Goal: Task Accomplishment & Management: Use online tool/utility

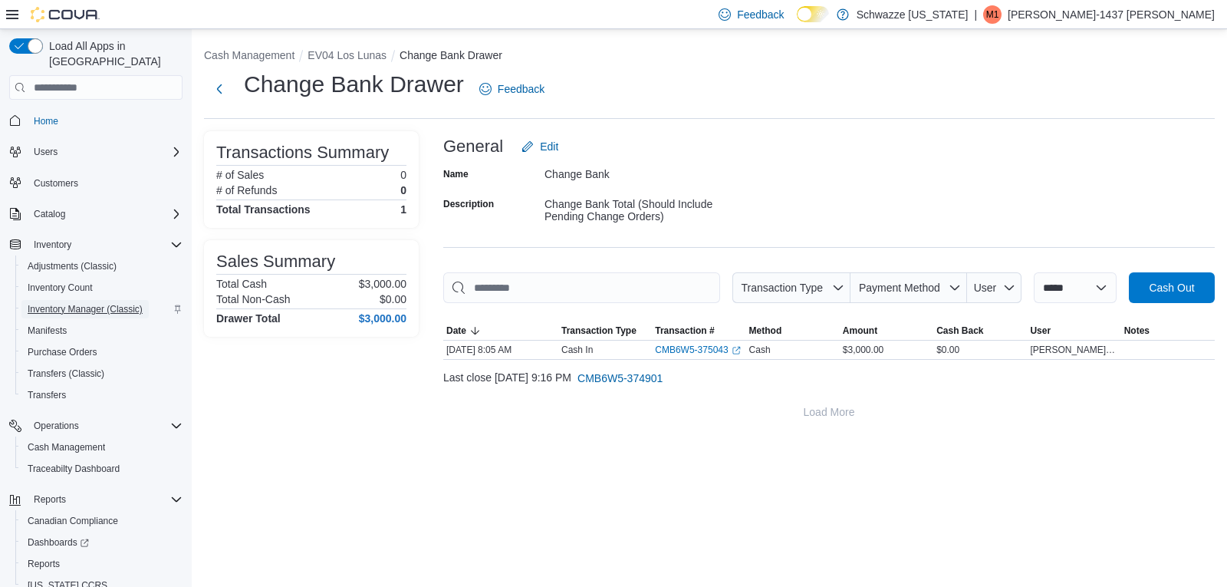
click at [60, 303] on span "Inventory Manager (Classic)" at bounding box center [85, 309] width 115 height 12
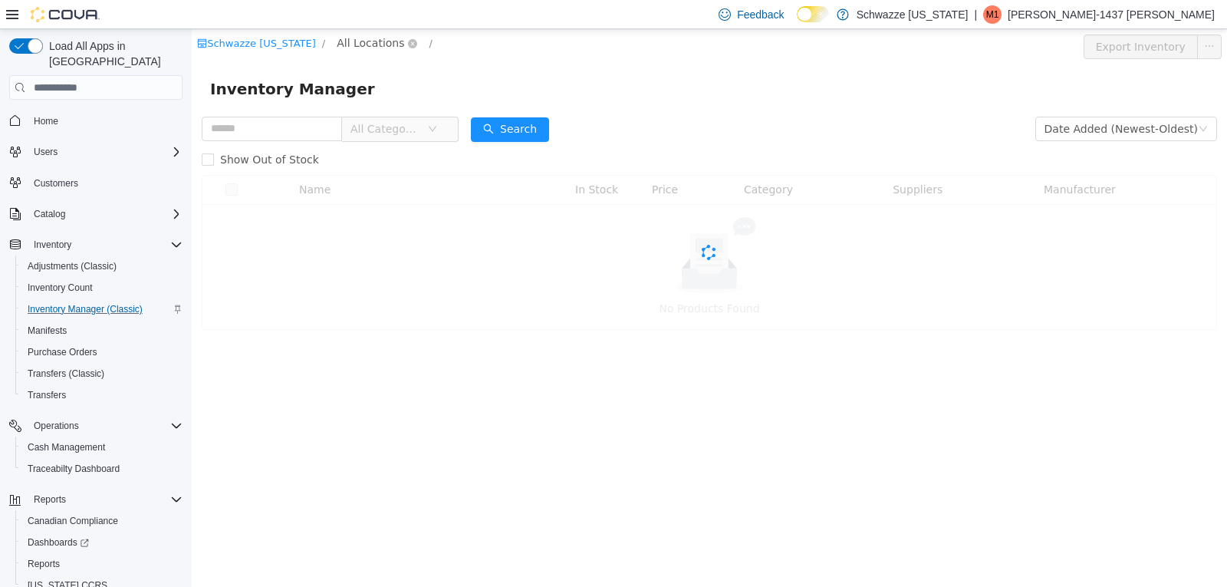
click at [362, 49] on span "All Locations" at bounding box center [370, 43] width 67 height 17
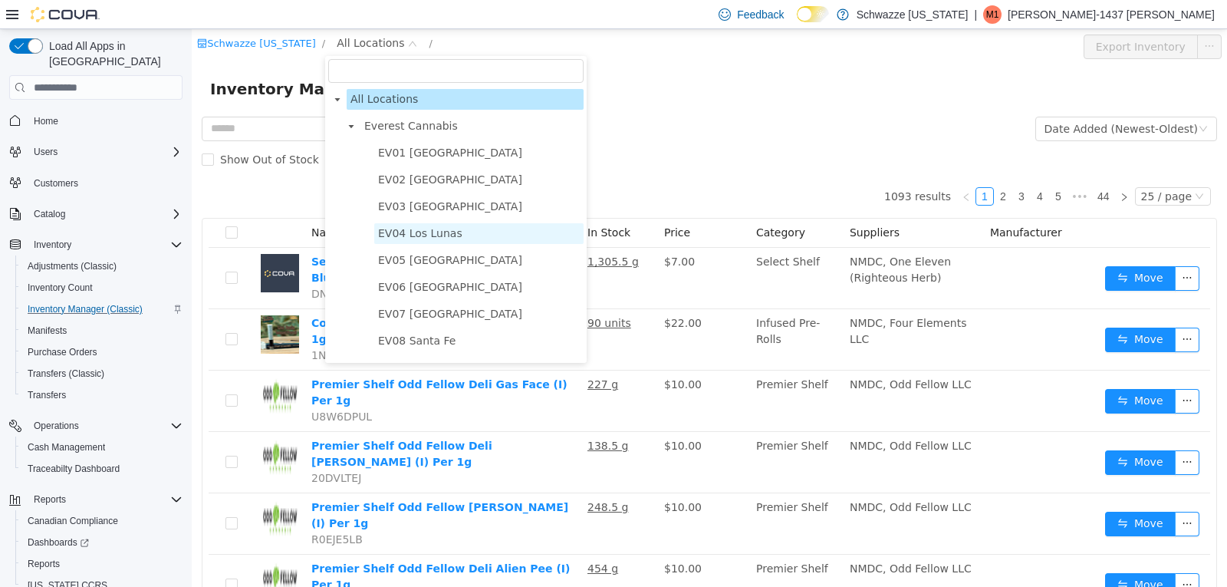
click at [416, 226] on span "EV04 Los Lunas" at bounding box center [478, 233] width 209 height 21
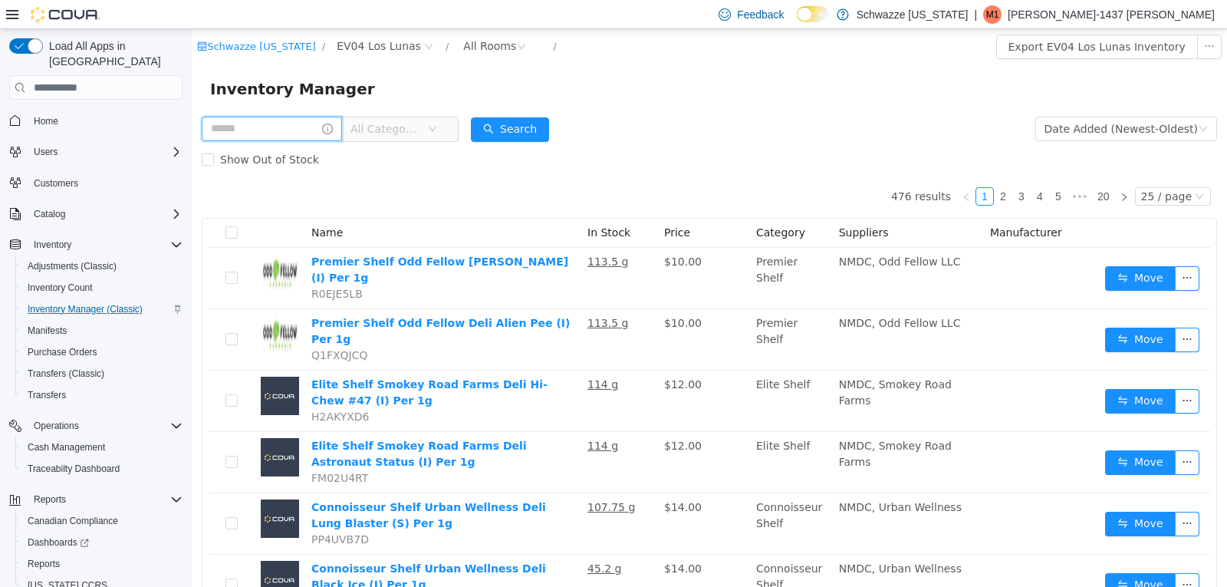
click at [275, 120] on input "text" at bounding box center [272, 129] width 140 height 25
type input "*******"
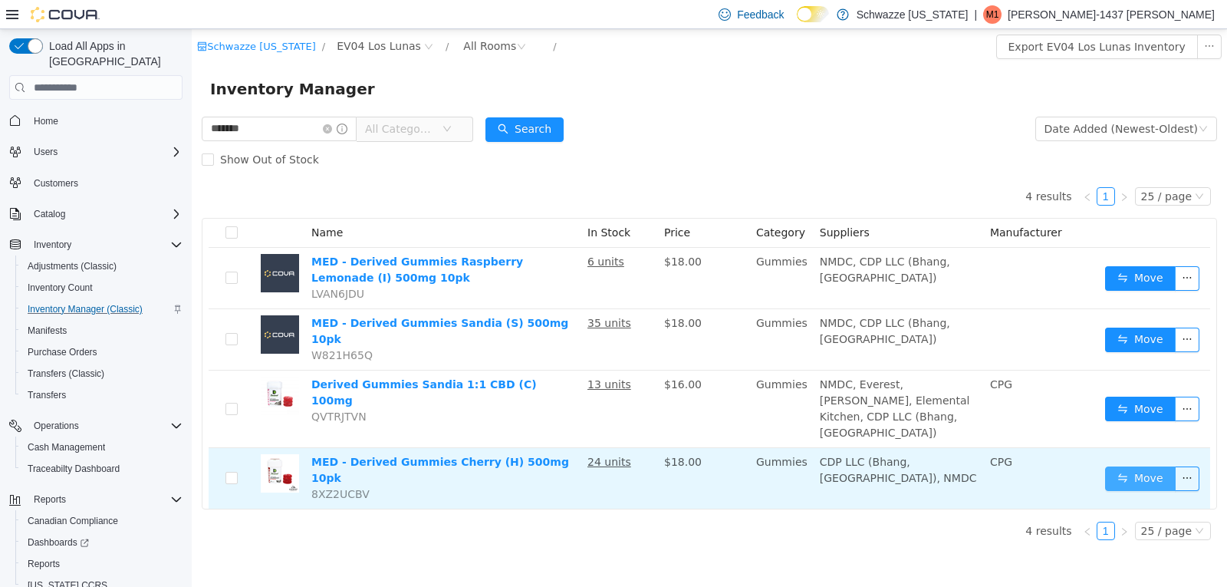
click at [1149, 466] on button "Move" at bounding box center [1140, 478] width 71 height 25
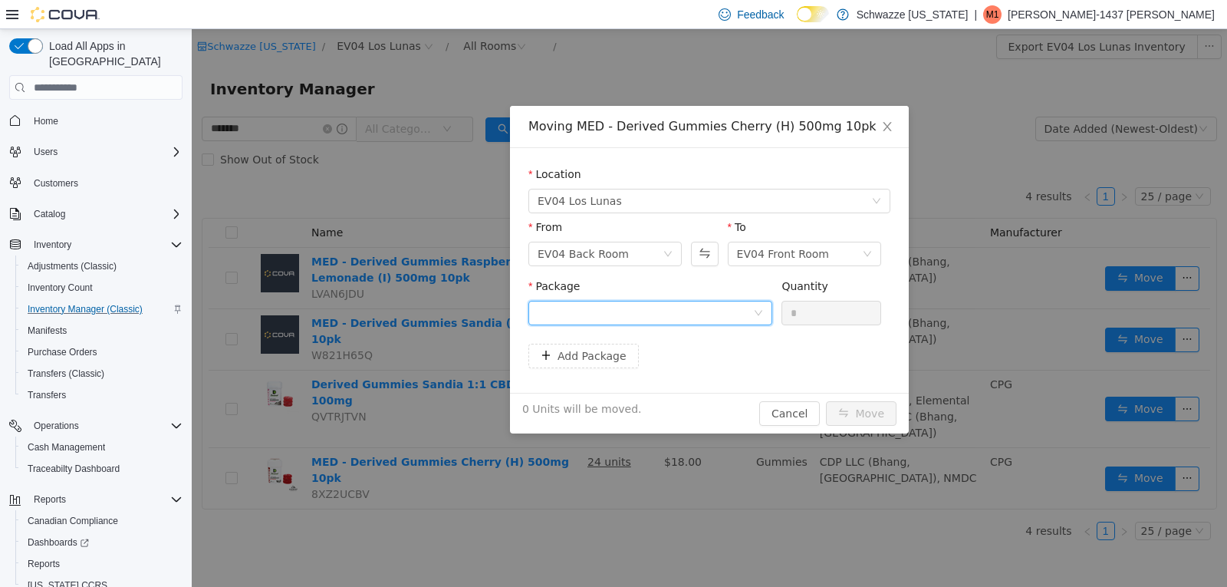
click at [589, 306] on div at bounding box center [646, 312] width 216 height 23
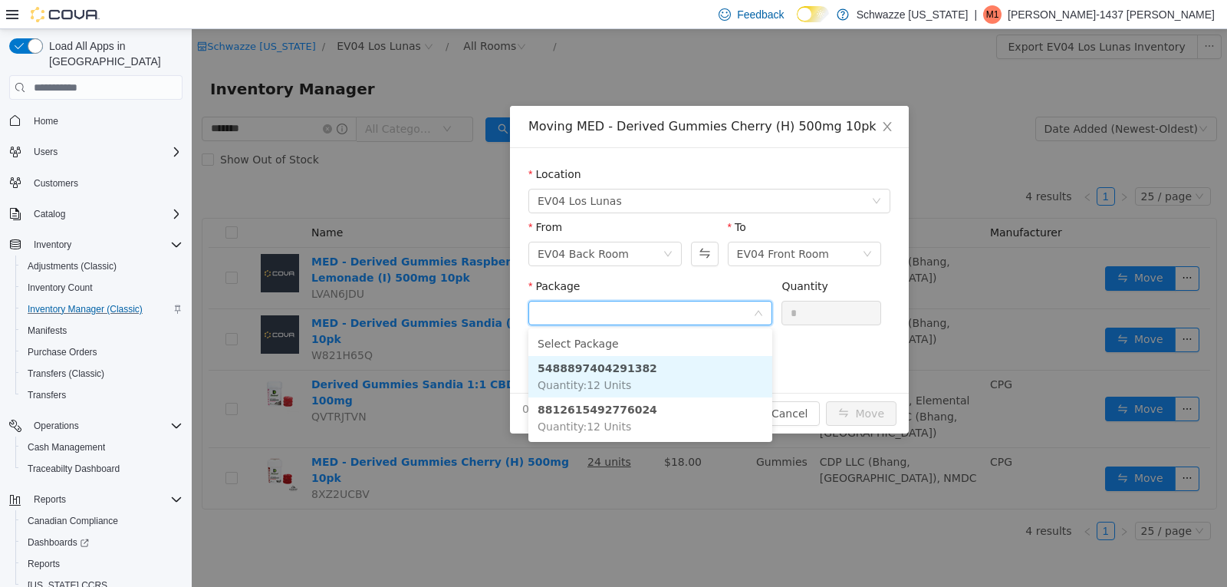
click at [620, 376] on li "5488897404291382 Quantity : 12 Units" at bounding box center [650, 376] width 244 height 41
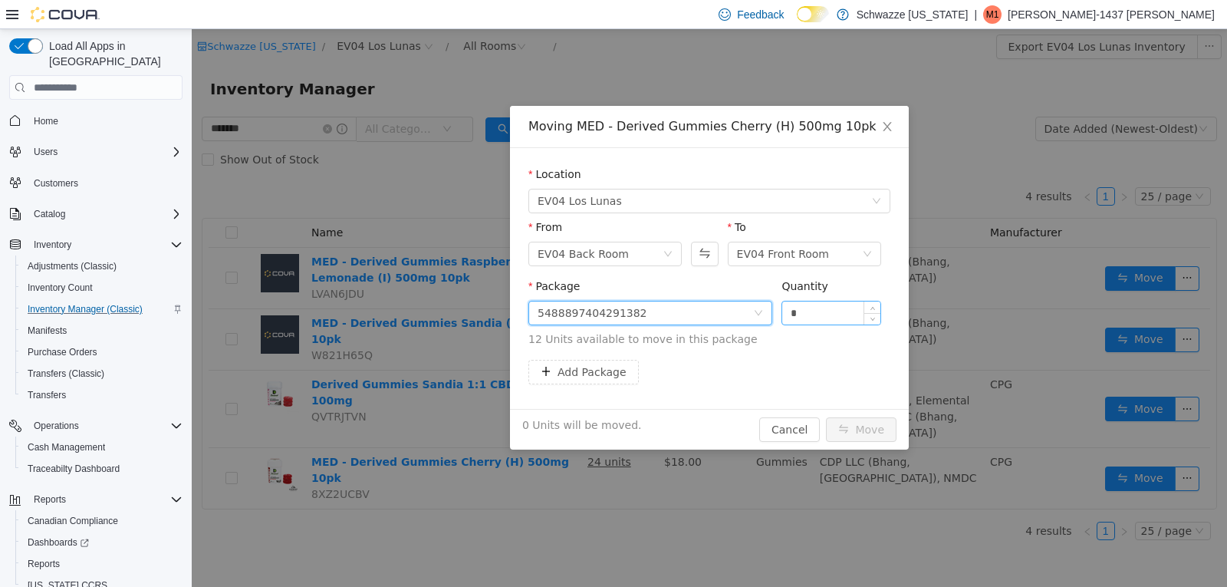
click at [826, 319] on input "*" at bounding box center [831, 312] width 98 height 23
type input "**"
click at [871, 426] on button "Move" at bounding box center [861, 429] width 71 height 25
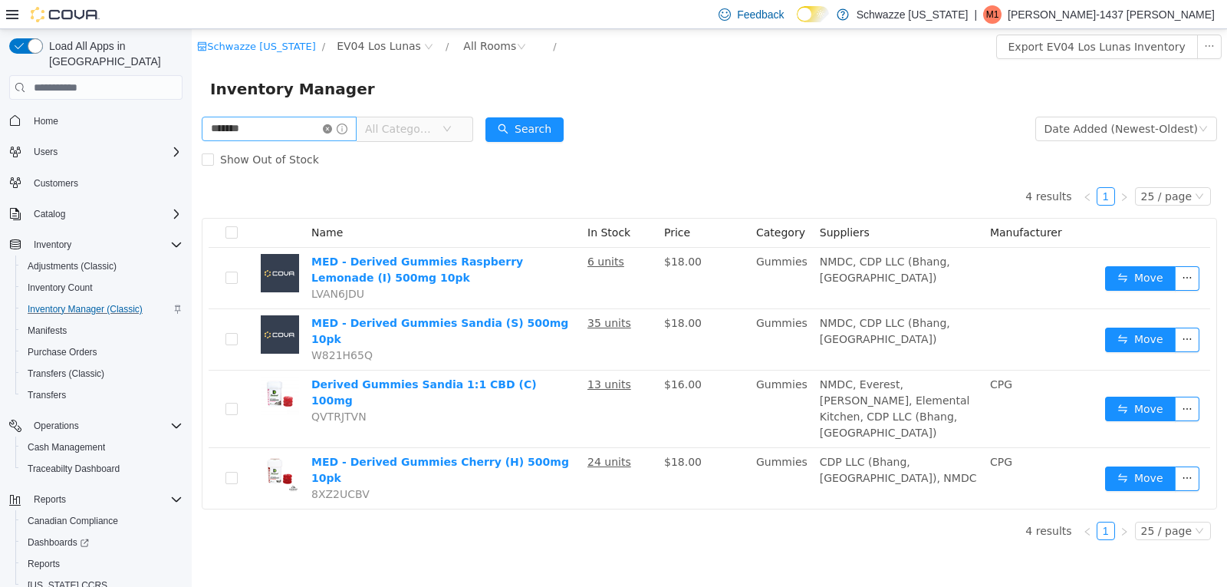
click at [332, 130] on icon "icon: close-circle" at bounding box center [327, 128] width 9 height 9
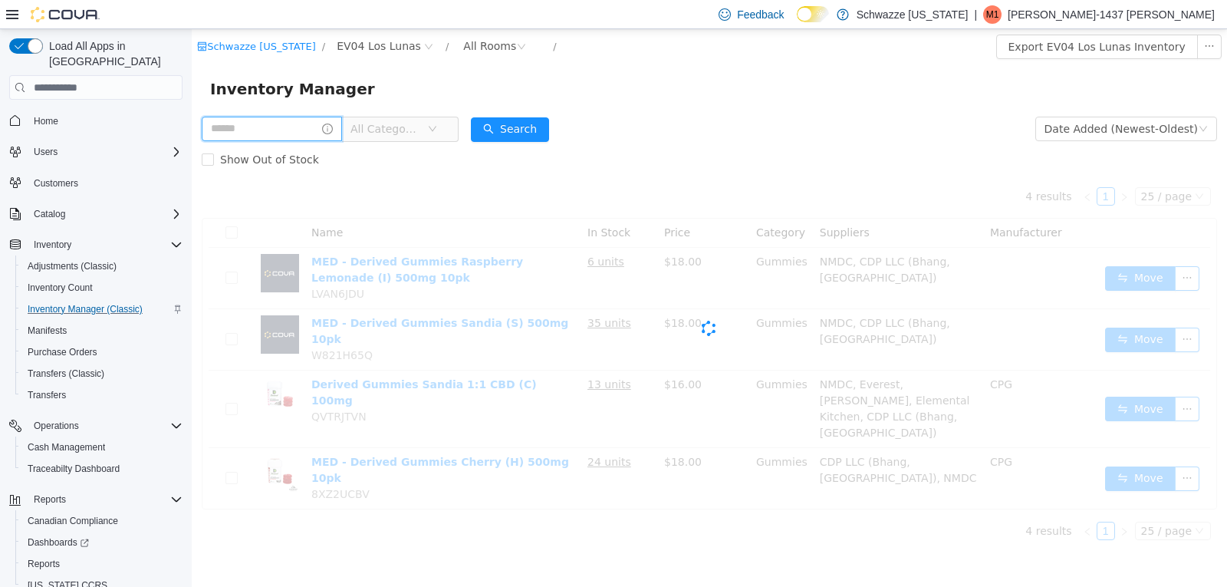
click at [324, 129] on input "text" at bounding box center [272, 129] width 140 height 25
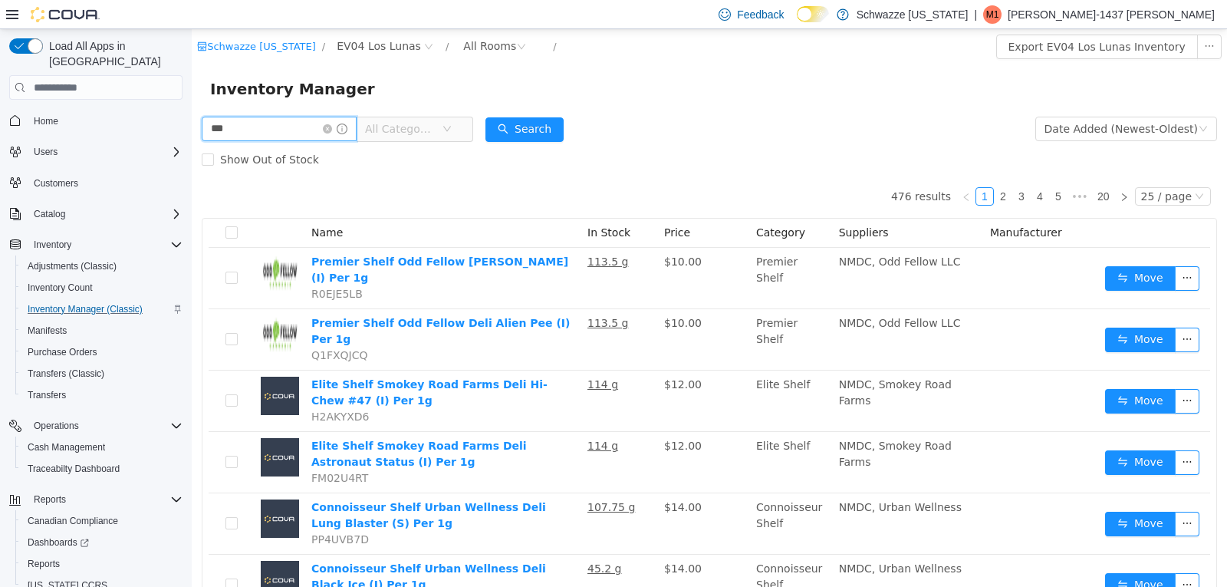
type input "**********"
click at [539, 133] on button "Search" at bounding box center [524, 129] width 78 height 25
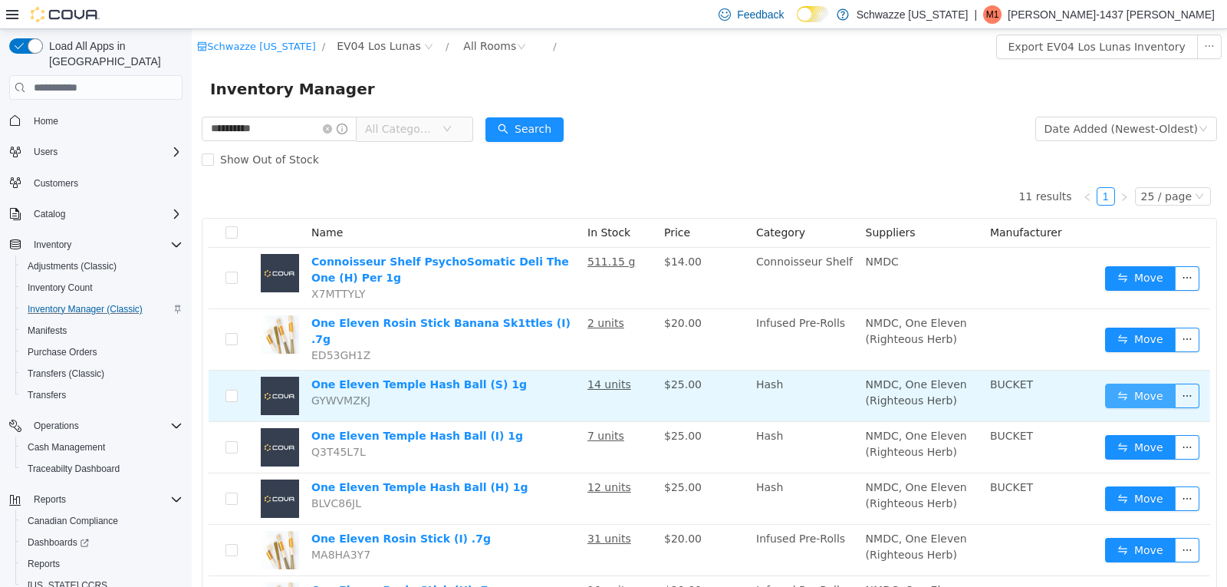
click at [1144, 387] on button "Move" at bounding box center [1140, 395] width 71 height 25
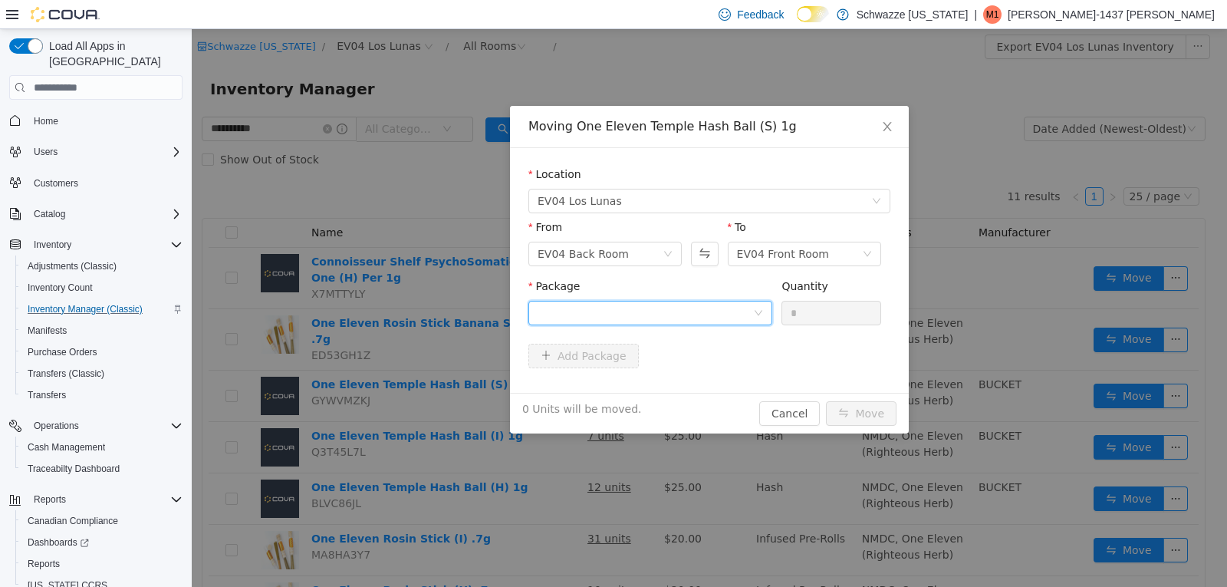
click at [676, 318] on div at bounding box center [646, 312] width 216 height 23
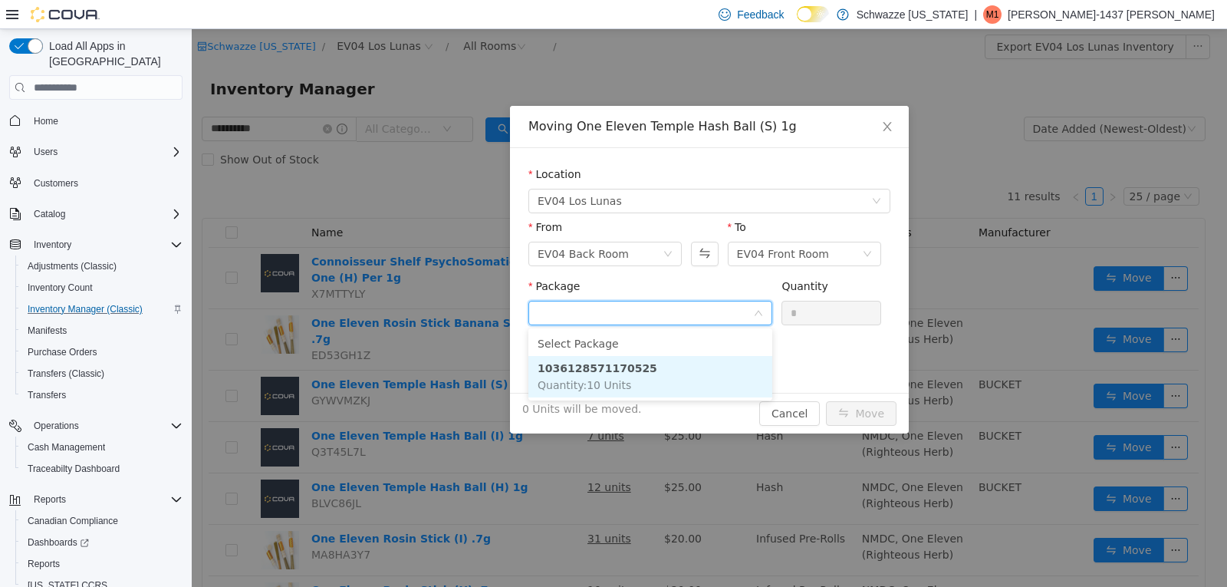
click at [661, 375] on li "1036128571170525 Quantity : 10 Units" at bounding box center [650, 376] width 244 height 41
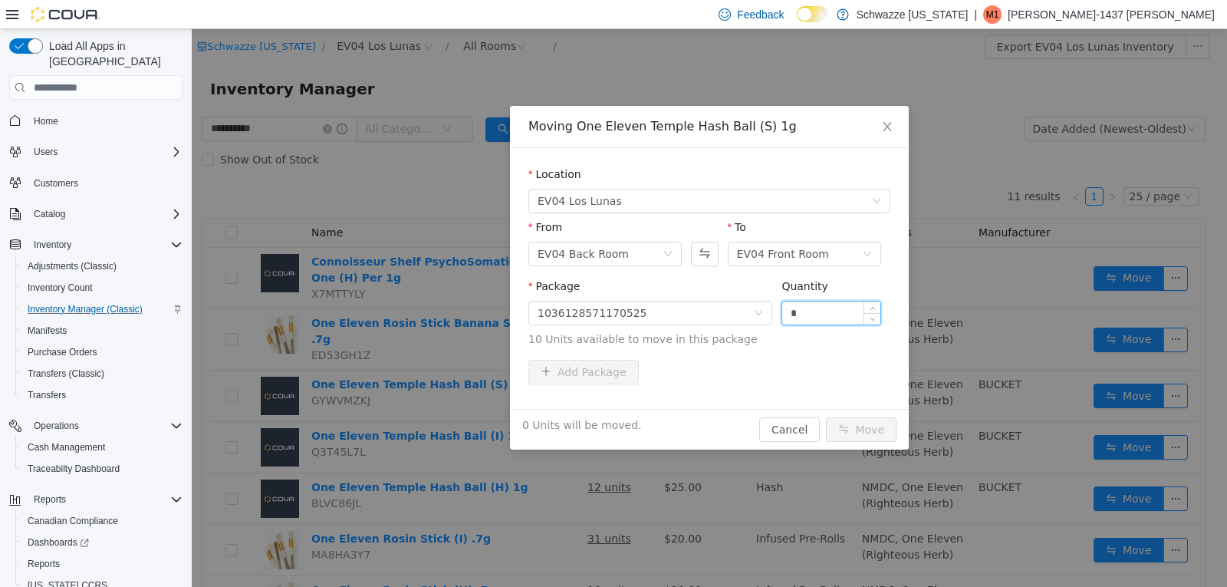
click at [849, 311] on input "*" at bounding box center [831, 312] width 98 height 23
type input "**"
click at [856, 428] on button "Move" at bounding box center [861, 429] width 71 height 25
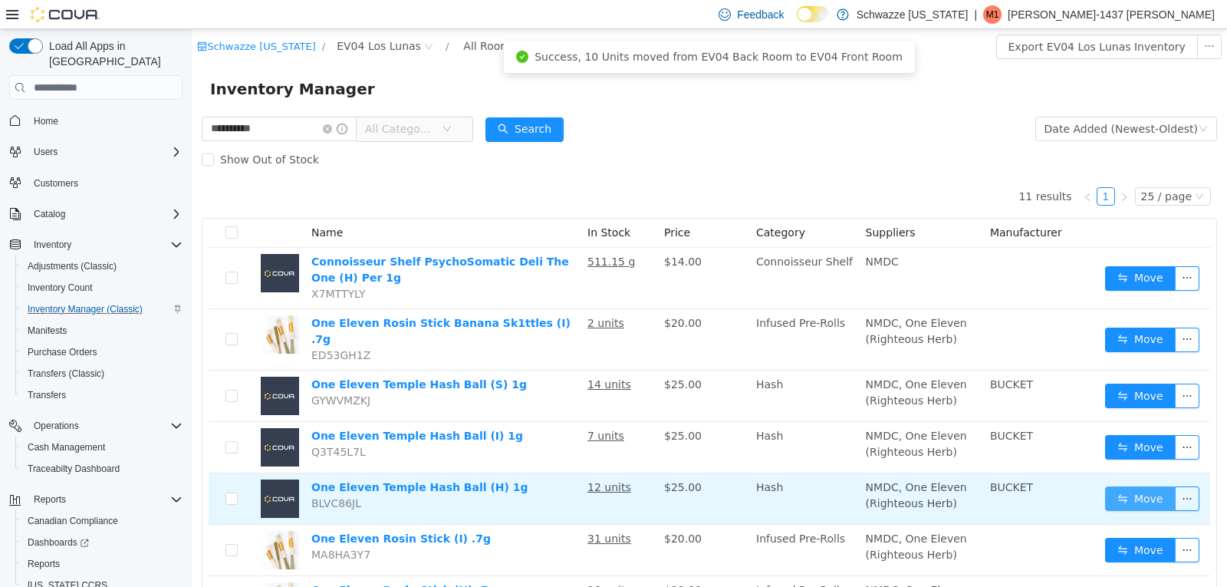
click at [1114, 486] on button "Move" at bounding box center [1140, 498] width 71 height 25
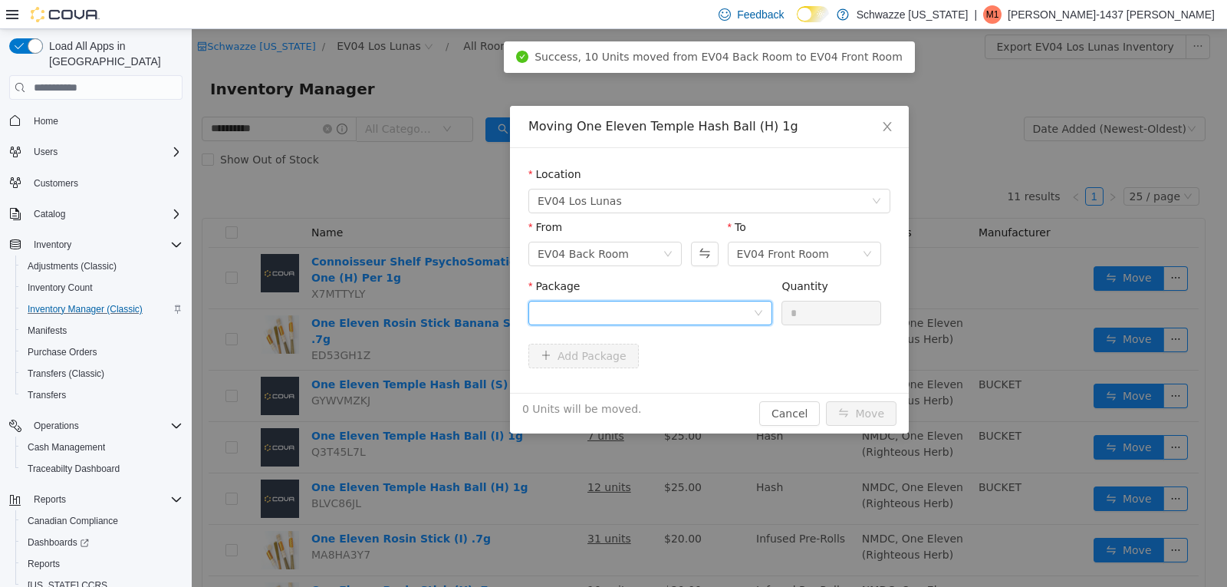
click at [719, 322] on div at bounding box center [646, 312] width 216 height 23
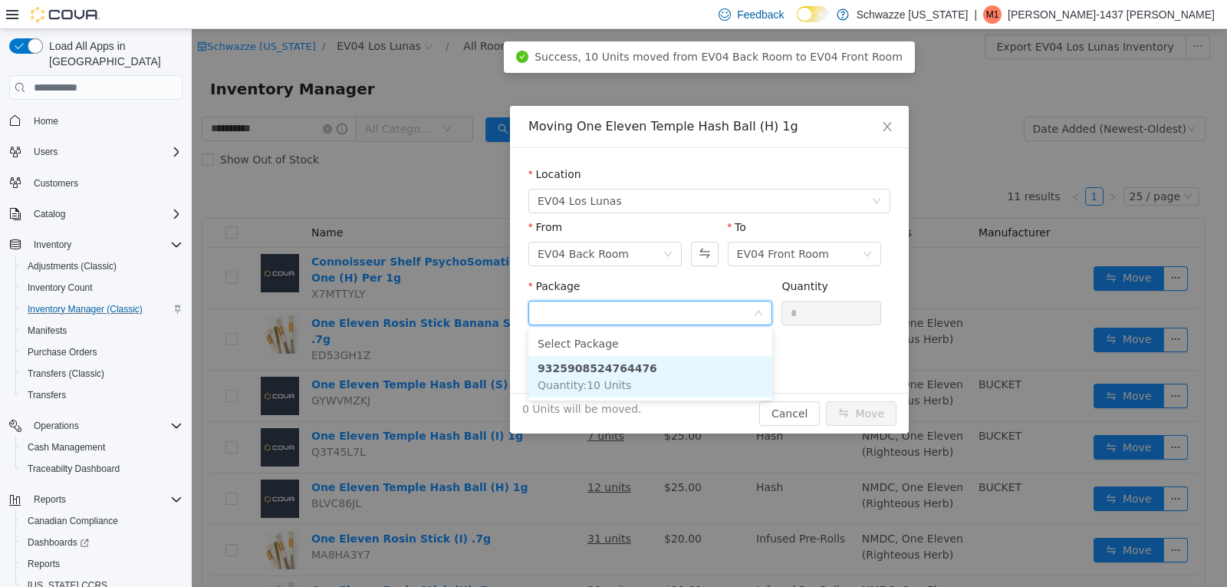
click at [711, 376] on li "9325908524764476 Quantity : 10 Units" at bounding box center [650, 376] width 244 height 41
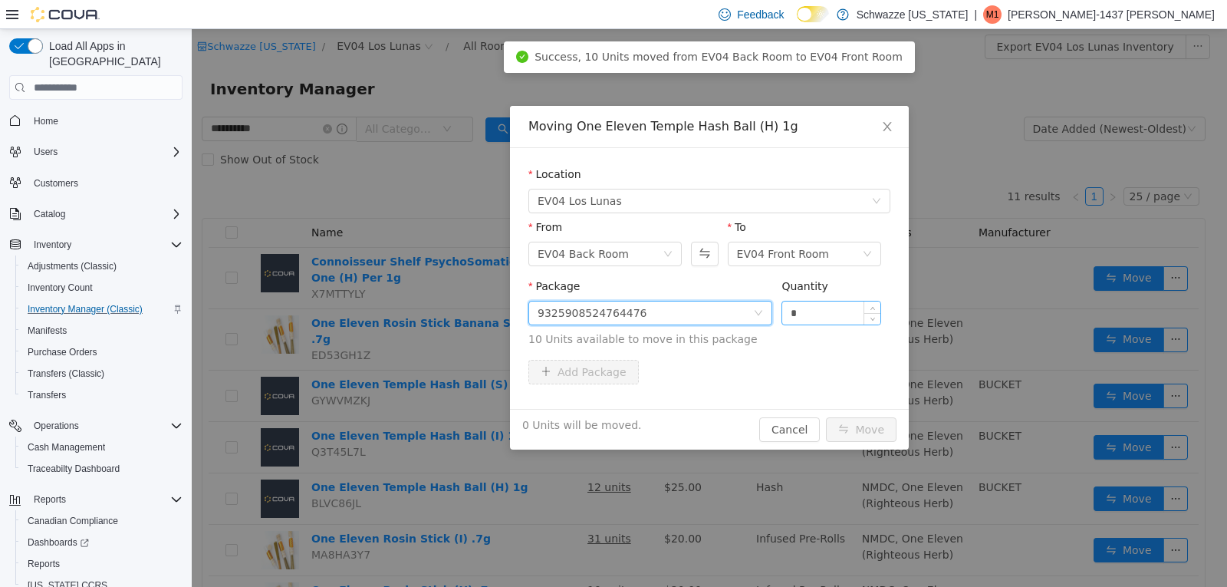
click at [830, 316] on input "*" at bounding box center [831, 312] width 98 height 23
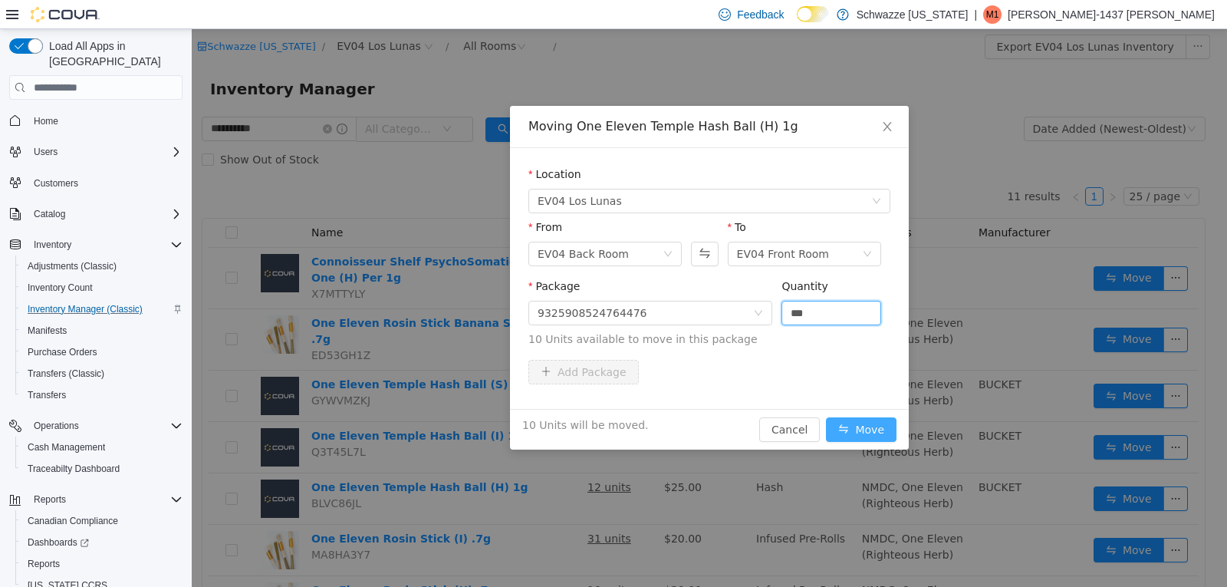
type input "**"
click at [834, 433] on button "Move" at bounding box center [861, 429] width 71 height 25
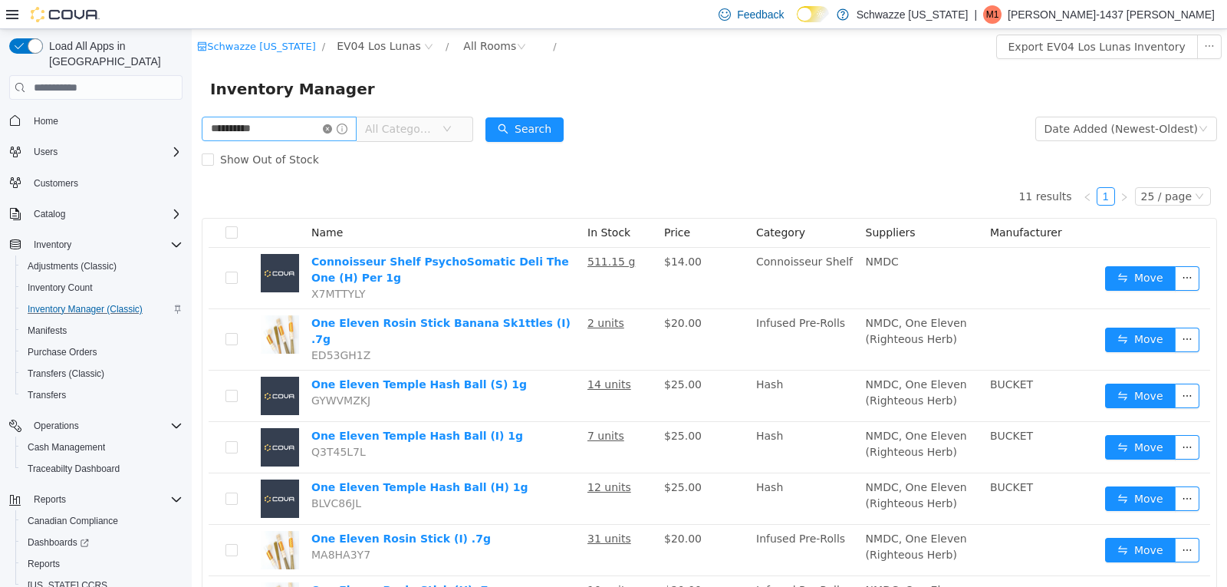
click at [332, 128] on icon "icon: close-circle" at bounding box center [327, 128] width 9 height 9
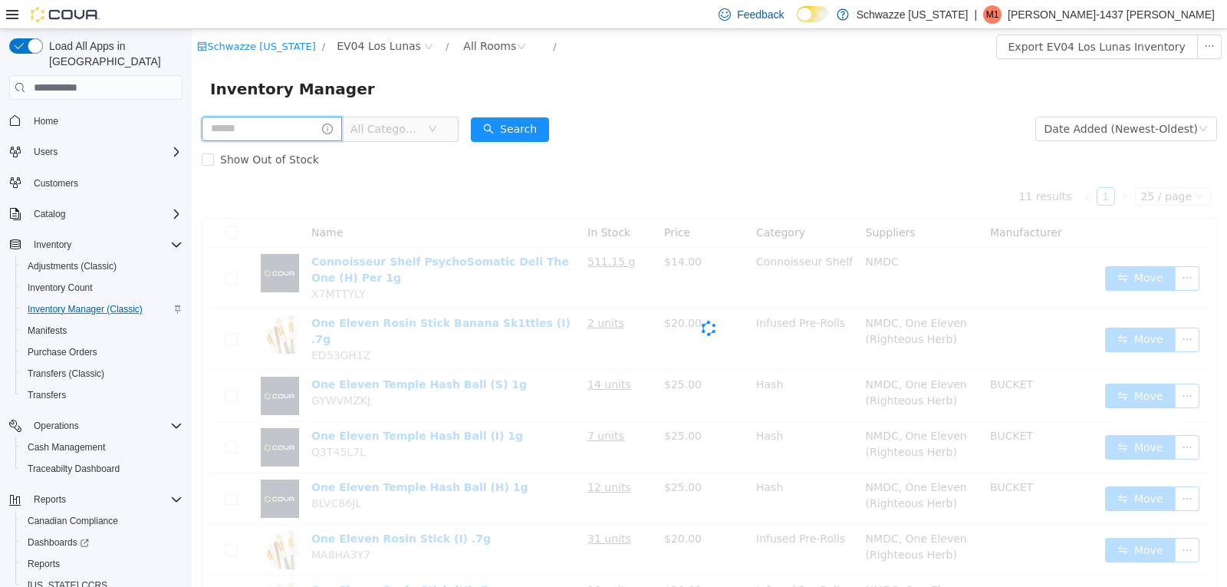
click at [330, 127] on input "text" at bounding box center [272, 129] width 140 height 25
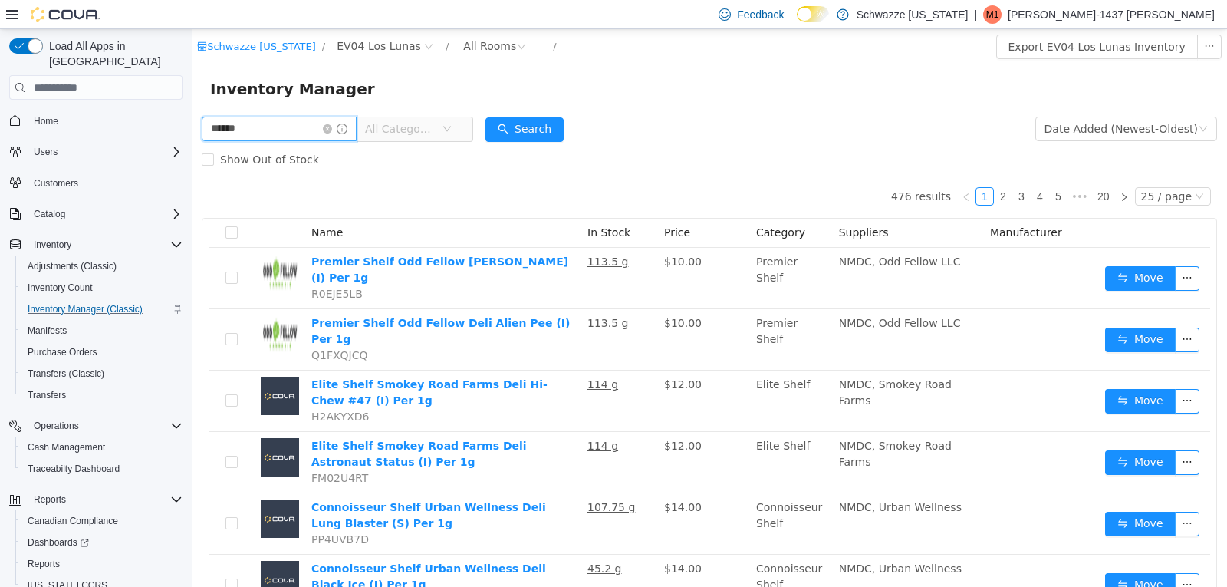
type input "******"
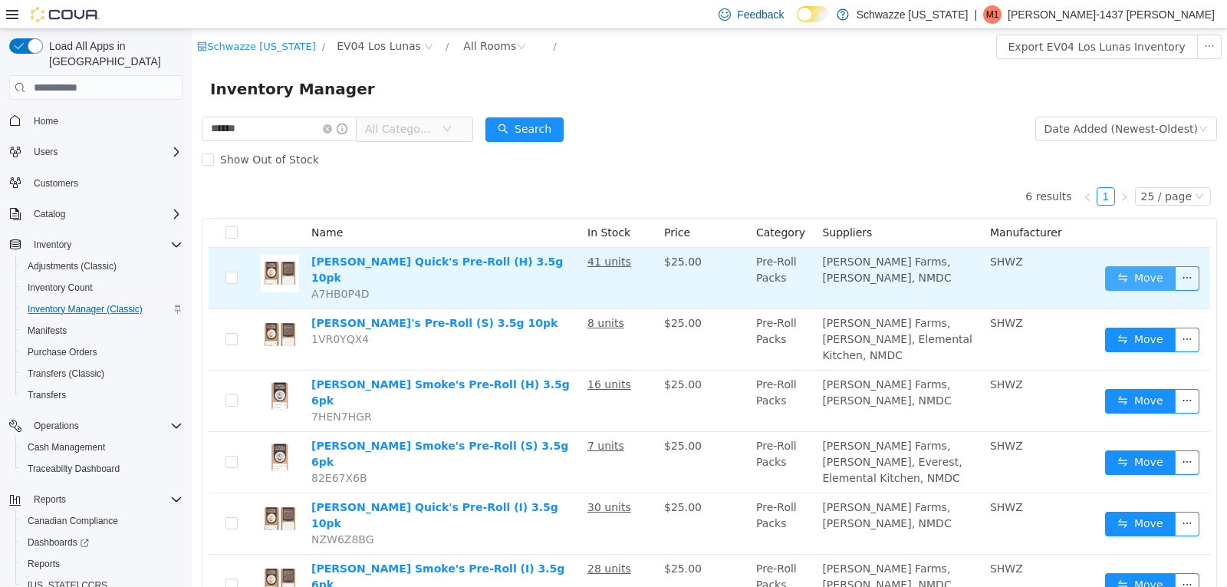
click at [1138, 268] on button "Move" at bounding box center [1140, 278] width 71 height 25
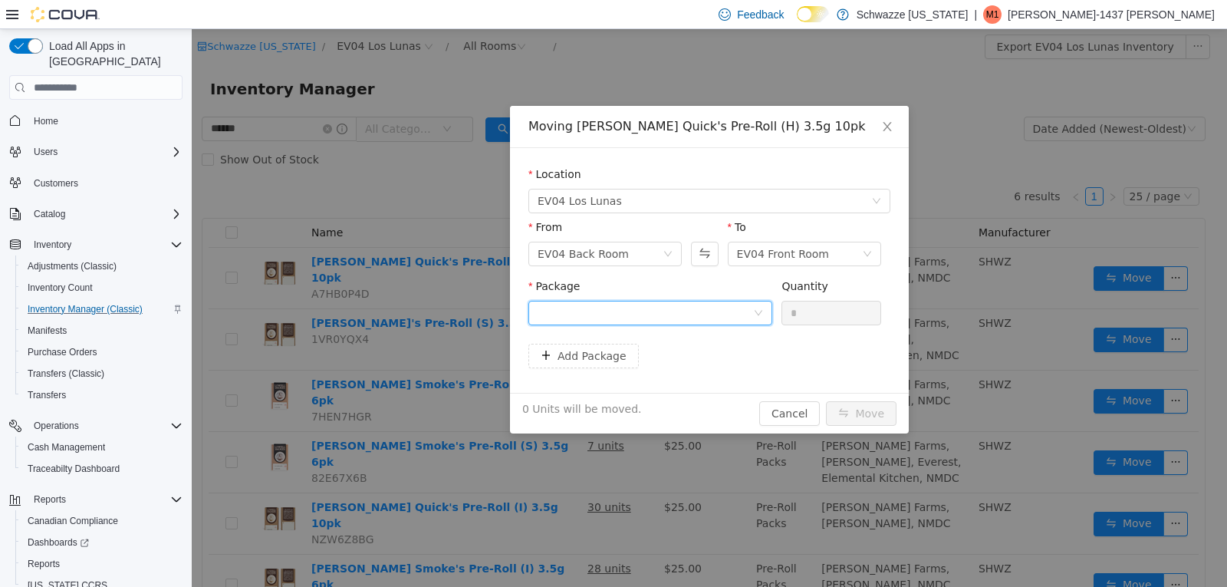
click at [718, 313] on div at bounding box center [646, 312] width 216 height 23
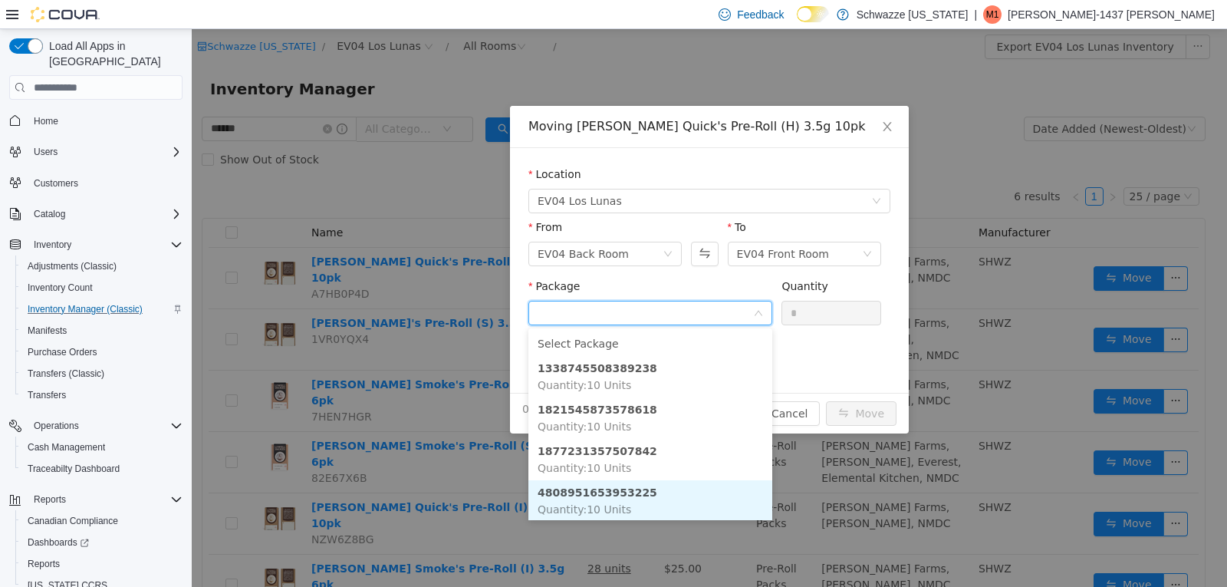
scroll to position [2, 0]
click at [670, 494] on li "4808951653953225 Quantity : 10 Units" at bounding box center [650, 499] width 244 height 41
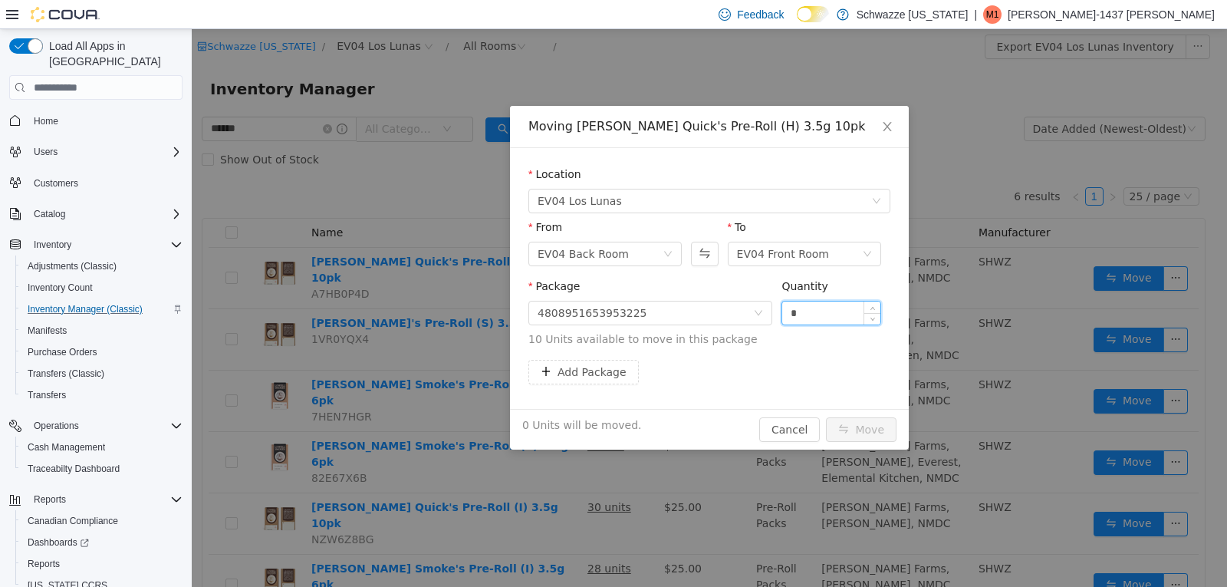
click at [820, 311] on input "*" at bounding box center [831, 312] width 98 height 23
type input "**"
click at [875, 434] on button "Move" at bounding box center [861, 429] width 71 height 25
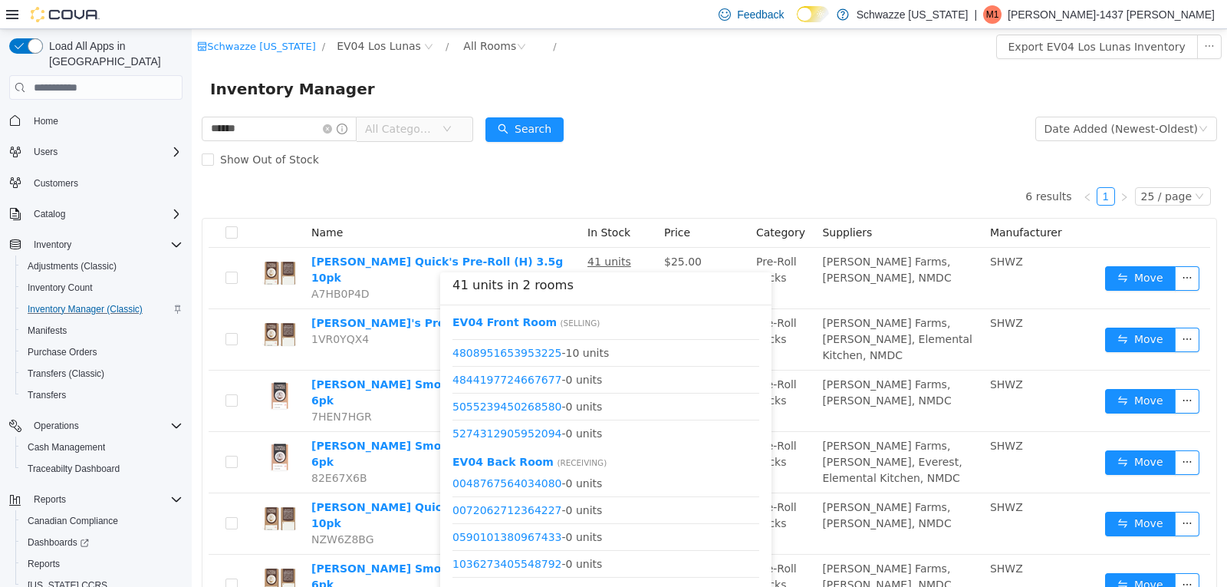
scroll to position [422, 0]
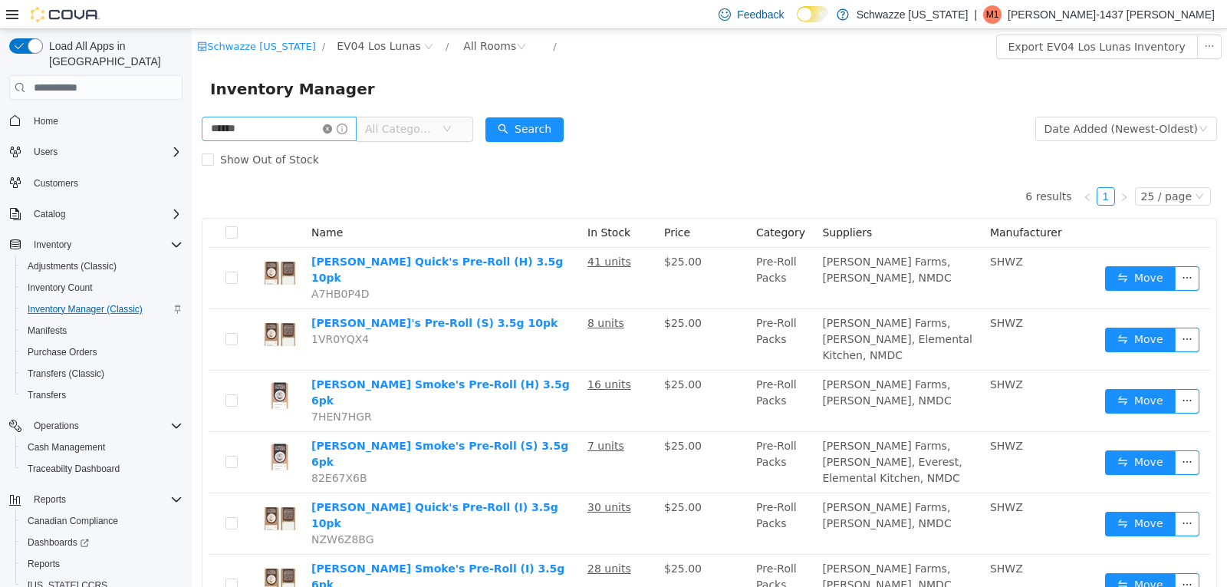
click at [332, 129] on icon "icon: close-circle" at bounding box center [327, 128] width 9 height 9
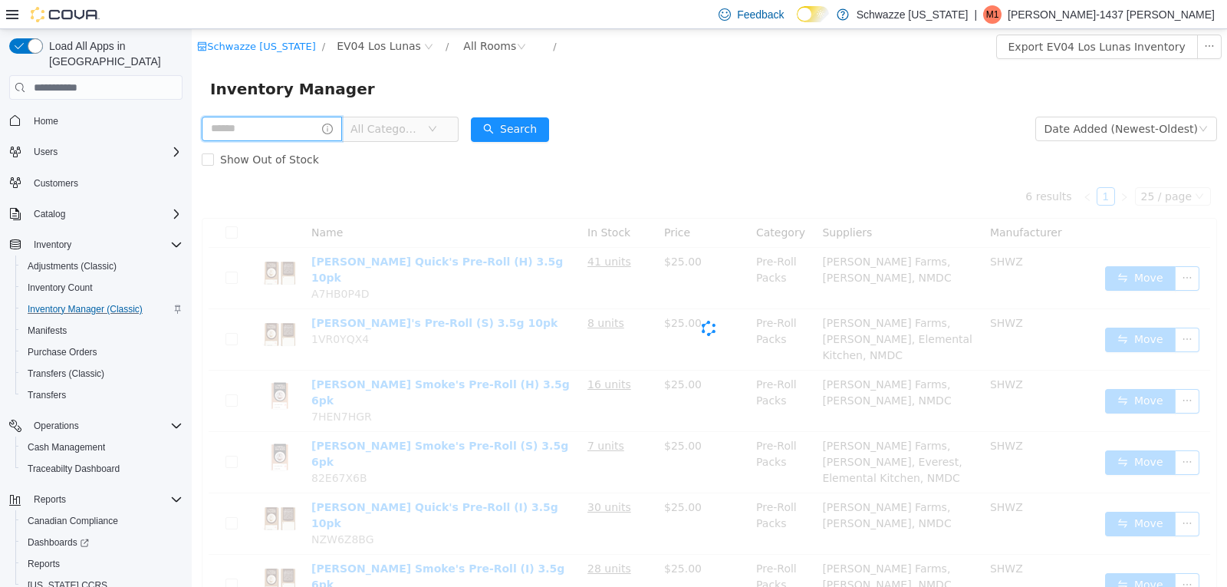
click at [321, 127] on input "text" at bounding box center [272, 129] width 140 height 25
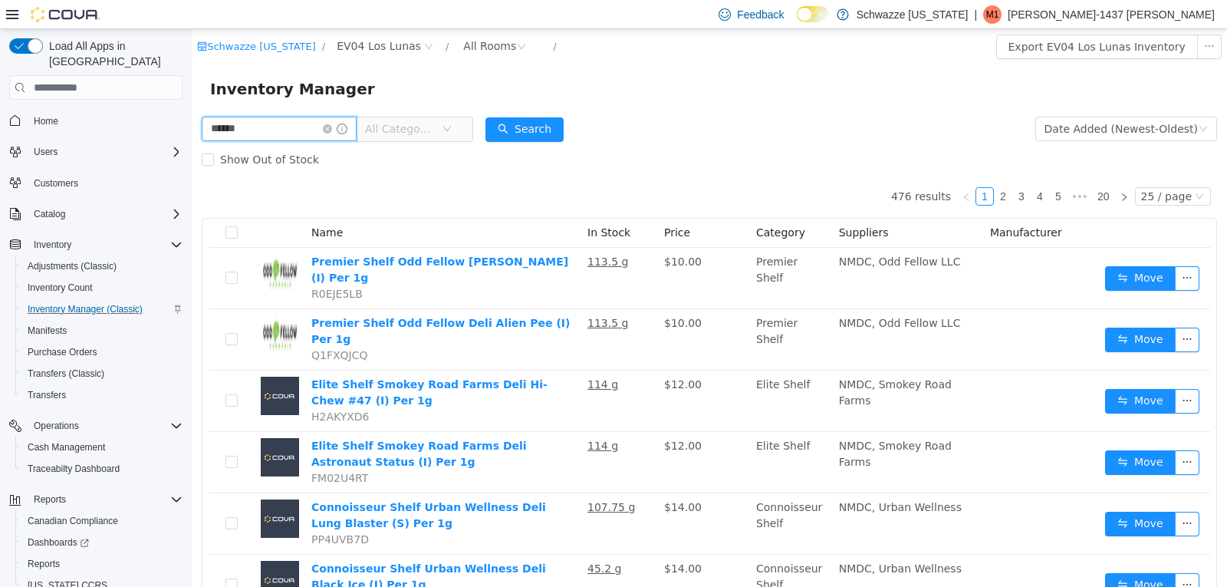
type input "******"
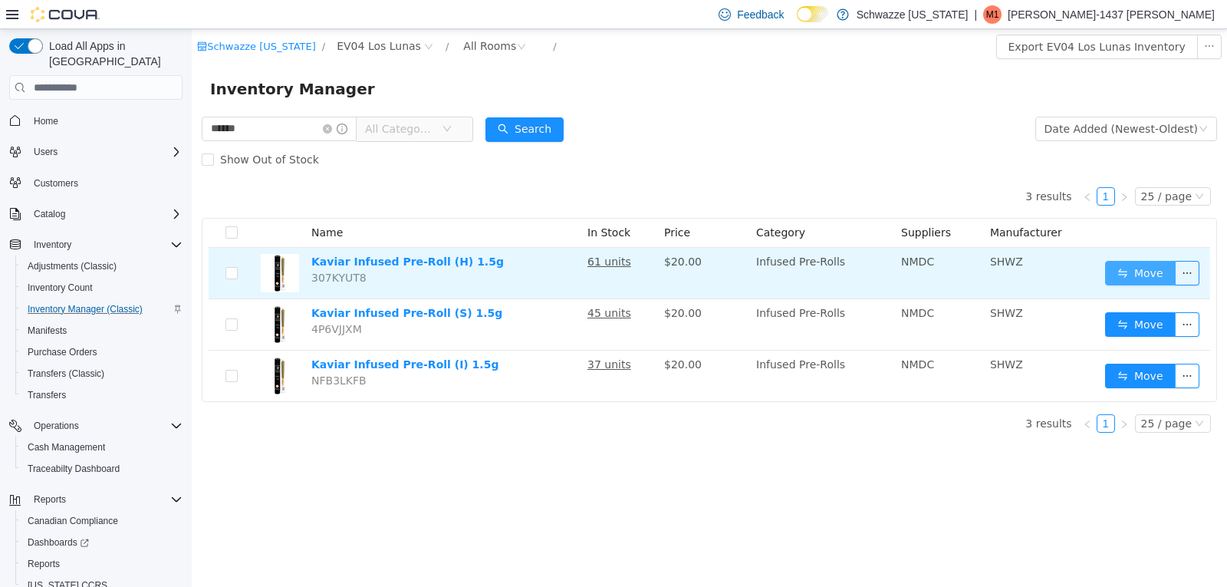
click at [1116, 264] on button "Move" at bounding box center [1140, 273] width 71 height 25
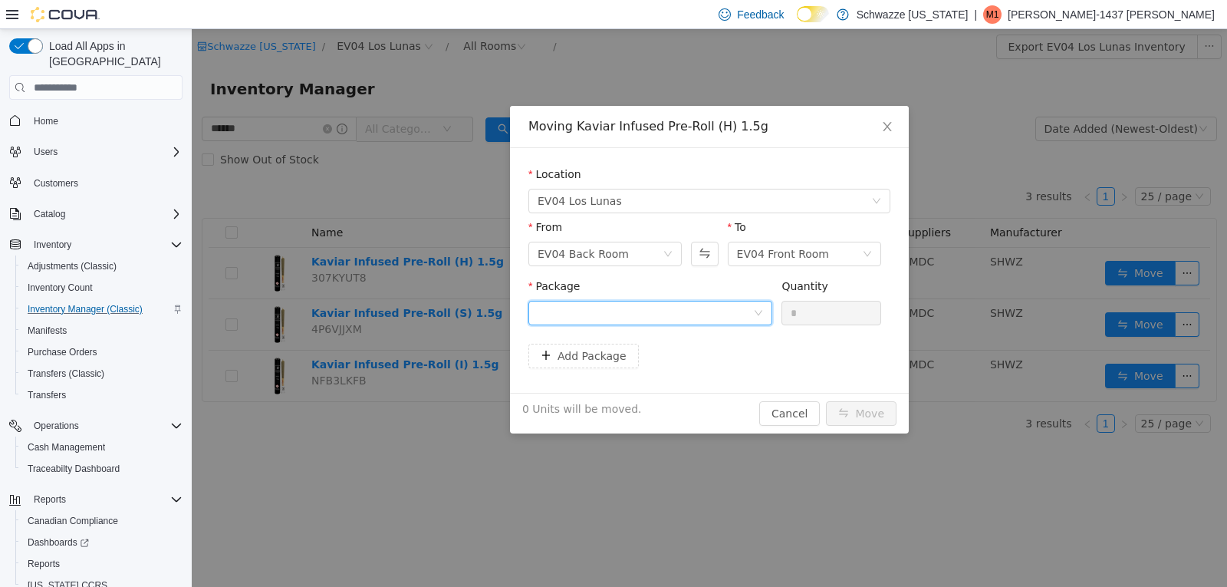
click at [699, 303] on div at bounding box center [646, 312] width 216 height 23
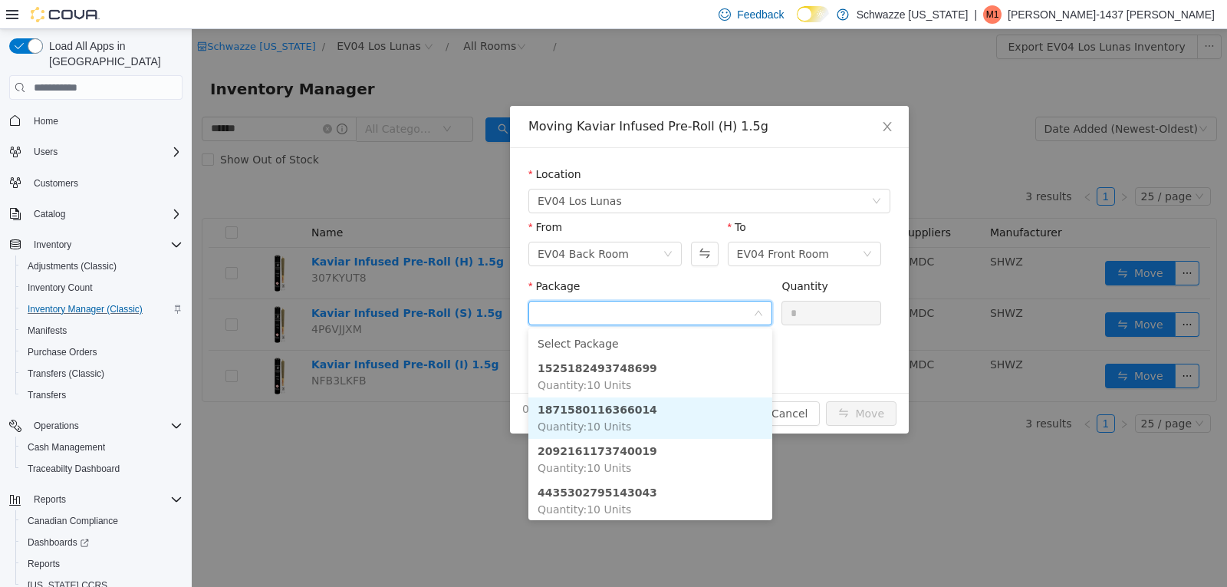
click at [632, 422] on li "1871580116366014 Quantity : 10 Units" at bounding box center [650, 417] width 244 height 41
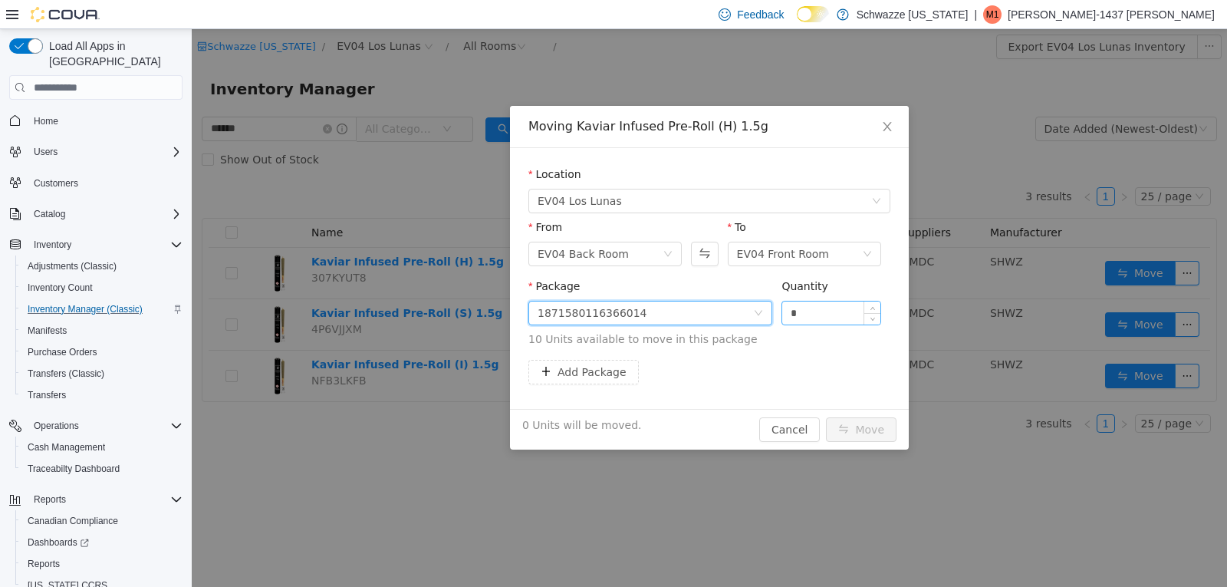
click at [826, 324] on input "*" at bounding box center [831, 312] width 98 height 23
type input "**"
click at [872, 438] on button "Move" at bounding box center [861, 429] width 71 height 25
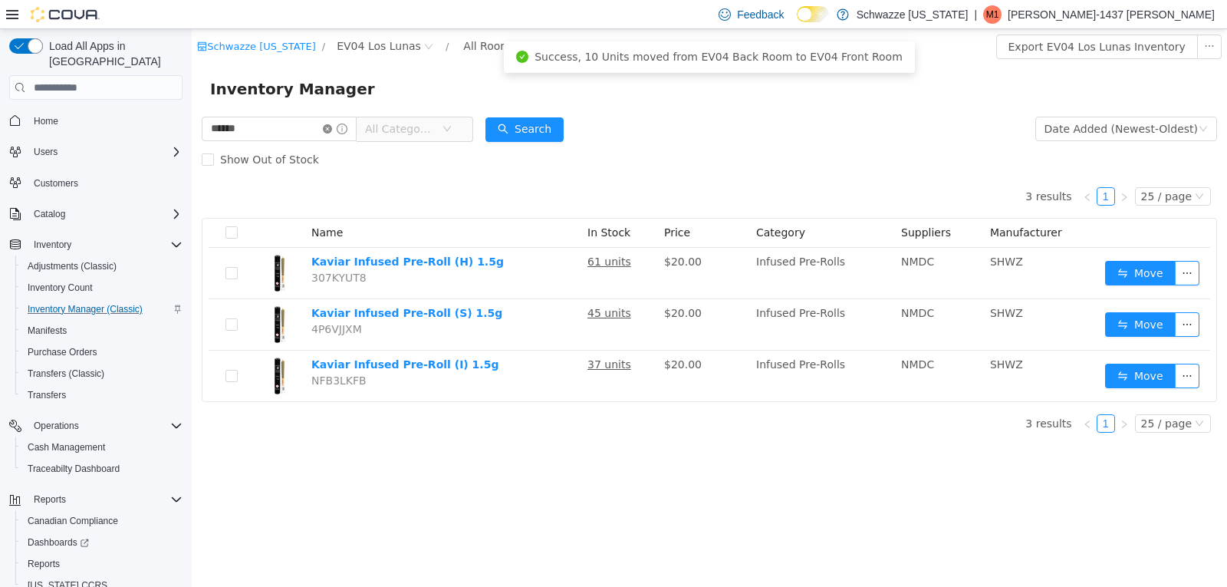
click at [332, 124] on icon "icon: close-circle" at bounding box center [327, 128] width 9 height 9
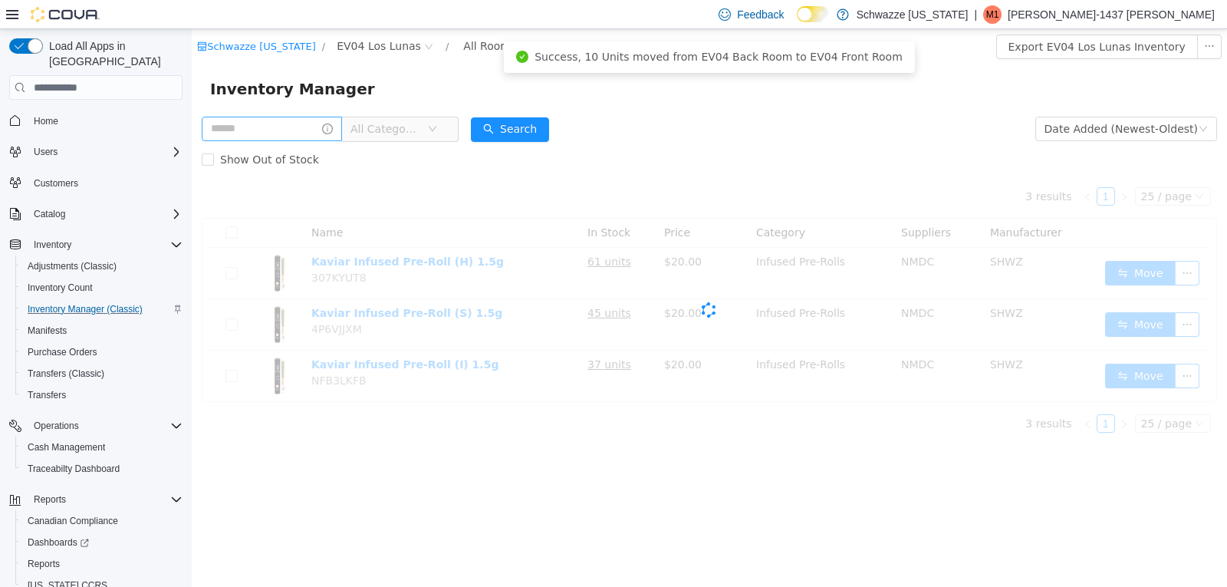
click at [333, 127] on icon "icon: info-circle" at bounding box center [327, 128] width 11 height 11
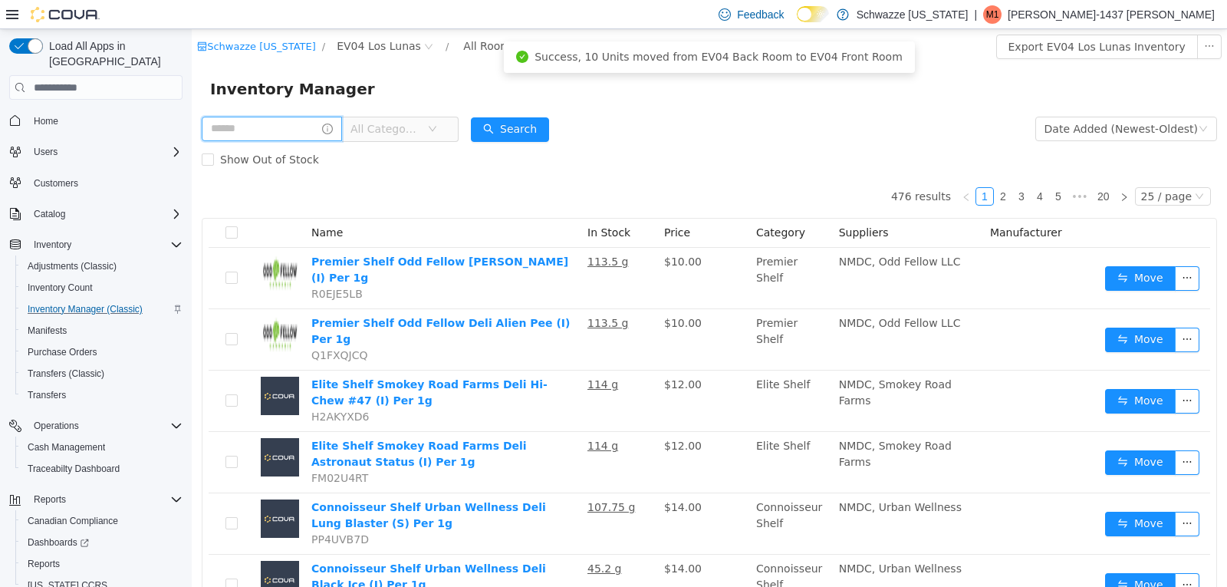
click at [302, 139] on input "text" at bounding box center [272, 129] width 140 height 25
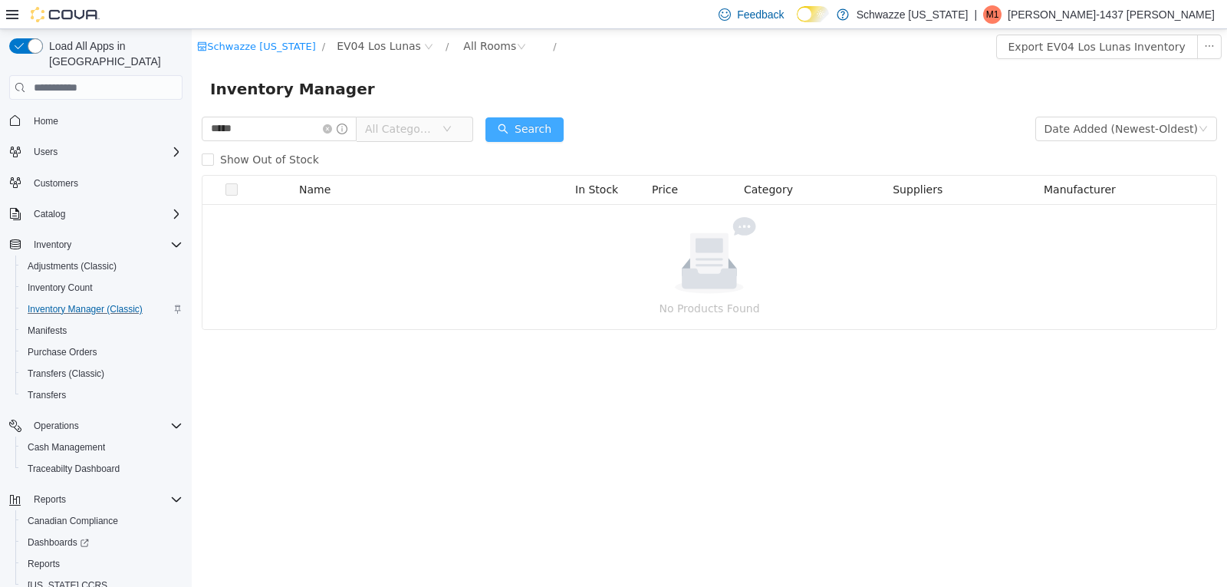
click at [503, 136] on button "Search" at bounding box center [524, 129] width 78 height 25
click at [240, 130] on input "*****" at bounding box center [279, 129] width 155 height 25
type input "**********"
click at [512, 130] on button "Search" at bounding box center [524, 129] width 78 height 25
click at [320, 141] on span "**********" at bounding box center [338, 129] width 272 height 25
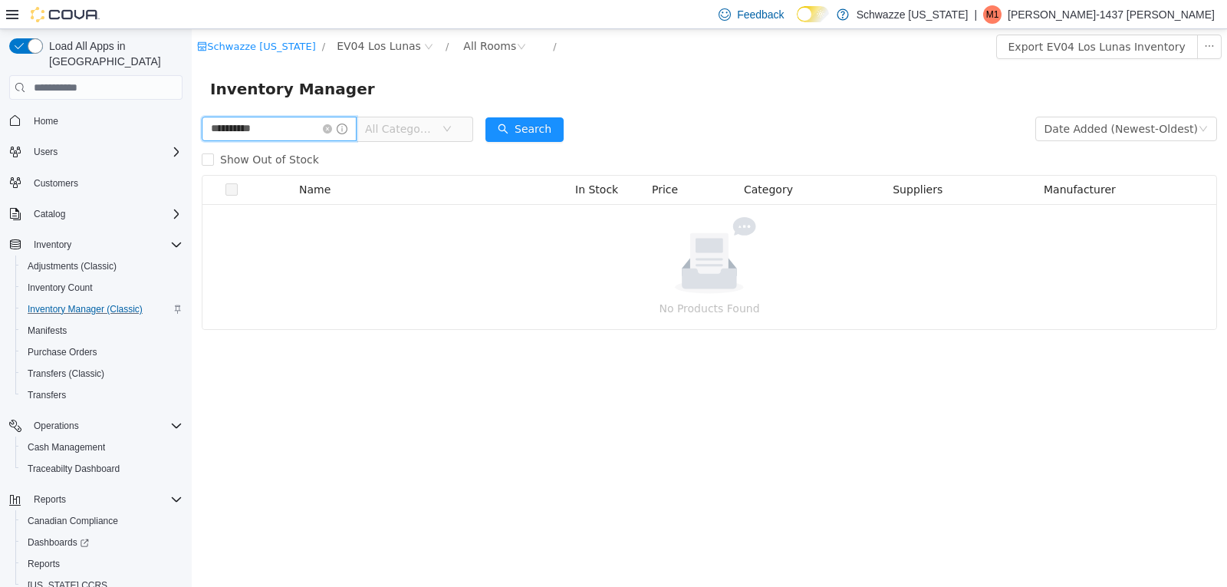
click at [279, 133] on input "**********" at bounding box center [279, 129] width 155 height 25
click at [332, 127] on icon "icon: close-circle" at bounding box center [327, 128] width 9 height 9
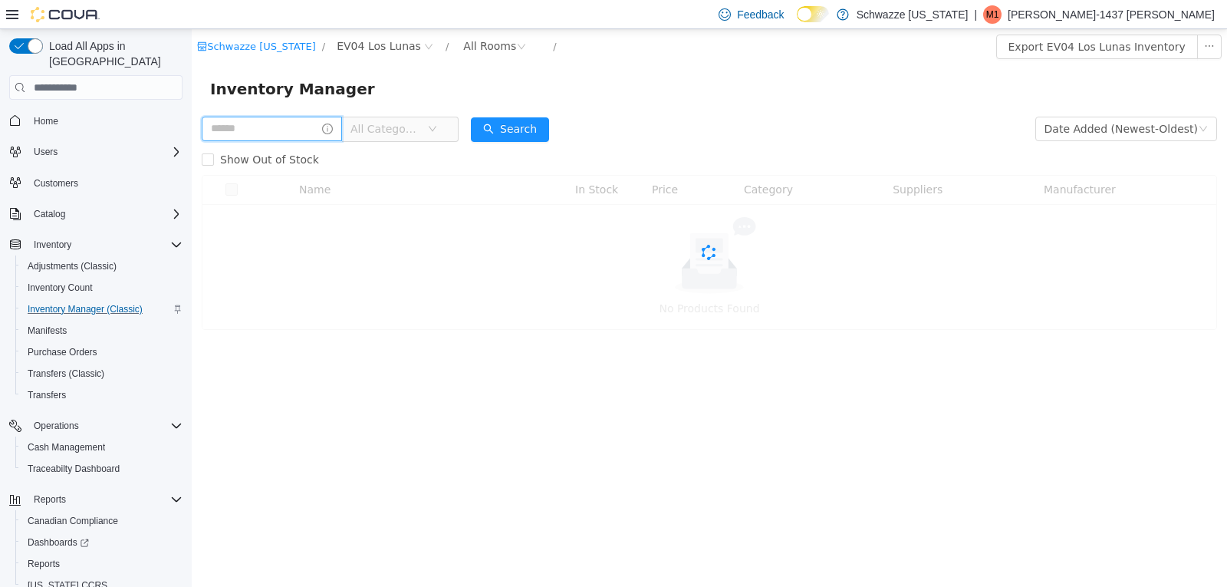
click at [299, 129] on input "text" at bounding box center [272, 129] width 140 height 25
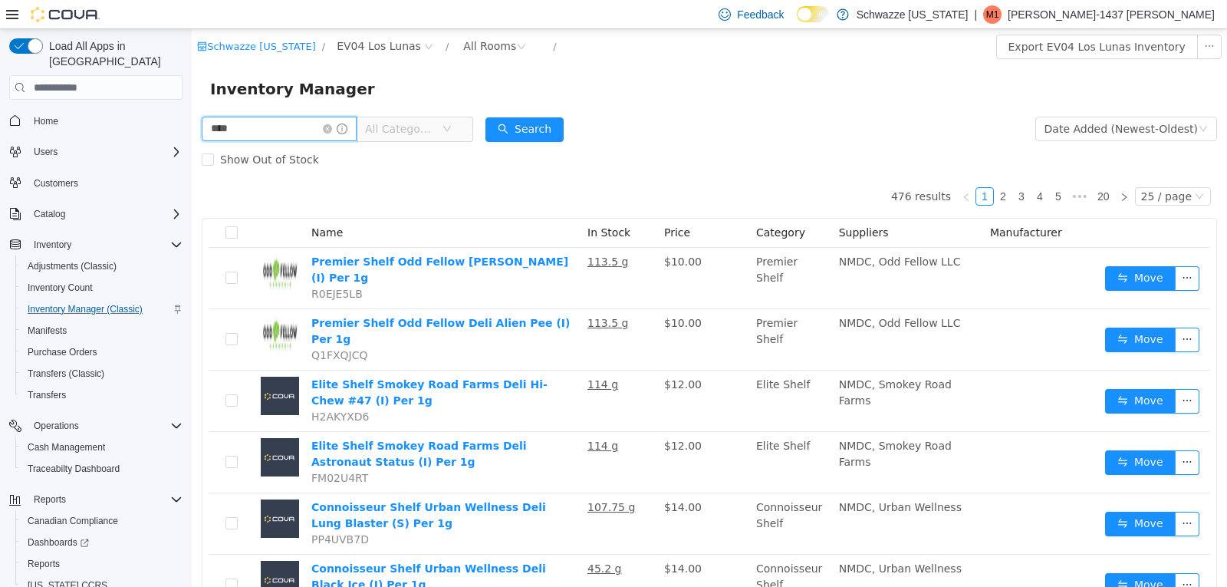
type input "****"
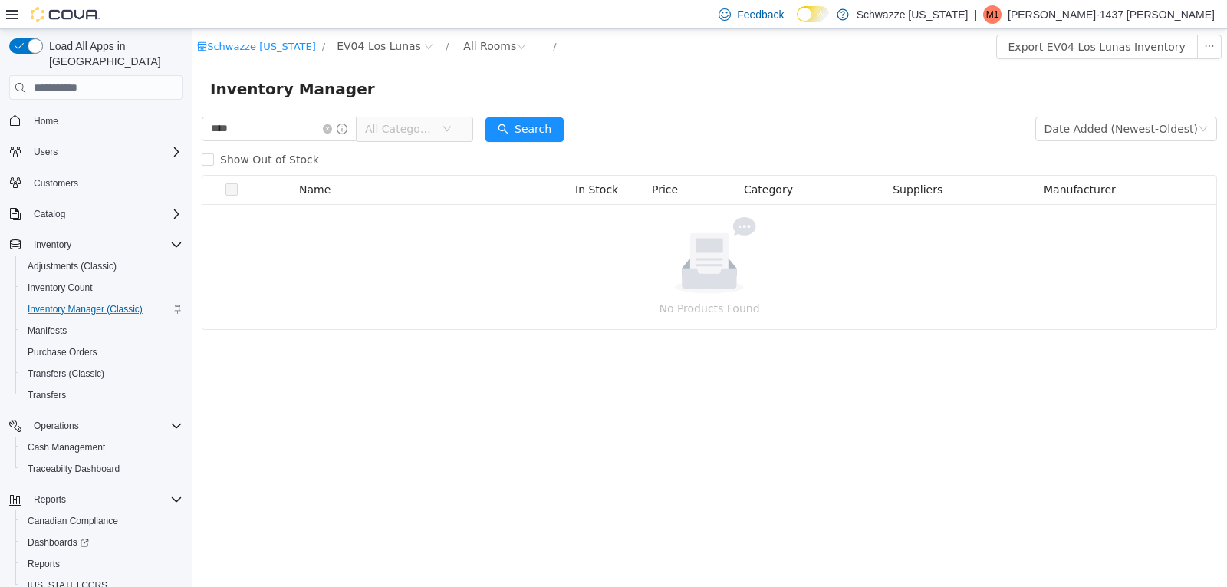
click at [413, 123] on span "All Categories" at bounding box center [400, 128] width 70 height 15
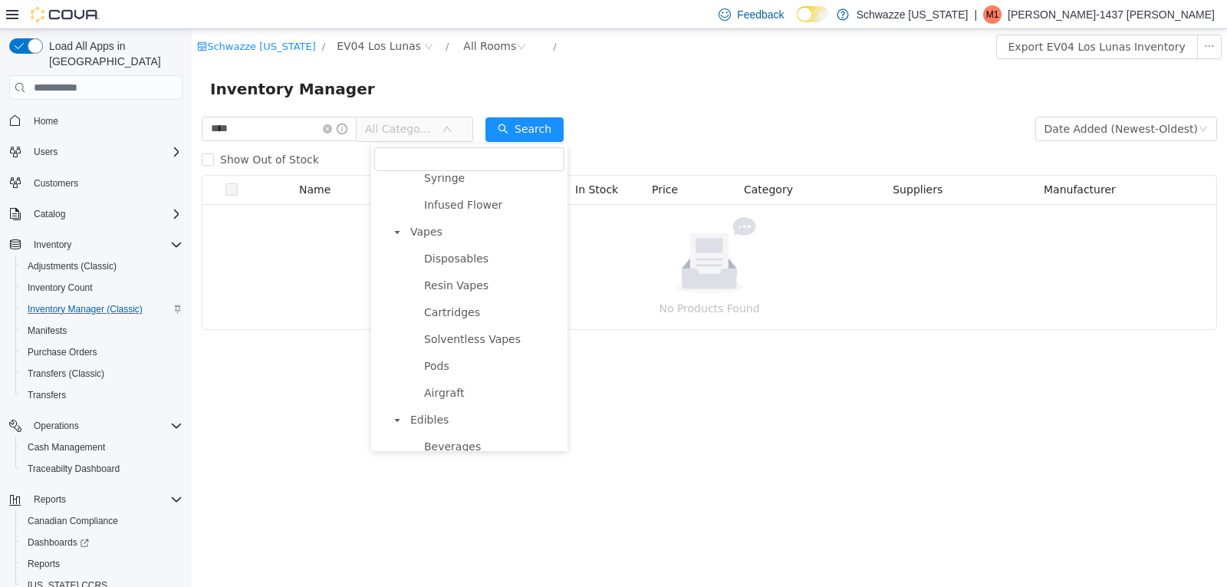
scroll to position [709, 0]
click at [511, 258] on span "Solventless Vapes" at bounding box center [492, 256] width 144 height 21
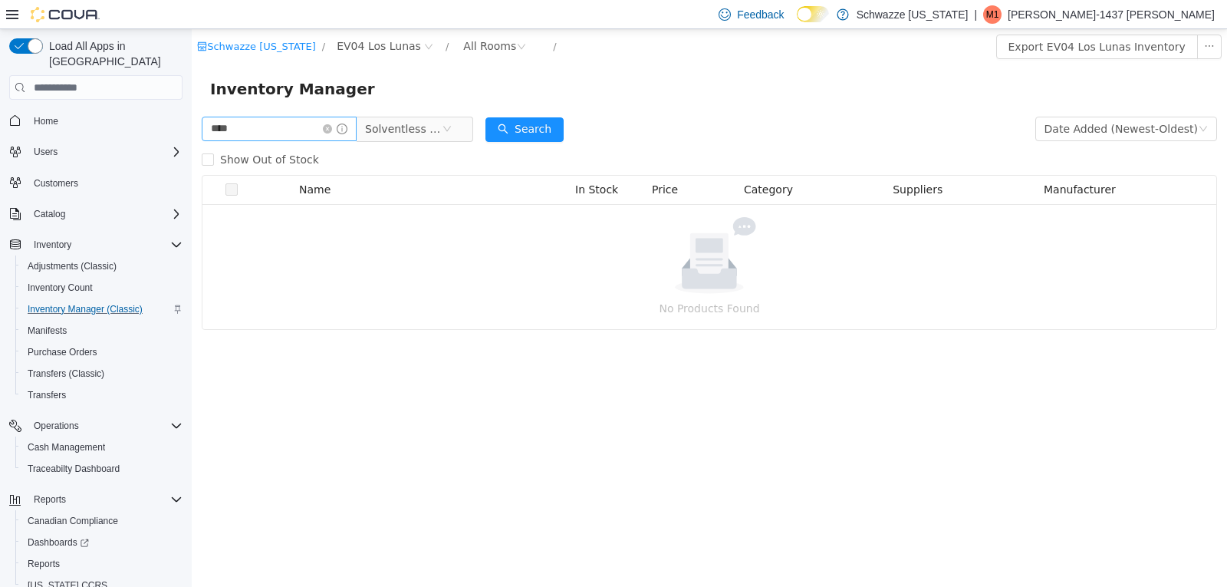
click at [341, 123] on span at bounding box center [335, 128] width 25 height 11
click at [332, 127] on icon "icon: close-circle" at bounding box center [327, 128] width 9 height 9
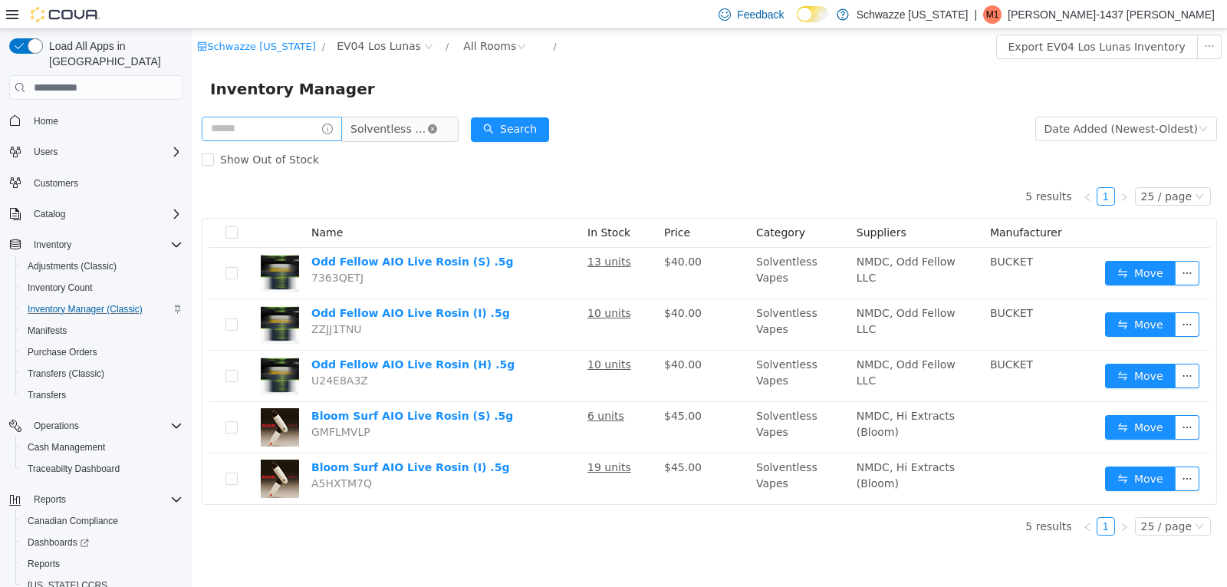
click at [437, 126] on icon "icon: close-circle" at bounding box center [432, 128] width 9 height 9
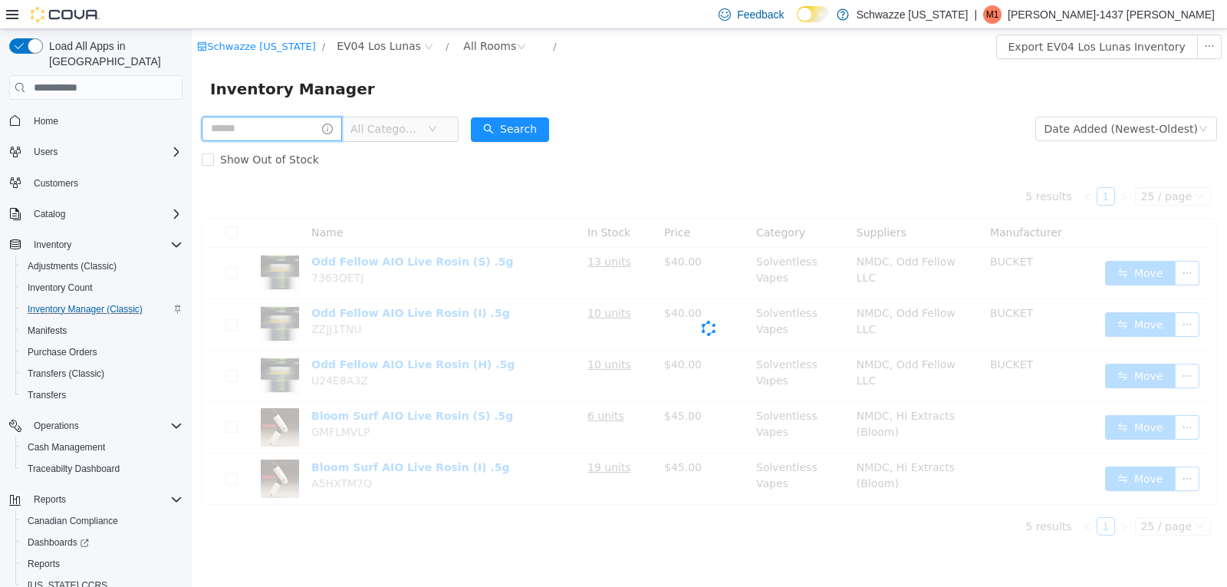
click at [322, 133] on input "text" at bounding box center [272, 129] width 140 height 25
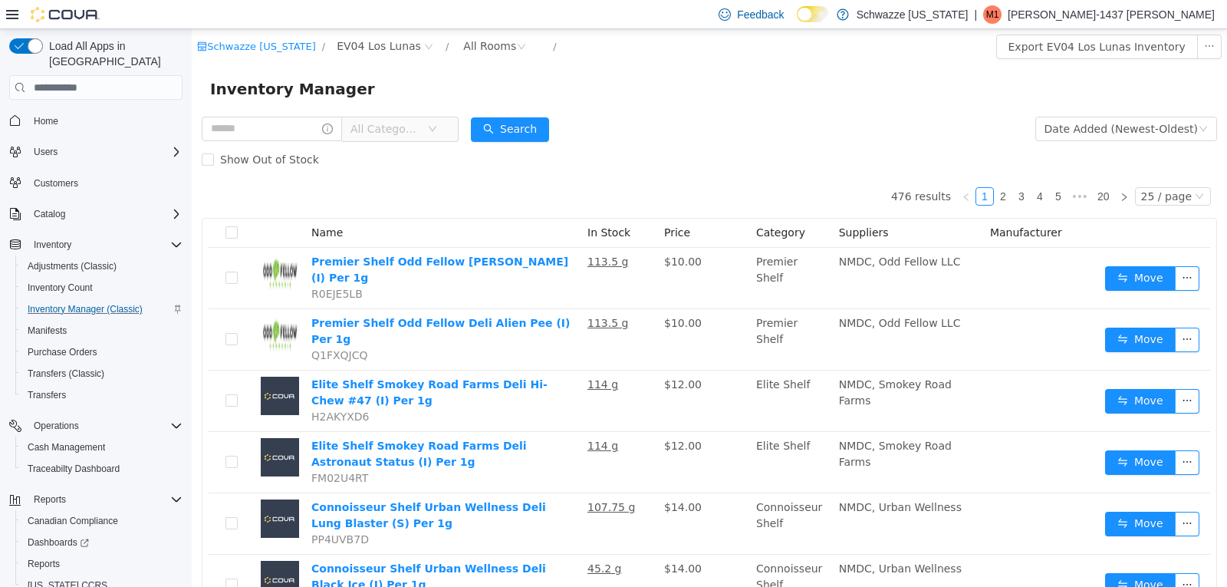
click at [420, 131] on span "All Categories" at bounding box center [386, 128] width 70 height 15
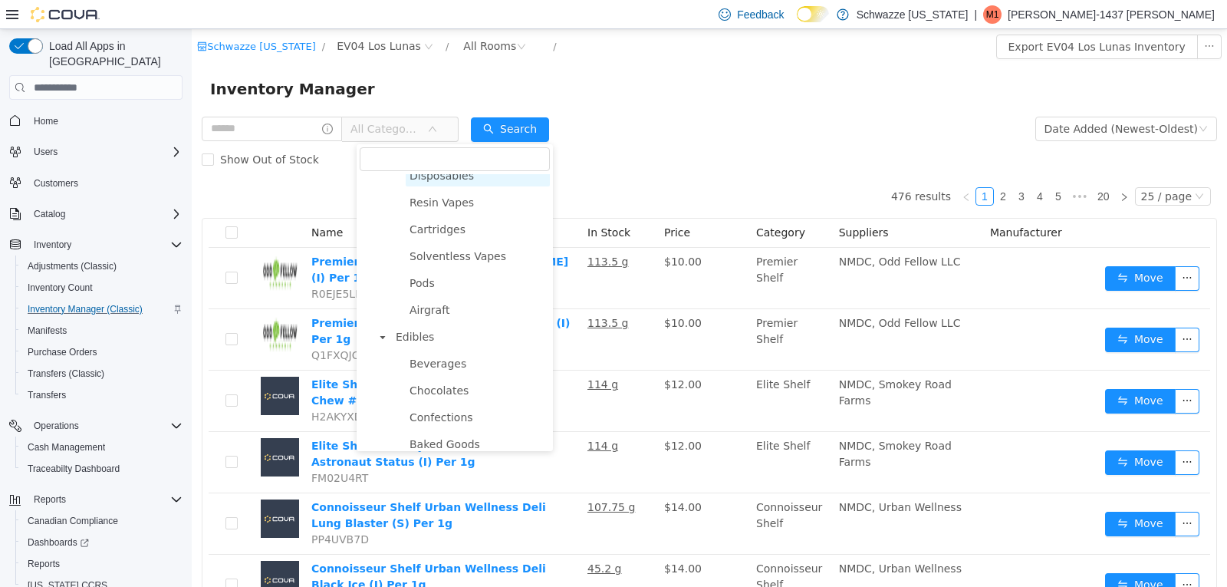
click at [435, 182] on span "Disposables" at bounding box center [442, 176] width 64 height 12
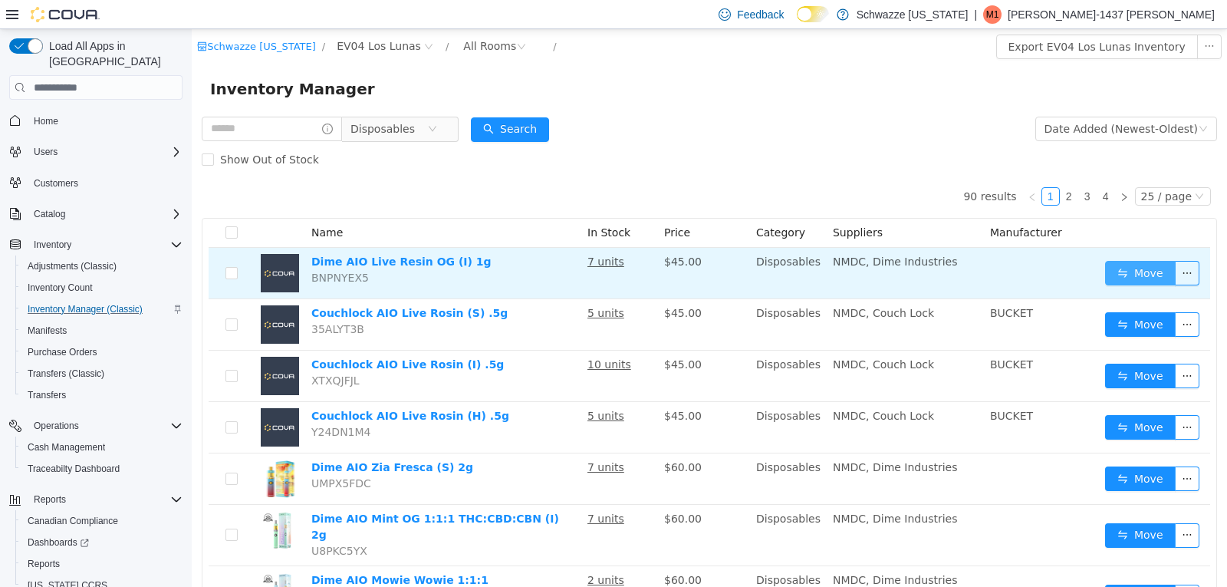
click at [1129, 267] on button "Move" at bounding box center [1140, 273] width 71 height 25
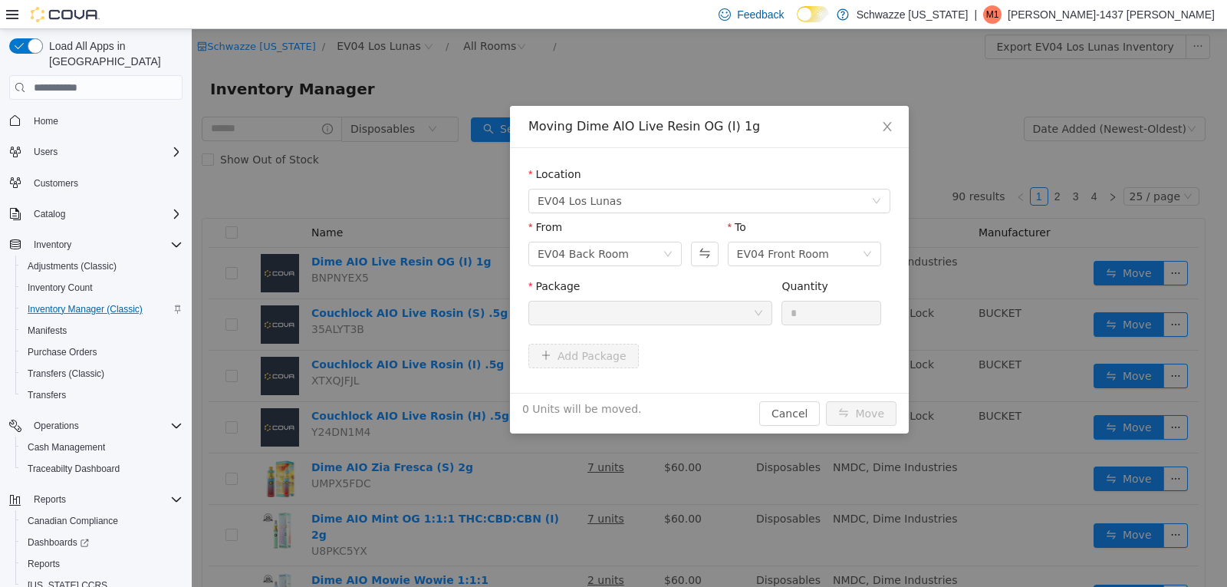
click at [702, 322] on div at bounding box center [646, 312] width 216 height 23
click at [894, 120] on span "Close" at bounding box center [887, 127] width 43 height 43
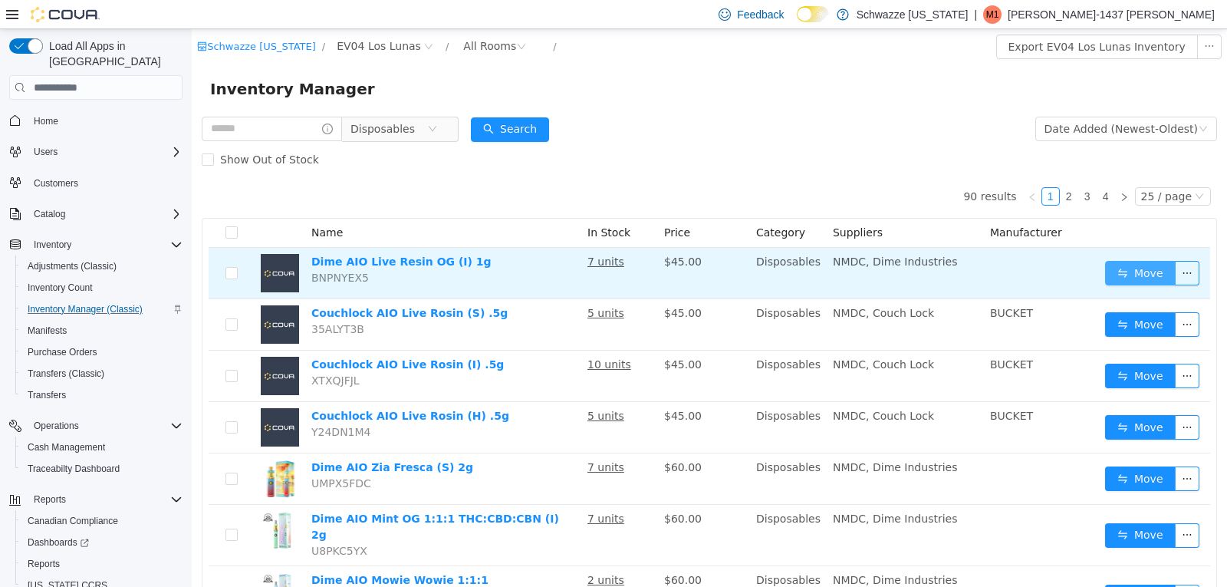
click at [1109, 275] on button "Move" at bounding box center [1140, 273] width 71 height 25
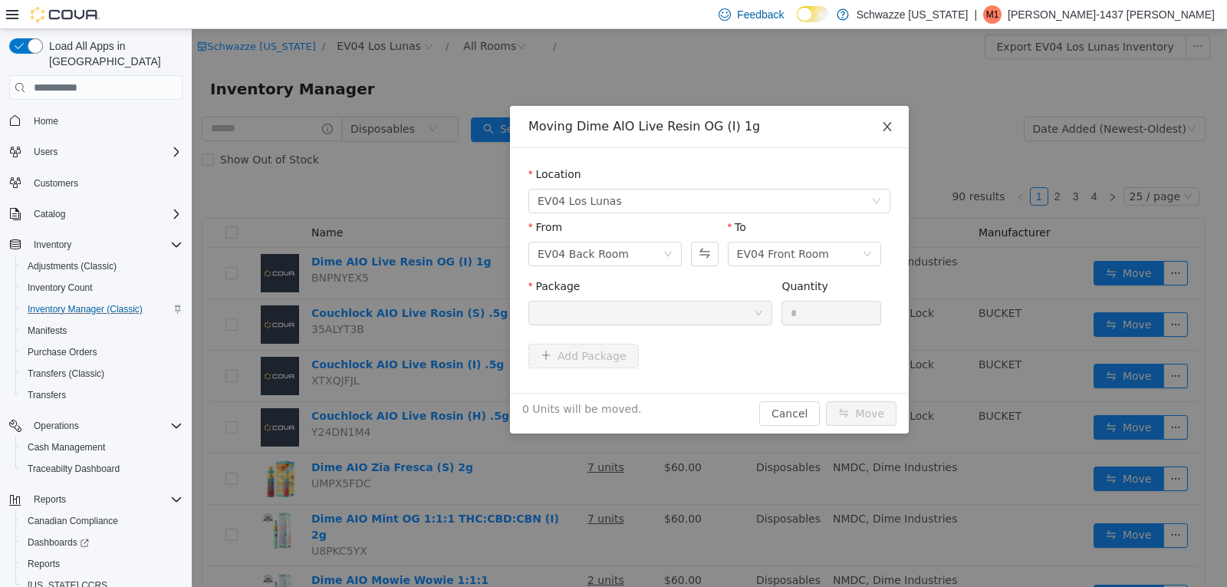
click at [883, 131] on icon "icon: close" at bounding box center [887, 126] width 12 height 12
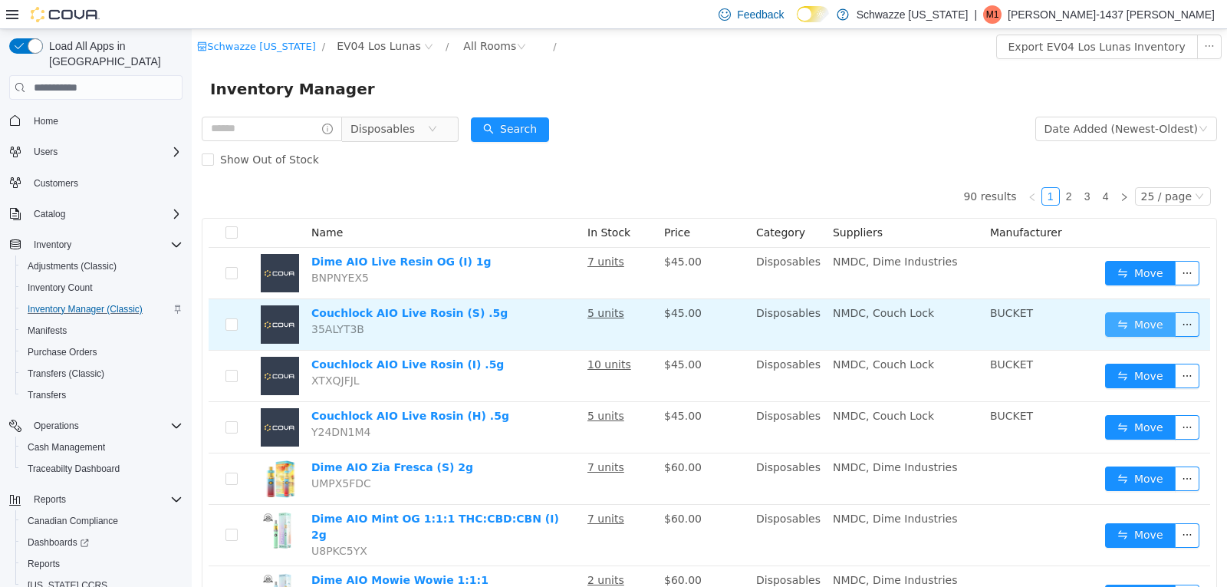
click at [1127, 334] on button "Move" at bounding box center [1140, 324] width 71 height 25
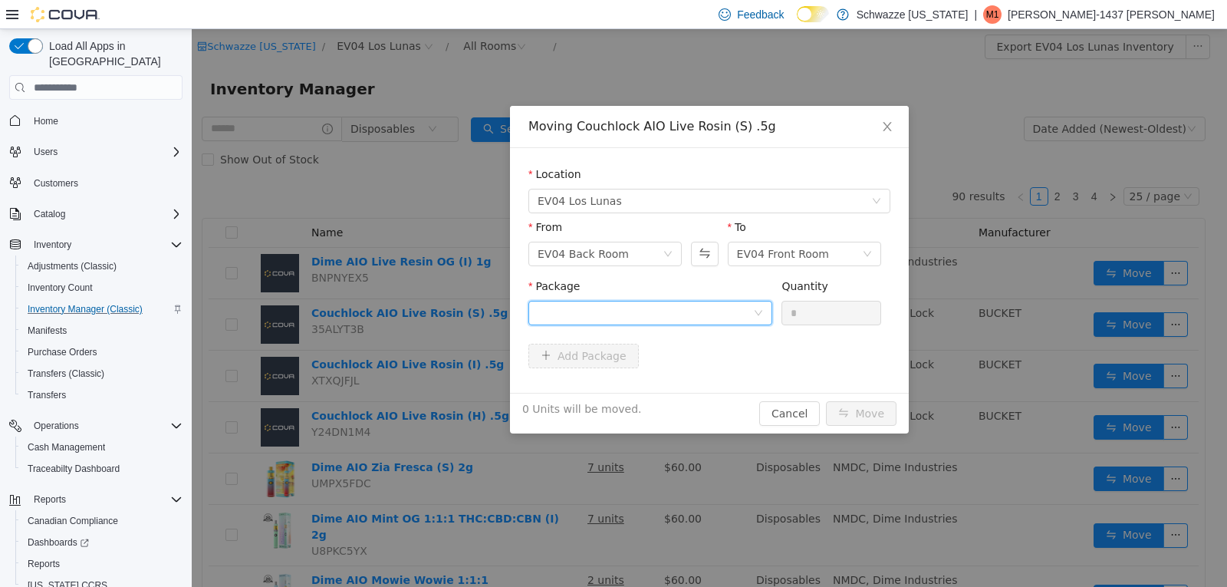
click at [762, 307] on div at bounding box center [650, 313] width 244 height 25
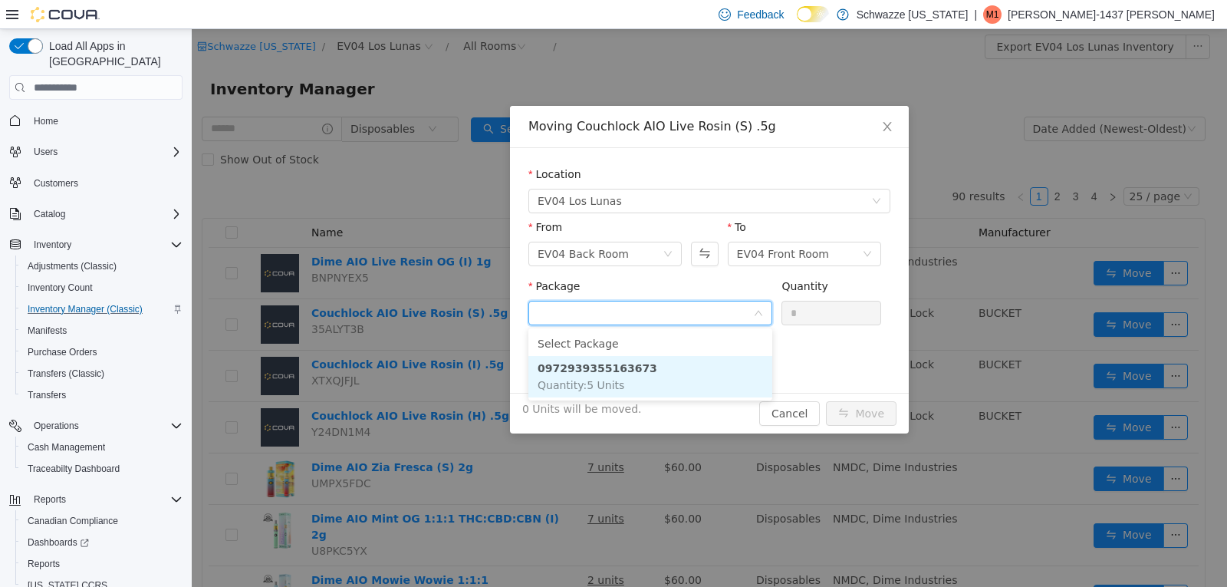
click at [725, 362] on li "0972939355163673 Quantity : 5 Units" at bounding box center [650, 376] width 244 height 41
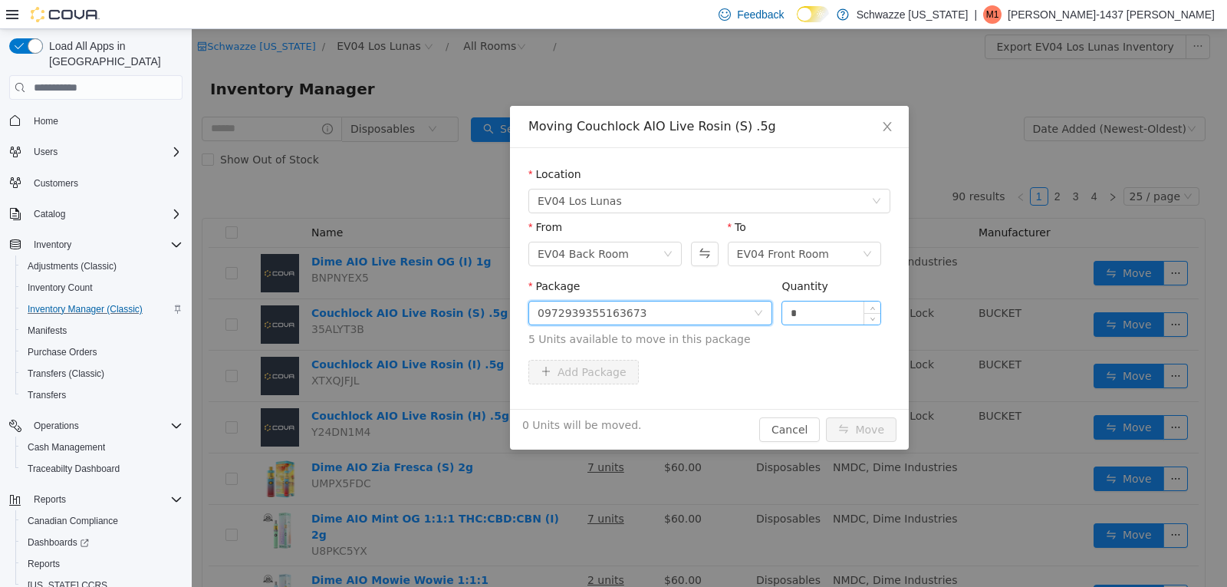
click at [792, 318] on input "*" at bounding box center [831, 312] width 98 height 23
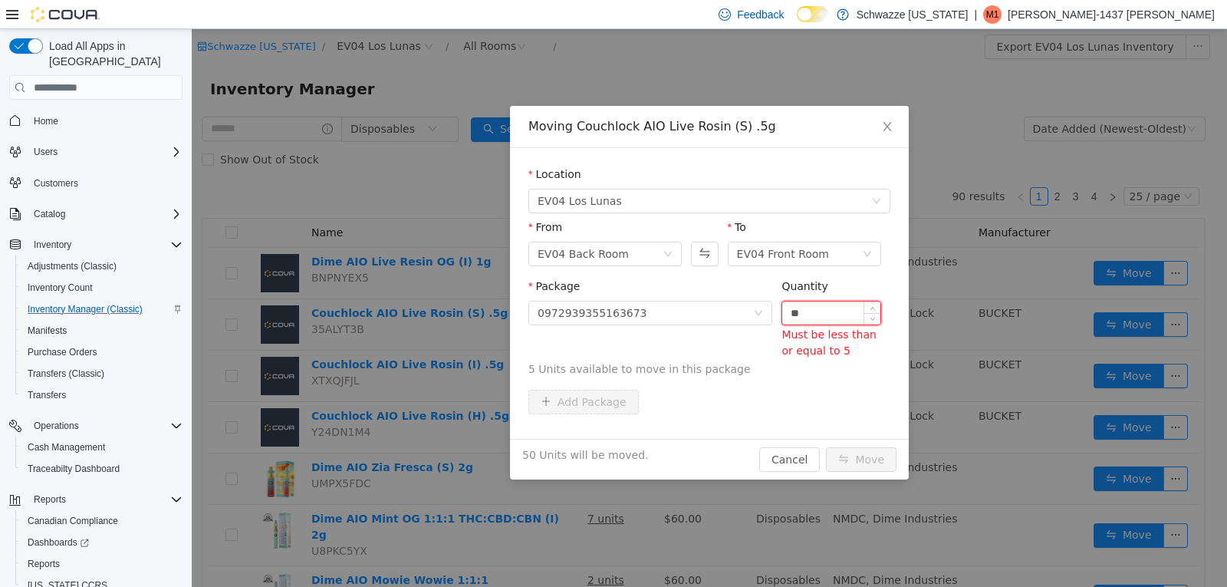
click at [808, 314] on input "**" at bounding box center [831, 312] width 98 height 23
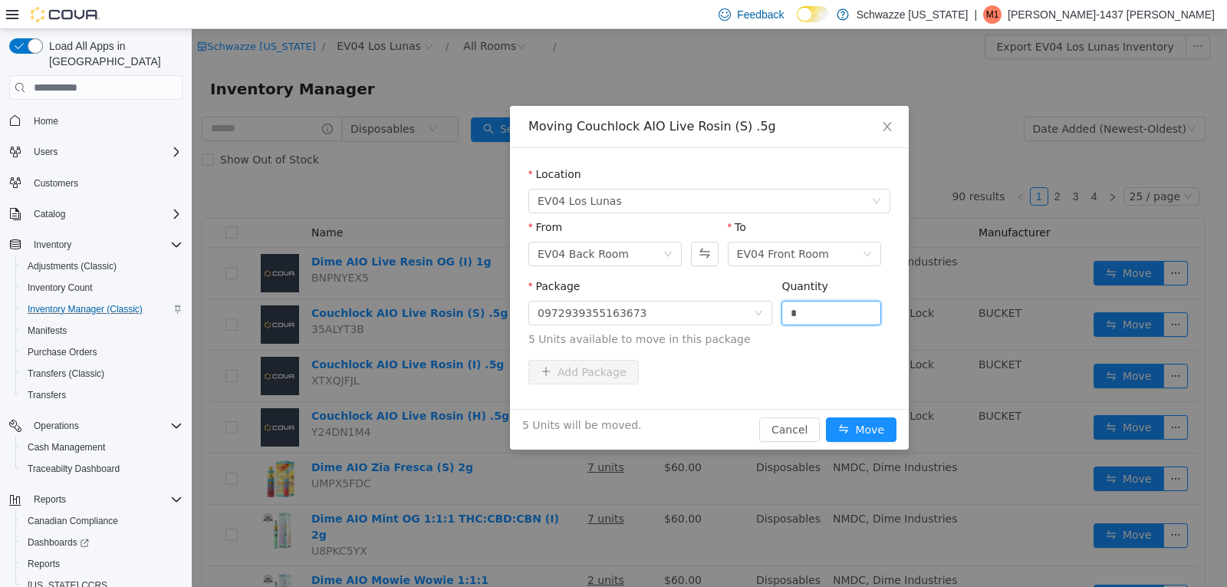
click at [835, 351] on div "Package 0972939355163673 Quantity * 5 Units available to move in this package" at bounding box center [709, 315] width 362 height 75
type input "*"
click at [850, 416] on div "5 Units will be moved. Cancel Move" at bounding box center [709, 429] width 399 height 41
click at [851, 426] on button "Move" at bounding box center [861, 429] width 71 height 25
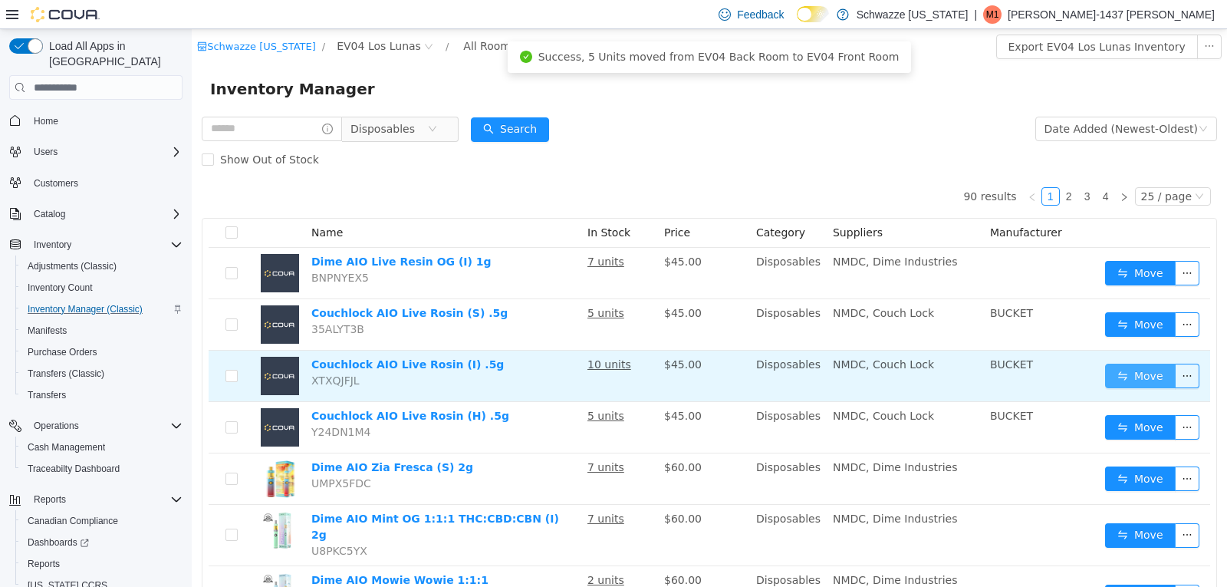
click at [1108, 368] on button "Move" at bounding box center [1140, 376] width 71 height 25
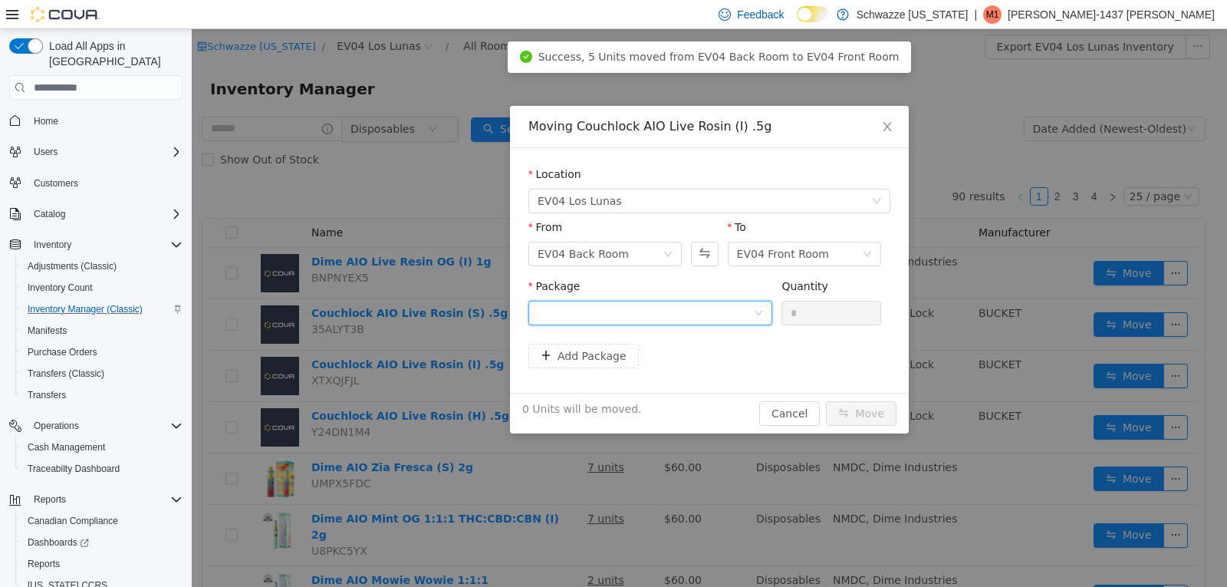
click at [767, 318] on div at bounding box center [650, 313] width 244 height 25
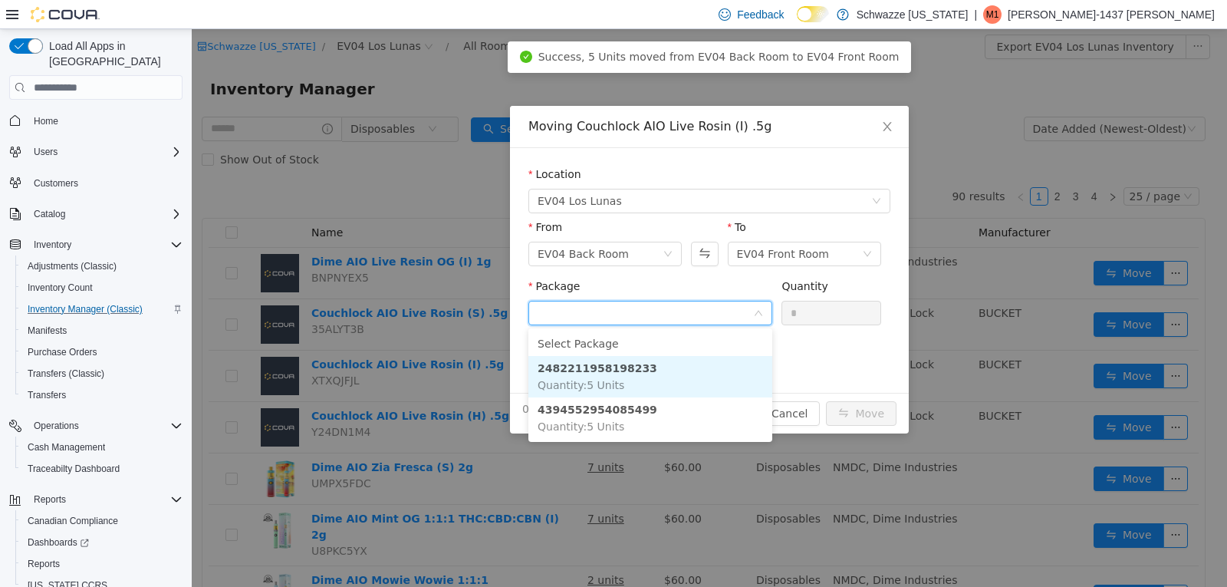
click at [686, 366] on li "2482211958198233 Quantity : 5 Units" at bounding box center [650, 376] width 244 height 41
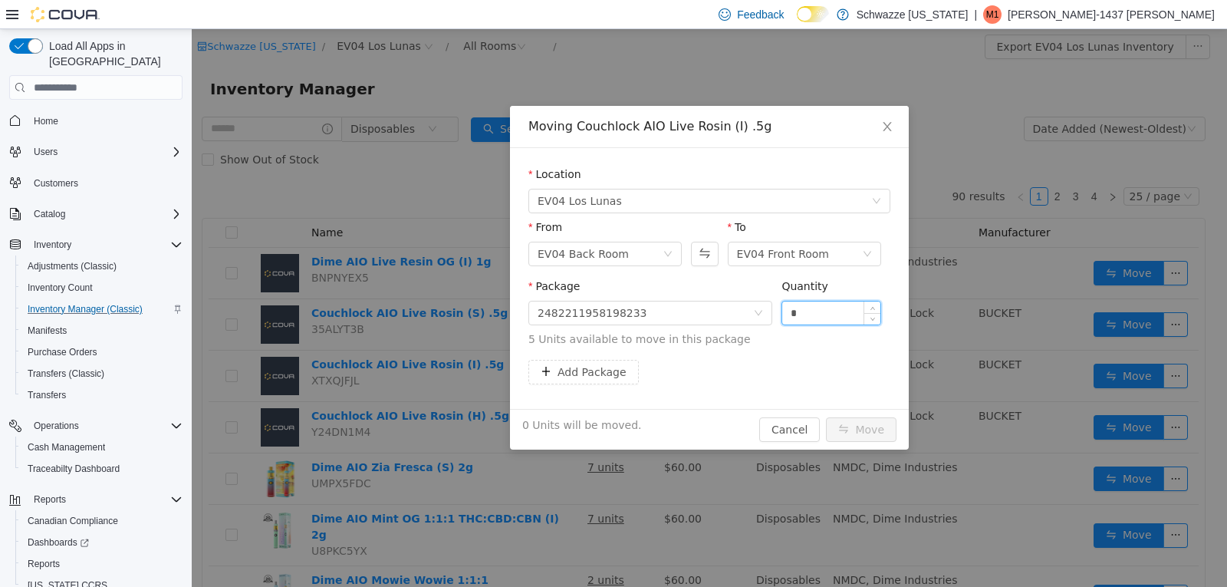
click at [838, 316] on input "*" at bounding box center [831, 312] width 98 height 23
type input "*"
click at [583, 365] on button "Add Package" at bounding box center [583, 372] width 110 height 25
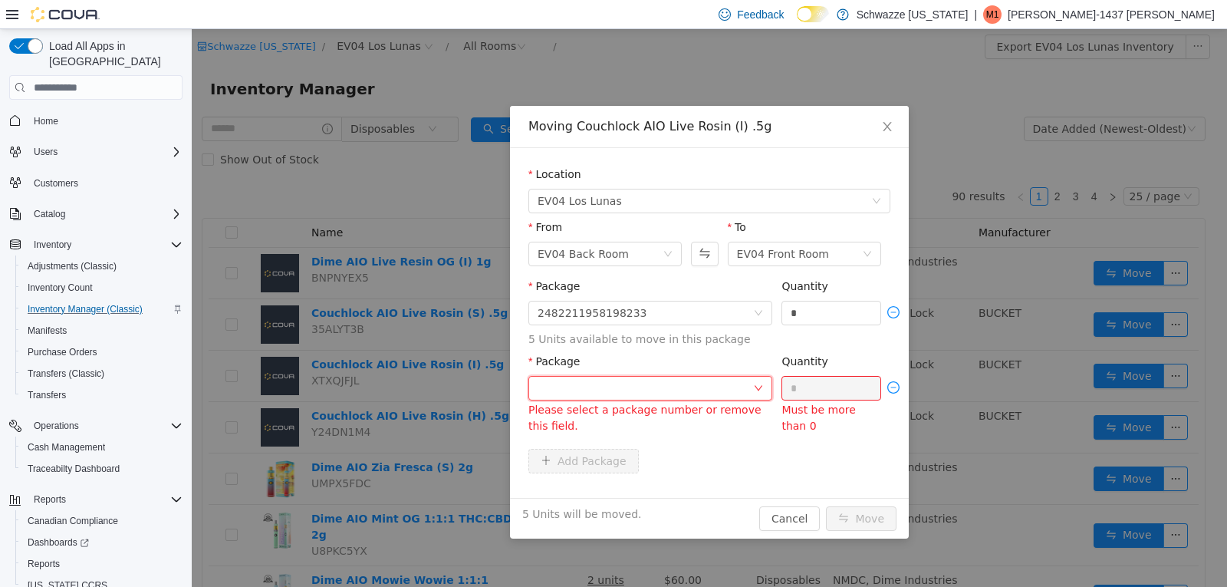
click at [620, 395] on div at bounding box center [646, 388] width 216 height 23
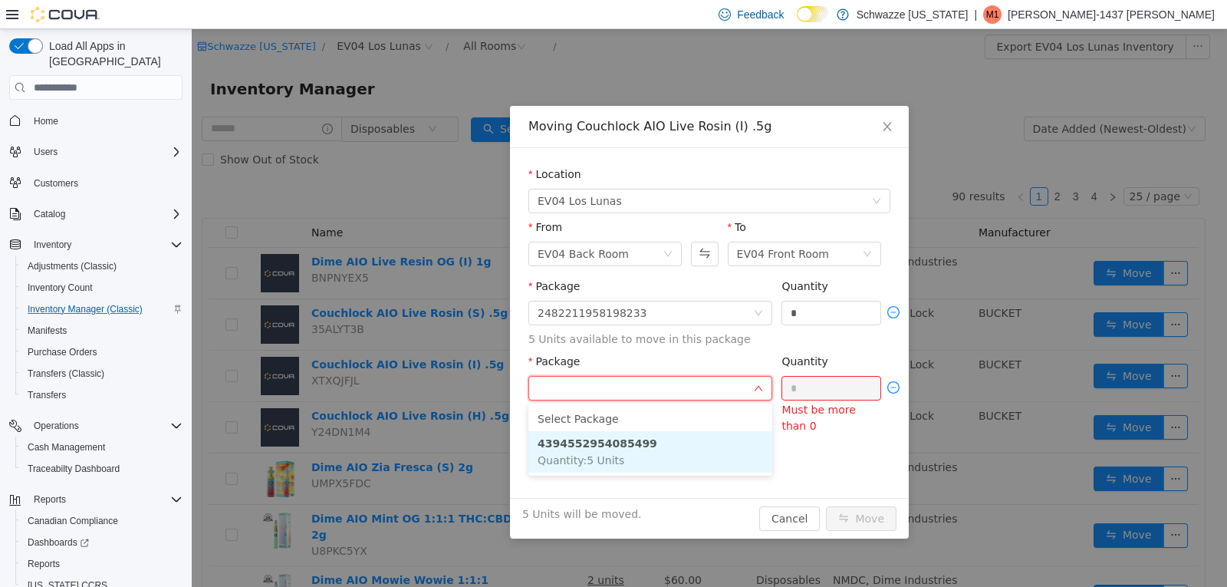
click at [635, 446] on li "4394552954085499 Quantity : 5 Units" at bounding box center [650, 451] width 244 height 41
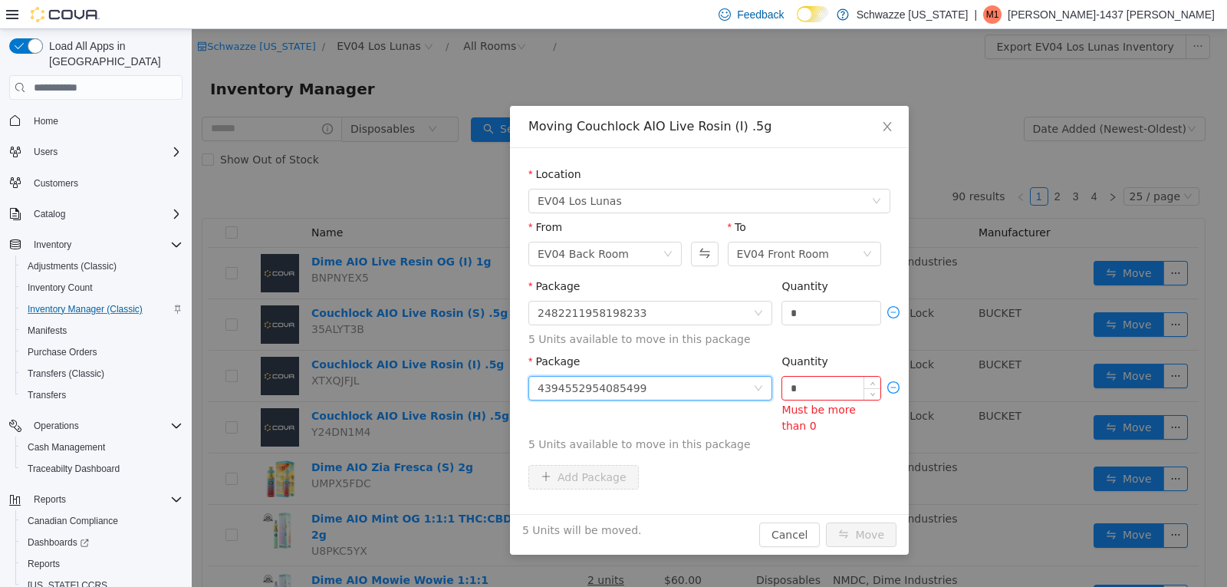
click at [853, 391] on input "*" at bounding box center [831, 388] width 98 height 23
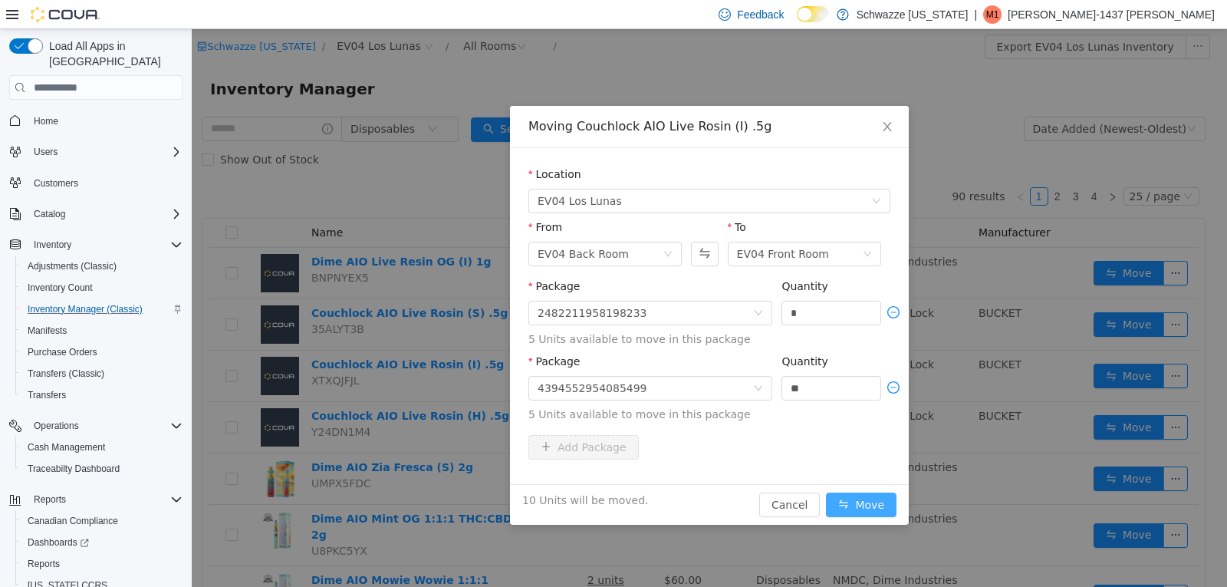
type input "*"
click at [874, 494] on button "Move" at bounding box center [861, 504] width 71 height 25
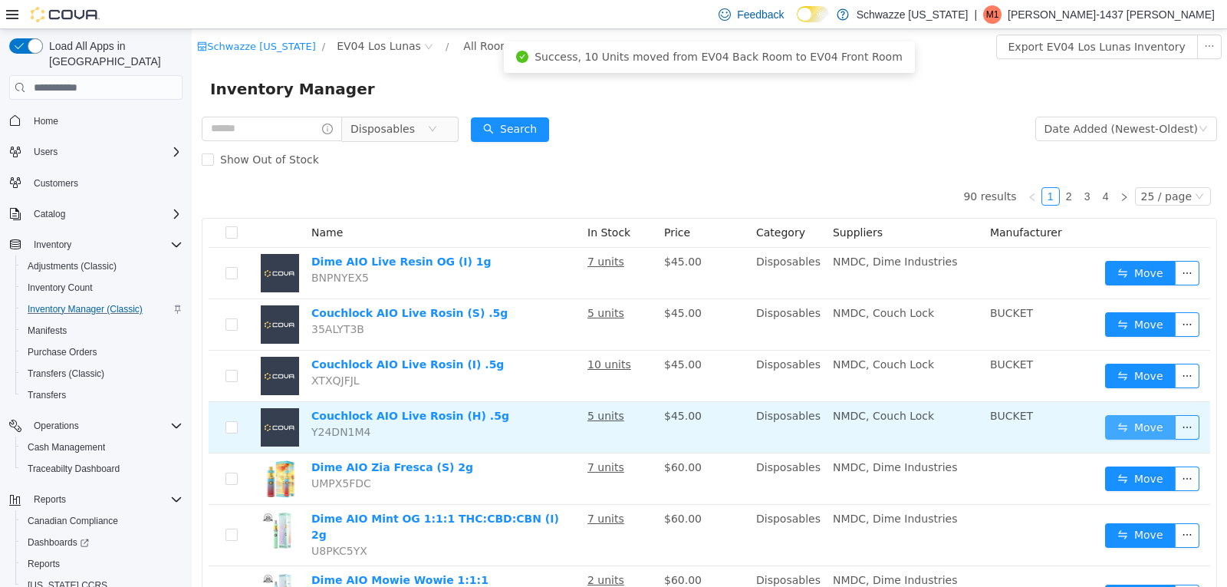
click at [1119, 426] on button "Move" at bounding box center [1140, 427] width 71 height 25
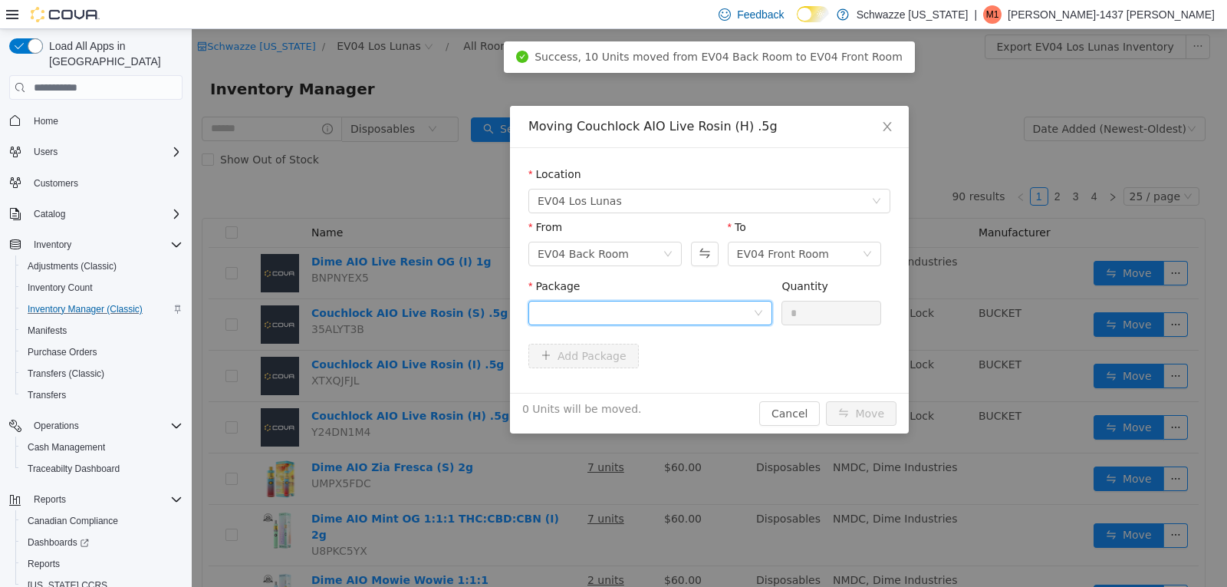
click at [618, 314] on div at bounding box center [646, 312] width 216 height 23
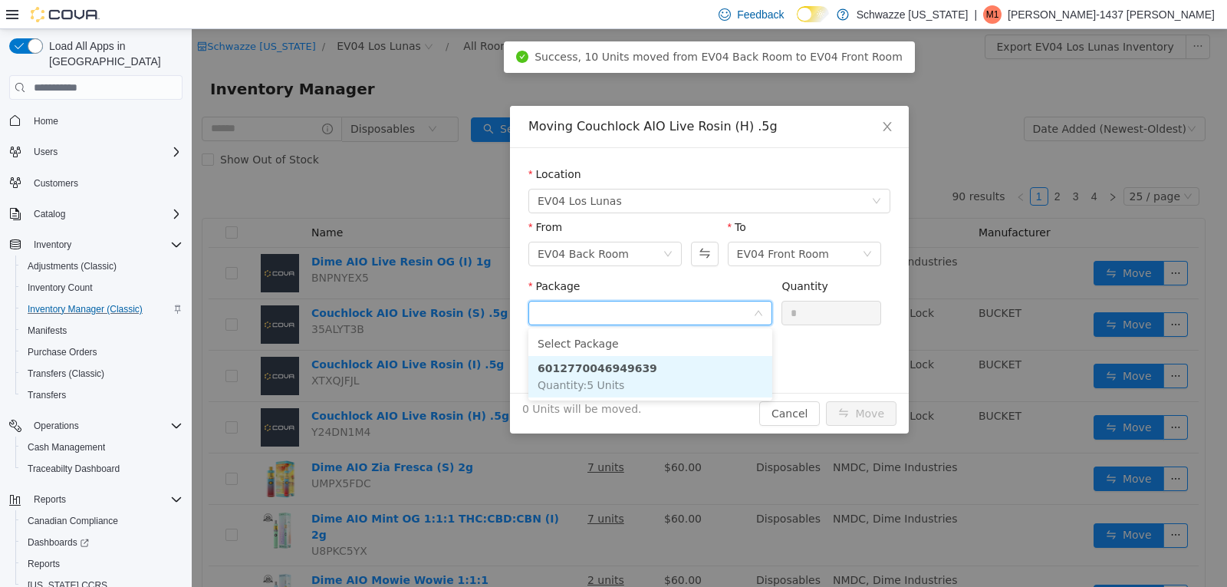
click at [636, 368] on li "6012770046949639 Quantity : 5 Units" at bounding box center [650, 376] width 244 height 41
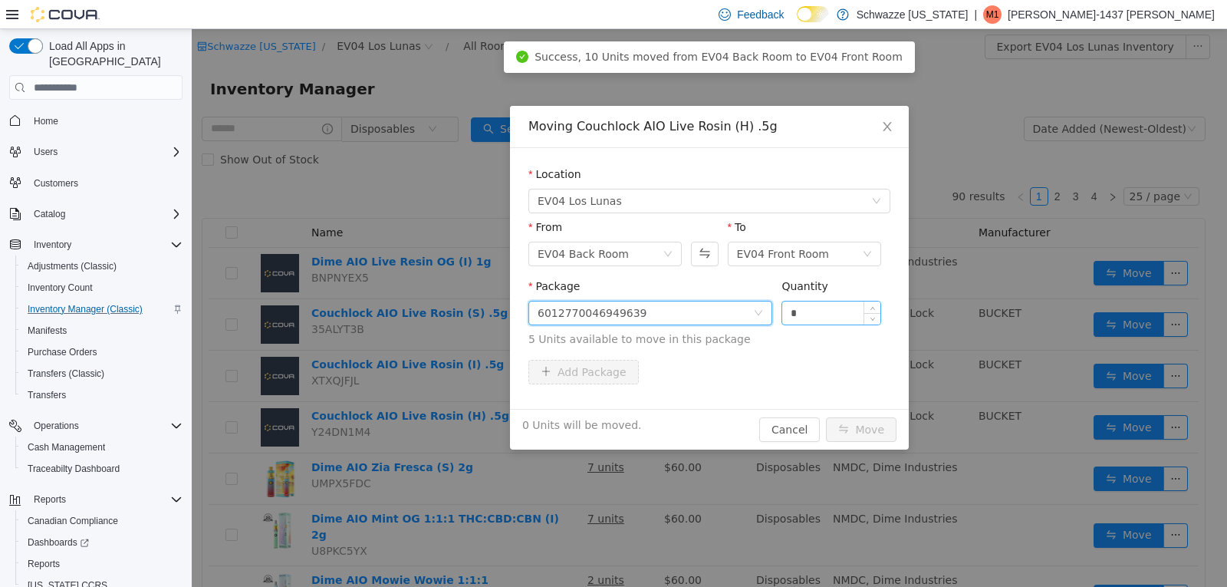
click at [806, 305] on input "*" at bounding box center [831, 312] width 98 height 23
type input "*"
click at [867, 433] on button "Move" at bounding box center [861, 429] width 71 height 25
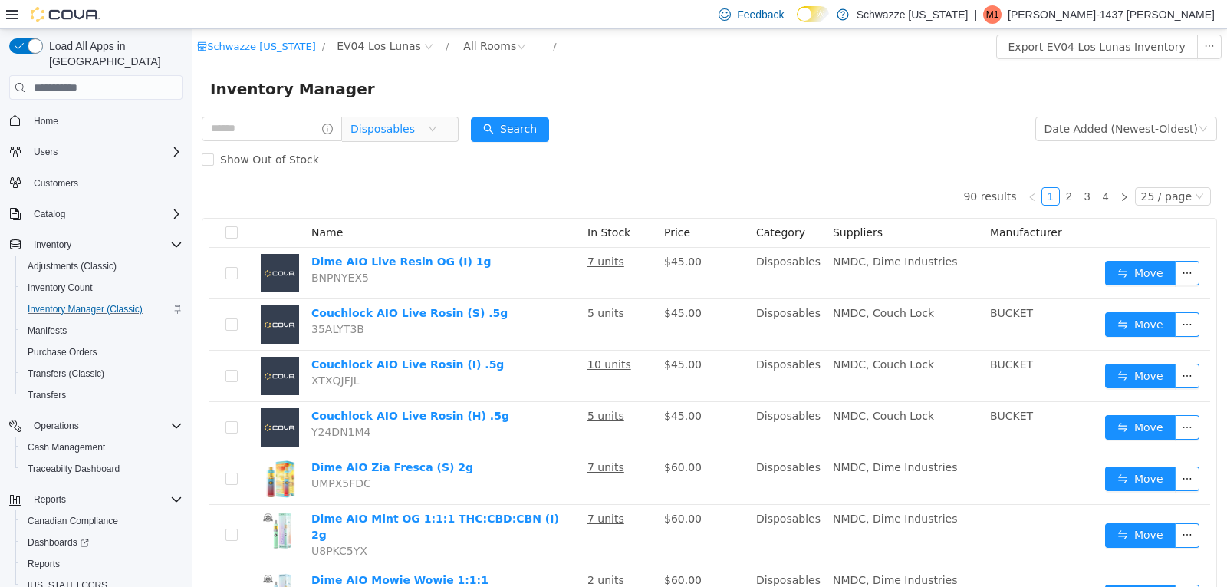
drag, startPoint x: 444, startPoint y: 130, endPoint x: 337, endPoint y: 145, distance: 108.4
click at [437, 130] on icon "icon: close-circle" at bounding box center [432, 128] width 9 height 9
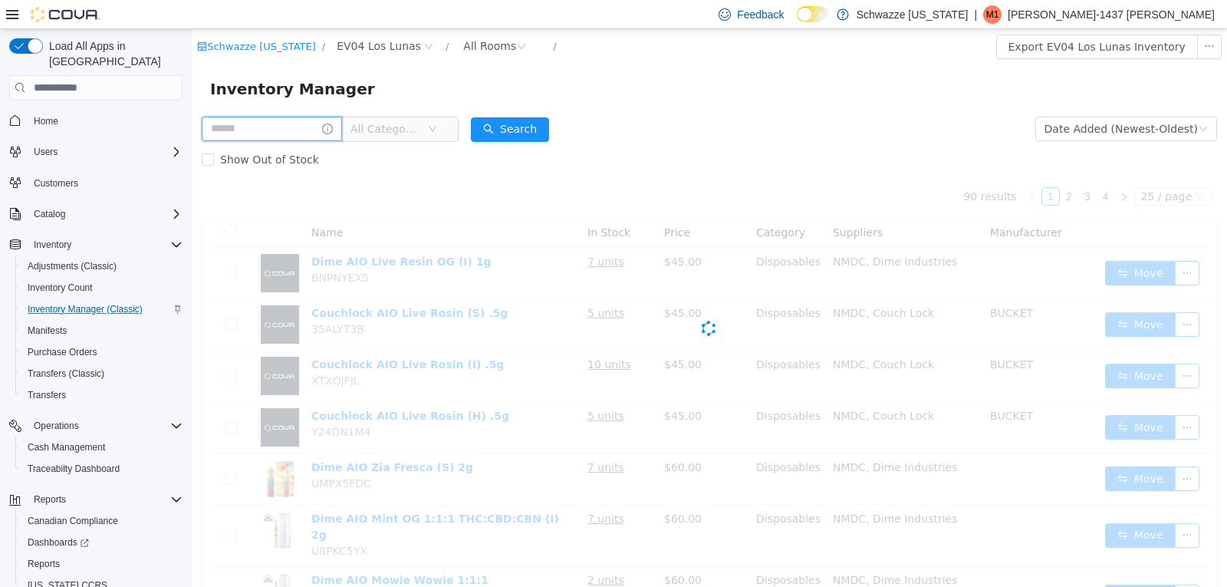
click at [279, 133] on input "text" at bounding box center [272, 129] width 140 height 25
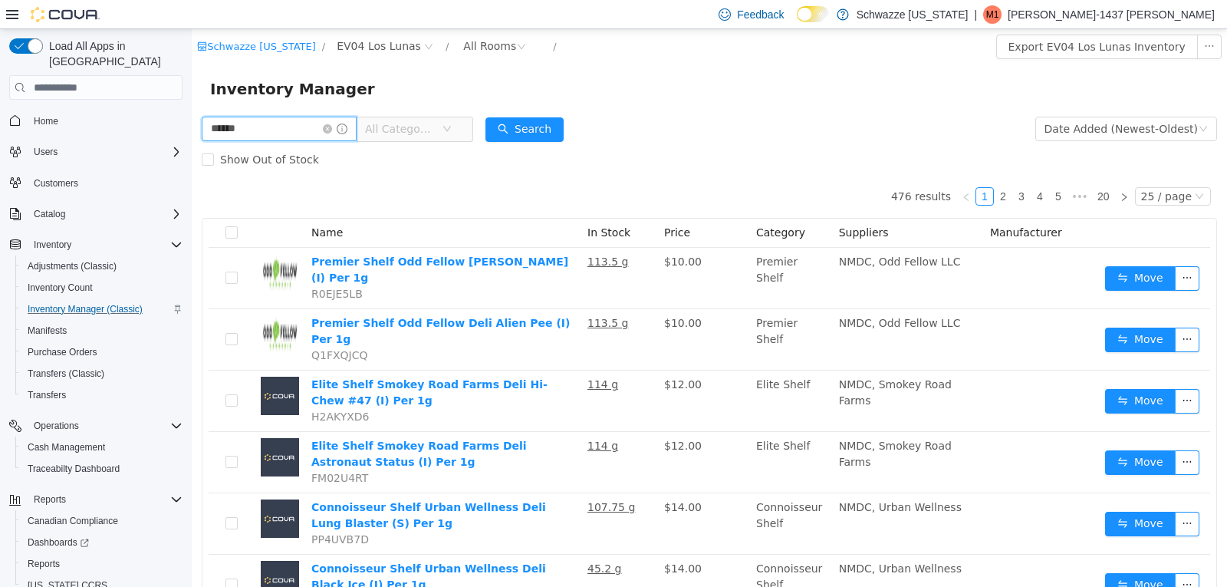
type input "******"
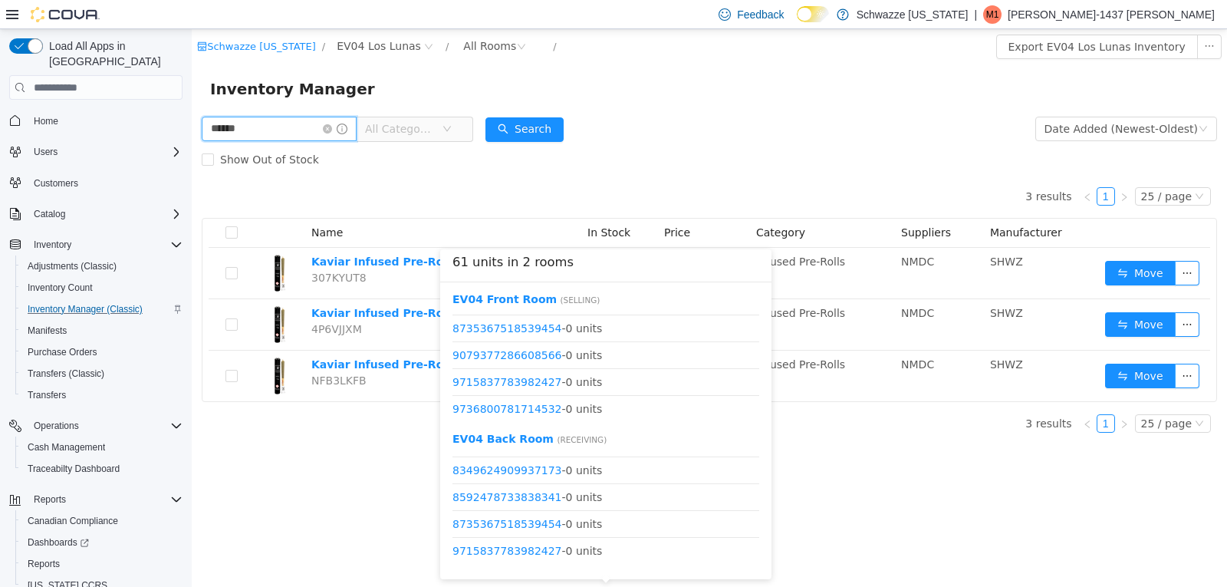
scroll to position [1442, 0]
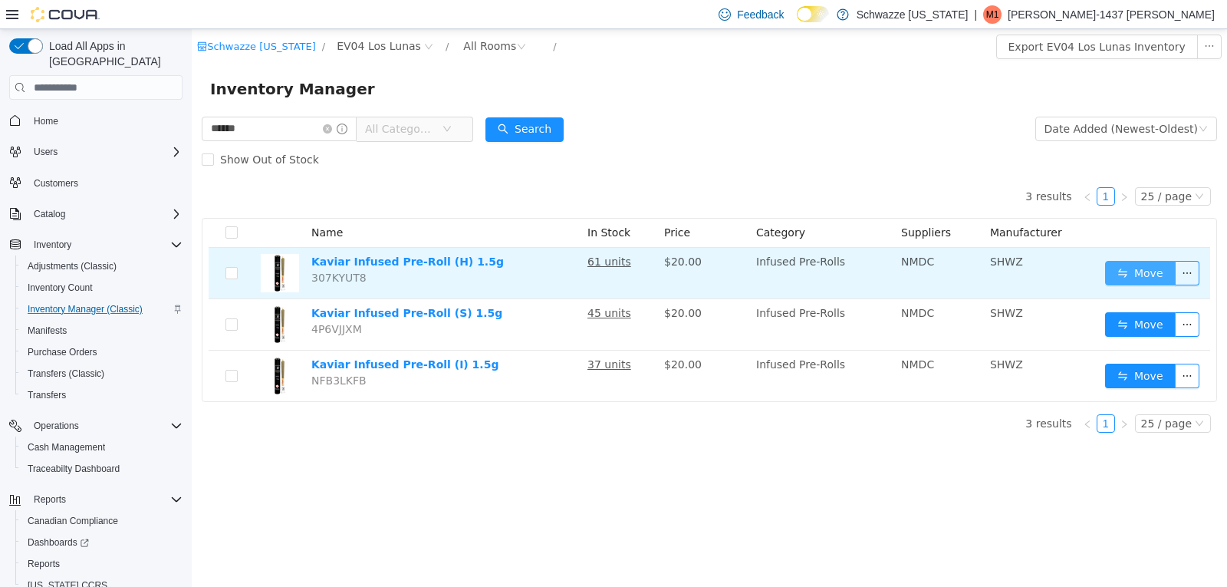
click at [1111, 272] on button "Move" at bounding box center [1140, 273] width 71 height 25
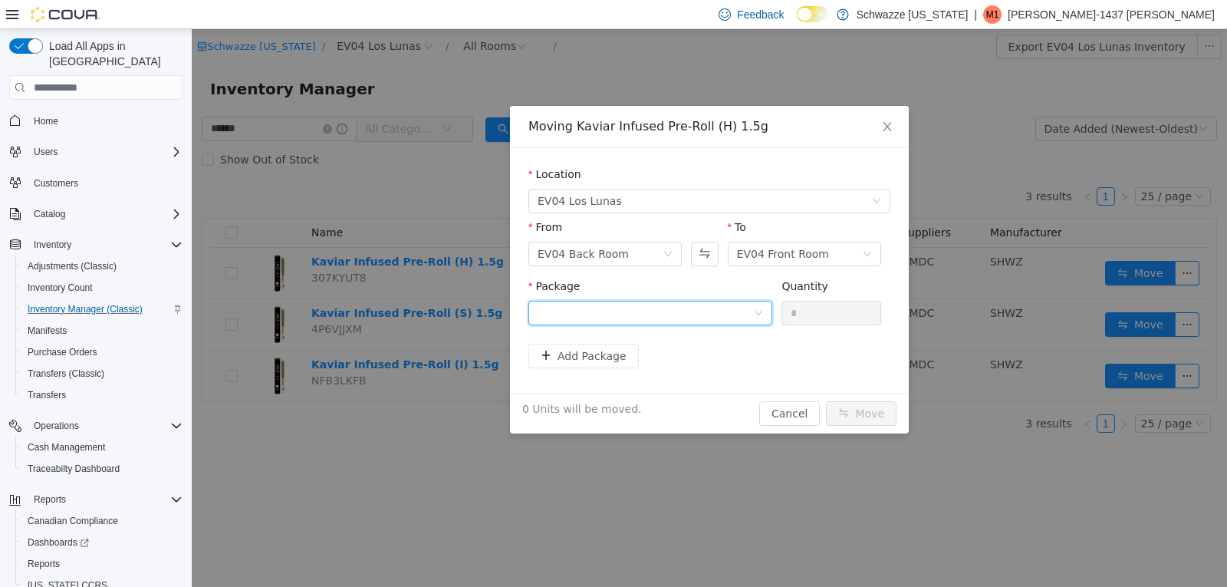
click at [615, 308] on div at bounding box center [646, 312] width 216 height 23
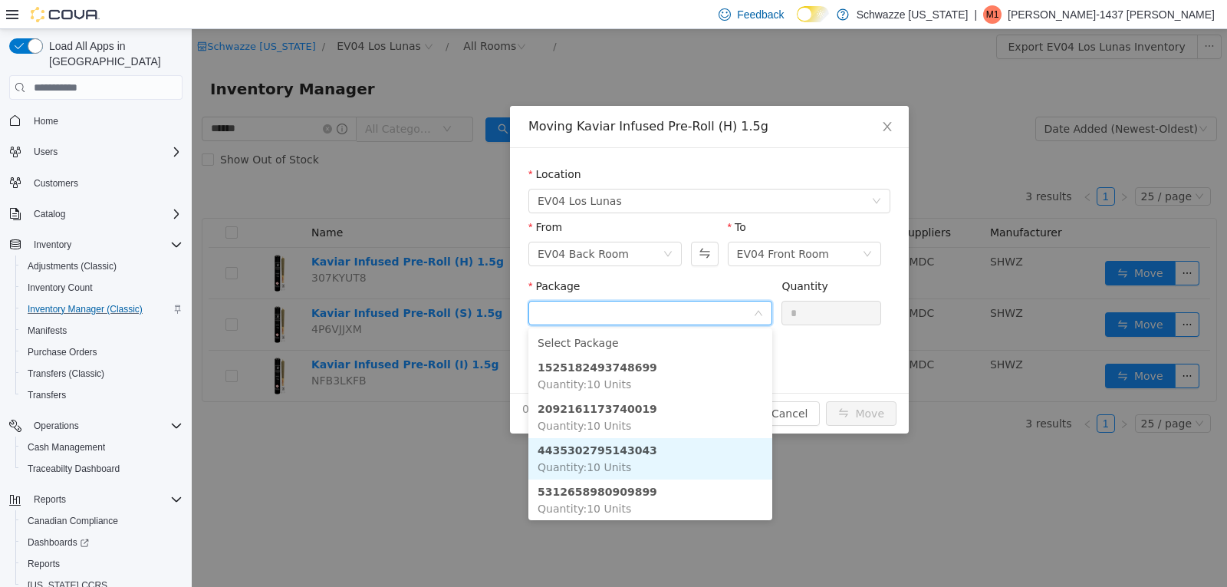
scroll to position [0, 0]
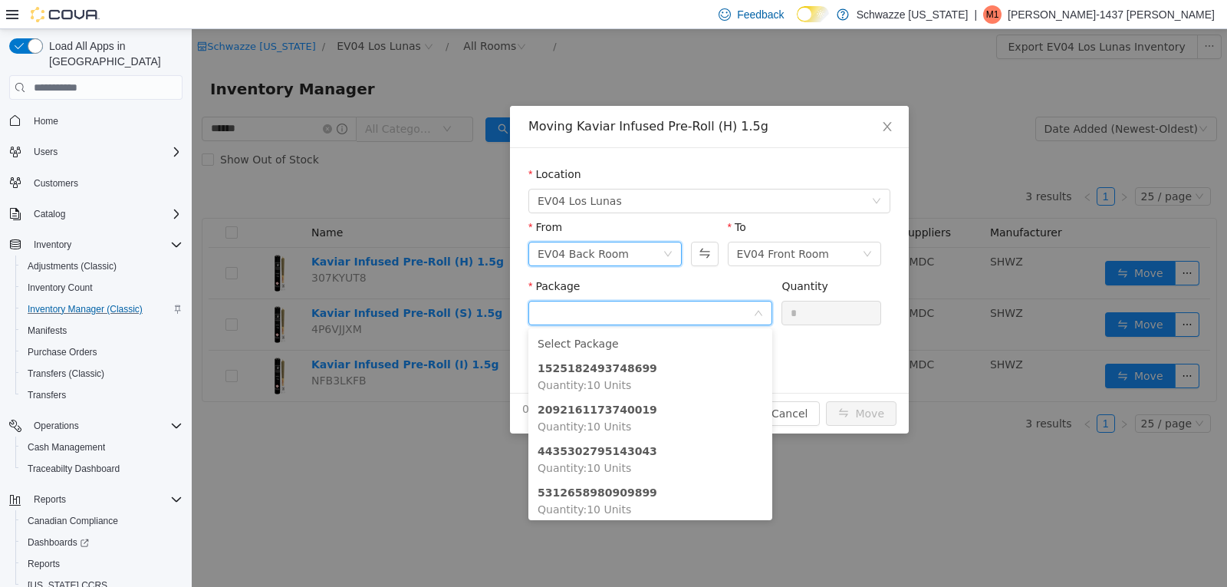
click at [643, 254] on div "EV04 Back Room" at bounding box center [600, 253] width 125 height 23
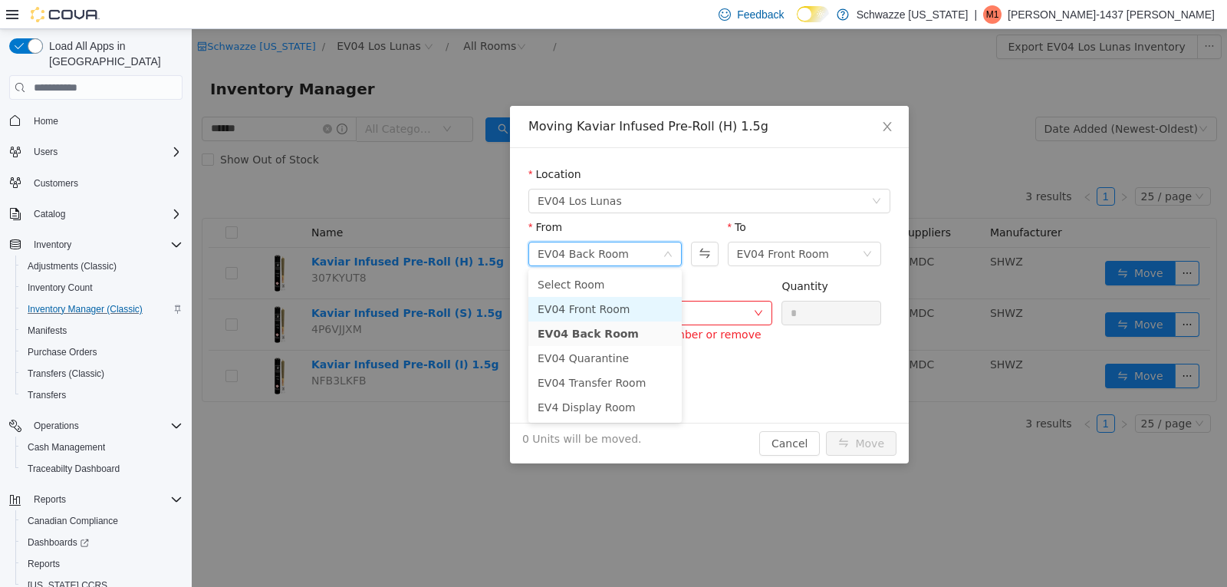
click at [628, 300] on li "EV04 Front Room" at bounding box center [604, 309] width 153 height 25
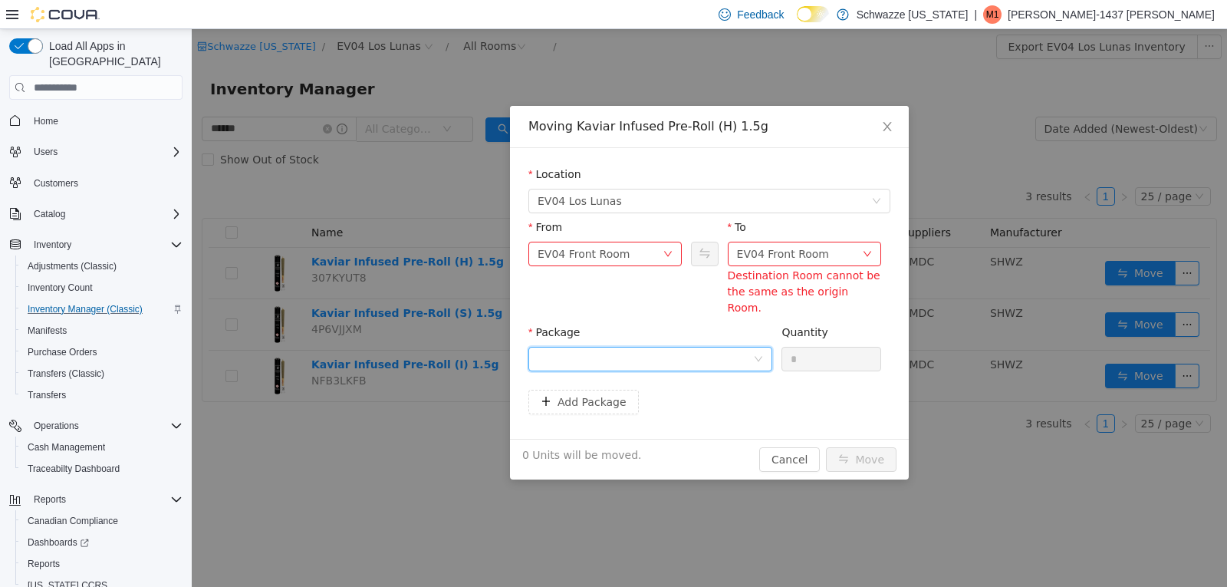
click at [643, 347] on div at bounding box center [646, 358] width 216 height 23
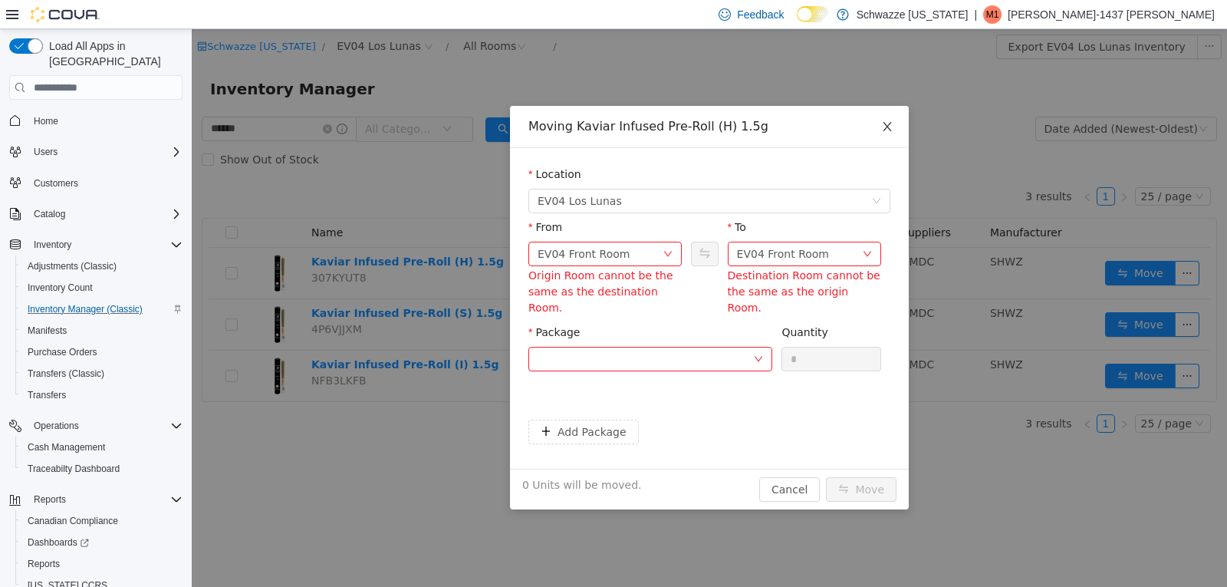
click at [886, 122] on icon "icon: close" at bounding box center [887, 126] width 12 height 12
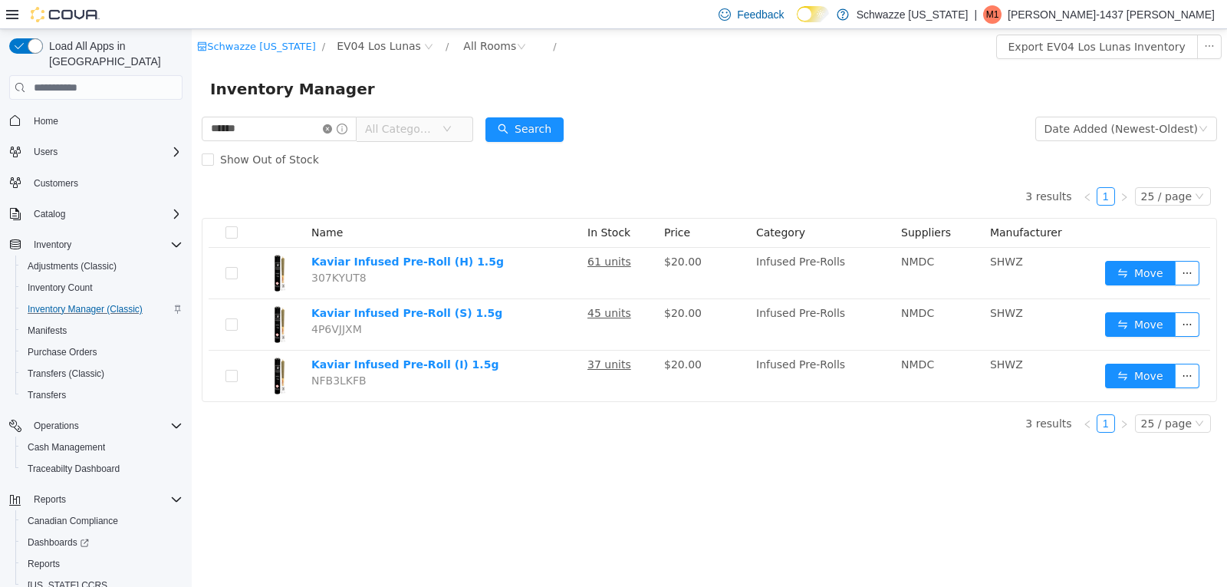
click at [332, 131] on icon "icon: close-circle" at bounding box center [327, 128] width 9 height 9
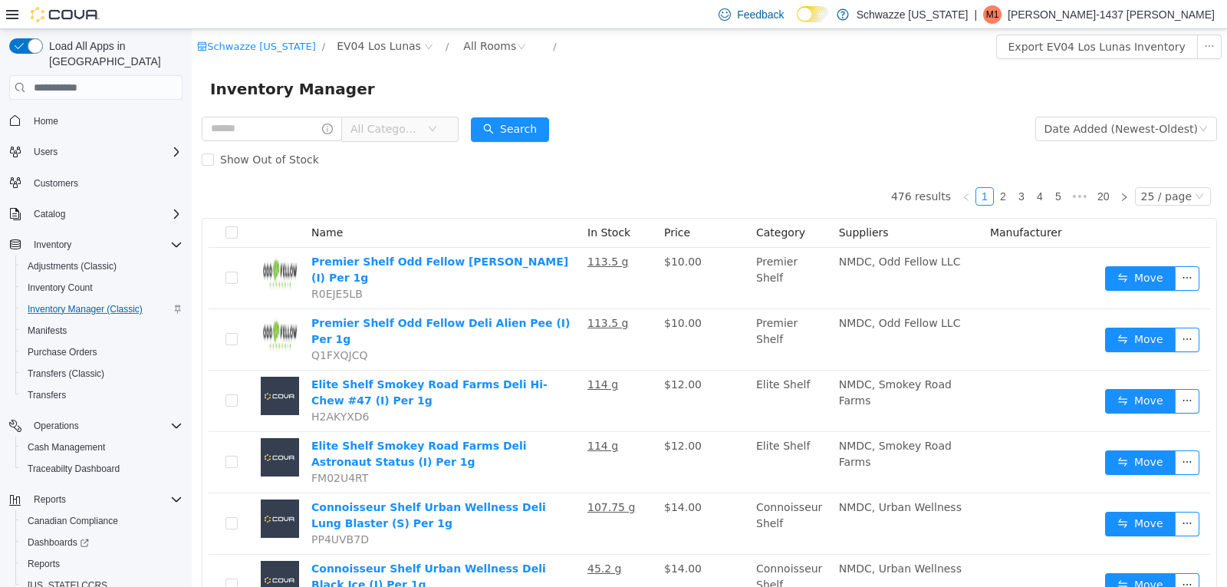
click at [420, 121] on span "All Categories" at bounding box center [386, 128] width 70 height 15
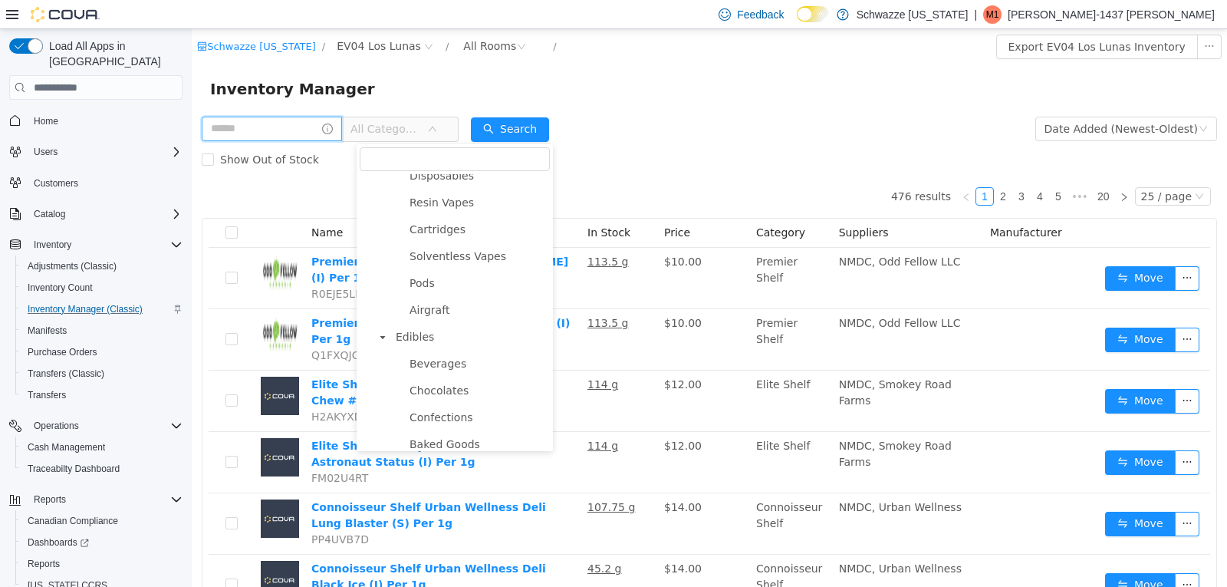
click at [265, 126] on input "text" at bounding box center [272, 129] width 140 height 25
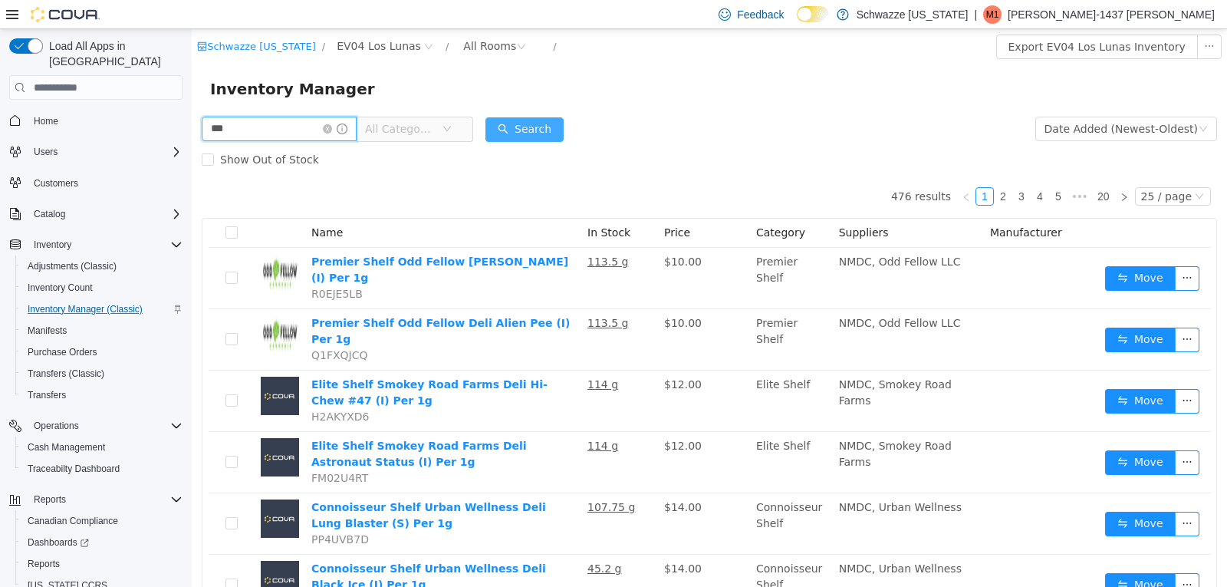
type input "***"
click at [525, 131] on button "Search" at bounding box center [524, 129] width 78 height 25
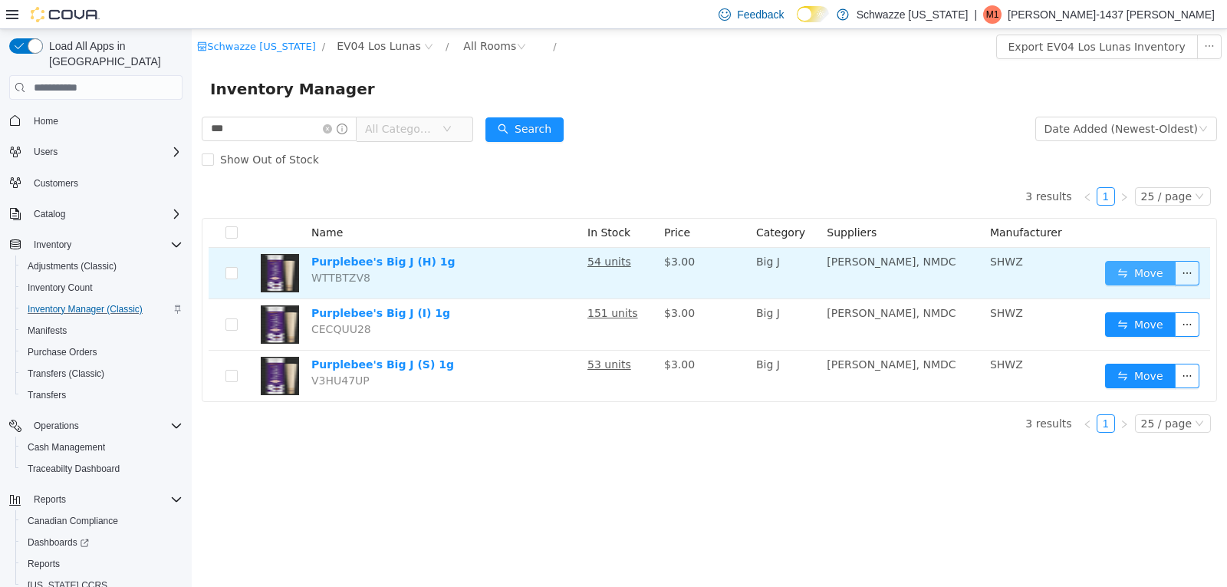
click at [1166, 277] on button "Move" at bounding box center [1140, 273] width 71 height 25
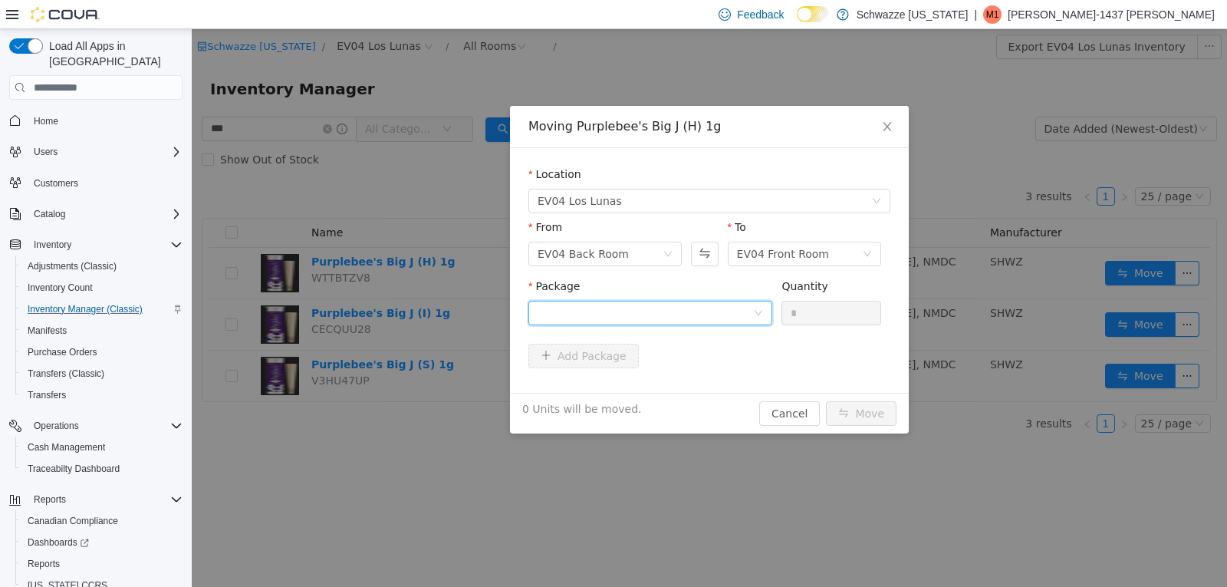
click at [720, 310] on div at bounding box center [646, 312] width 216 height 23
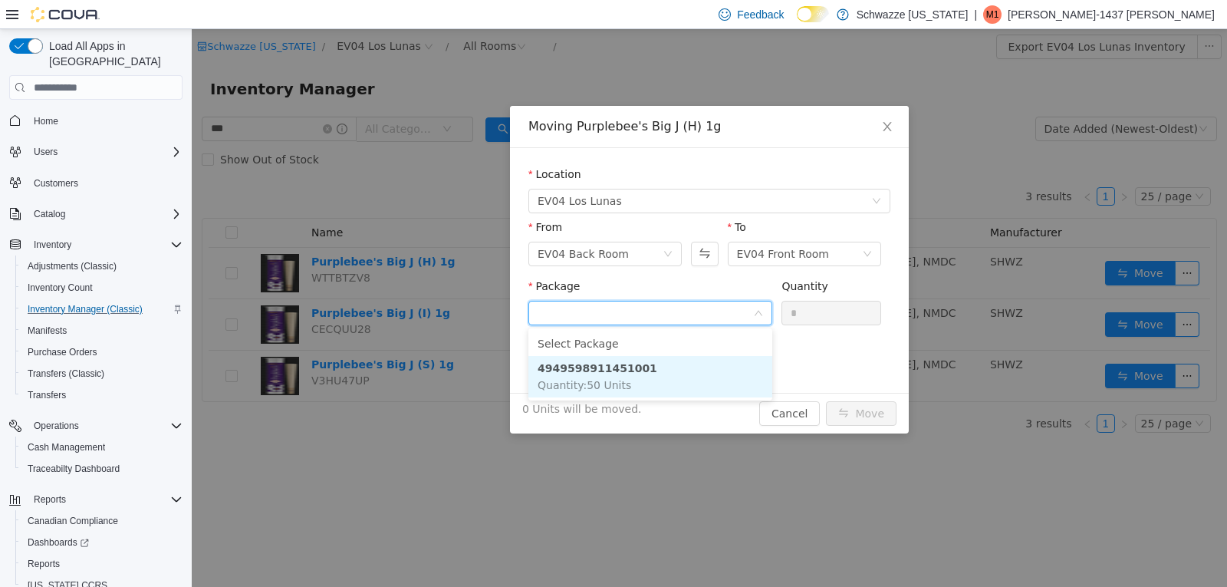
click at [617, 395] on li "4949598911451001 Quantity : 50 Units" at bounding box center [650, 376] width 244 height 41
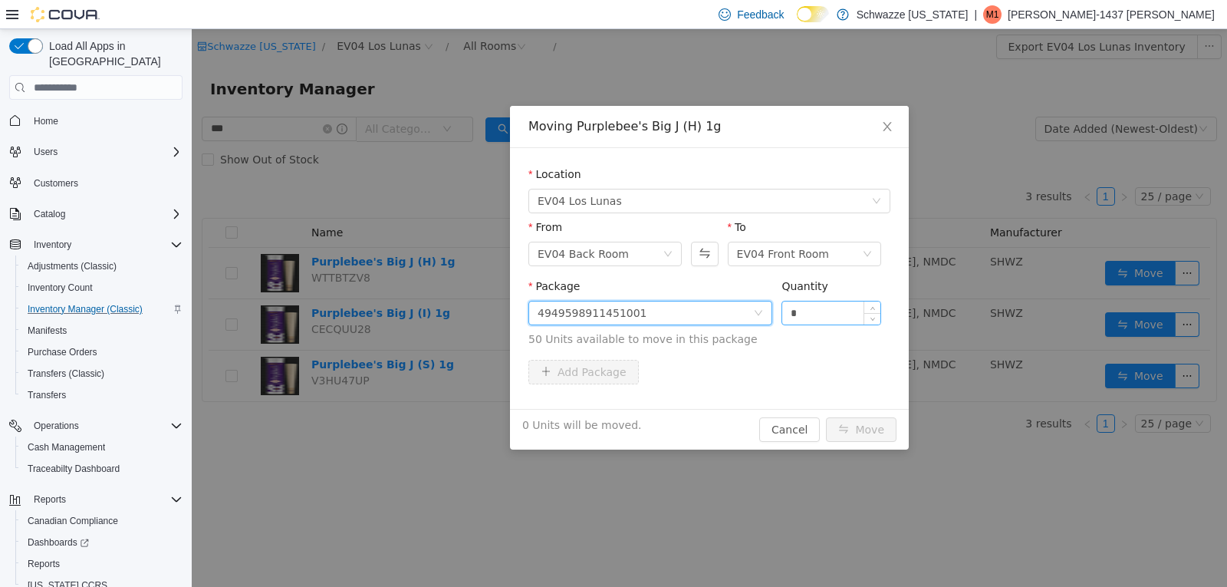
click at [852, 316] on input "*" at bounding box center [831, 312] width 98 height 23
type input "**"
click at [877, 417] on button "Move" at bounding box center [861, 429] width 71 height 25
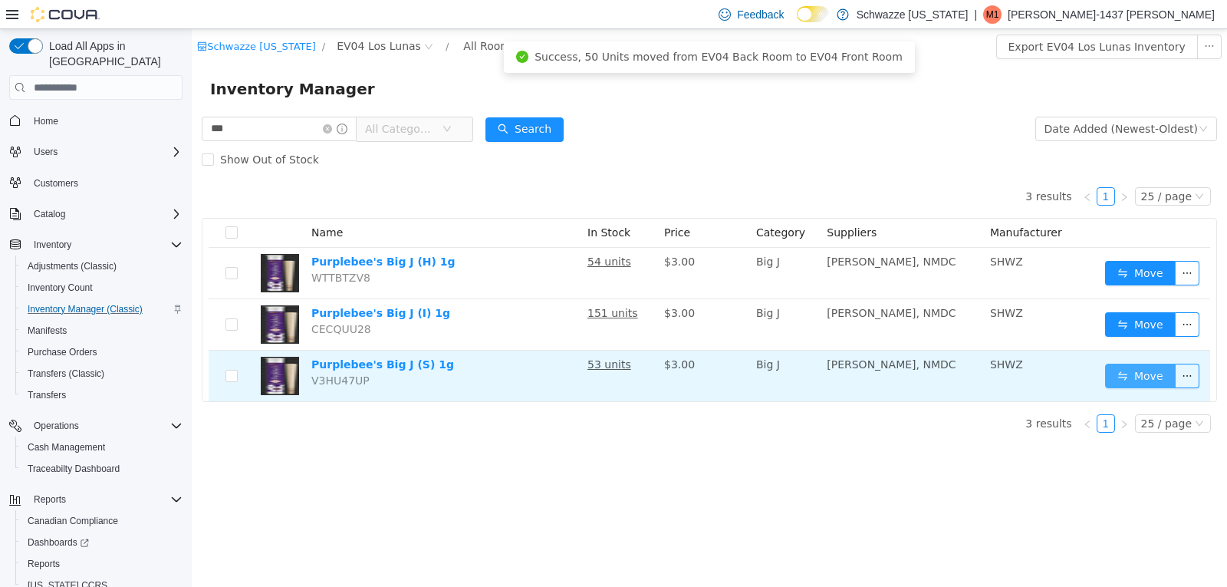
click at [1128, 370] on button "Move" at bounding box center [1140, 376] width 71 height 25
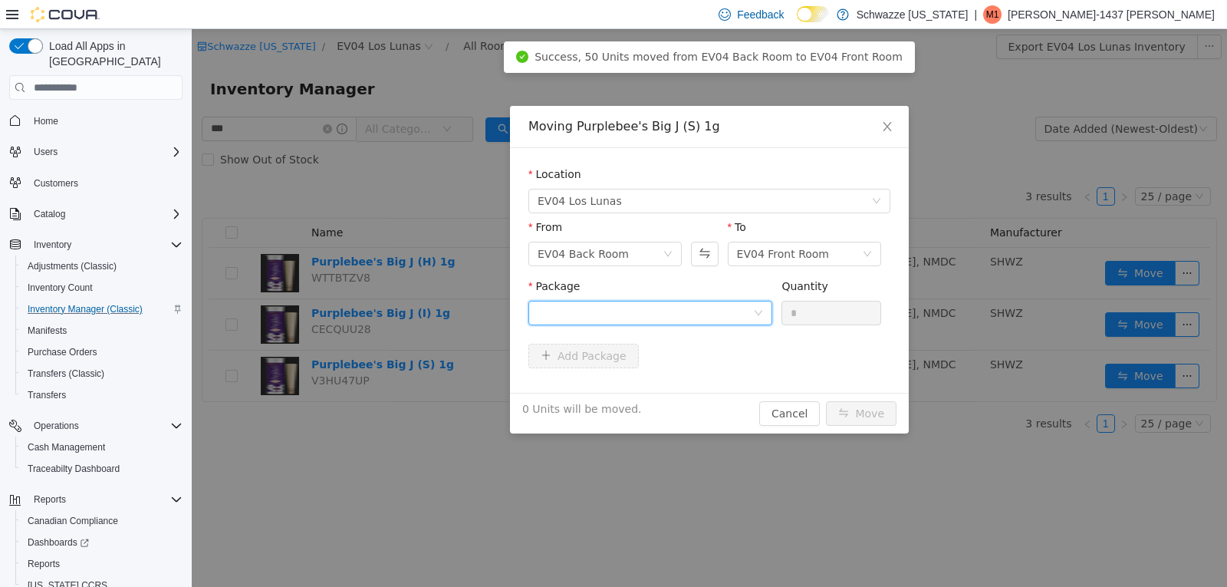
click at [747, 323] on div at bounding box center [646, 312] width 216 height 23
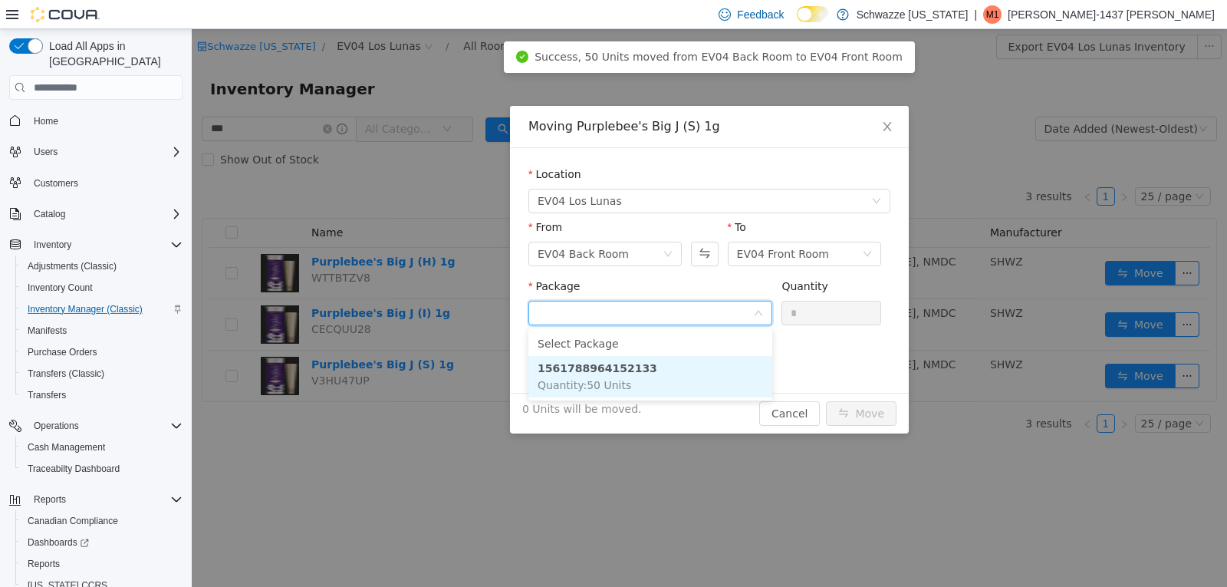
click at [698, 371] on li "1561788964152133 Quantity : 50 Units" at bounding box center [650, 376] width 244 height 41
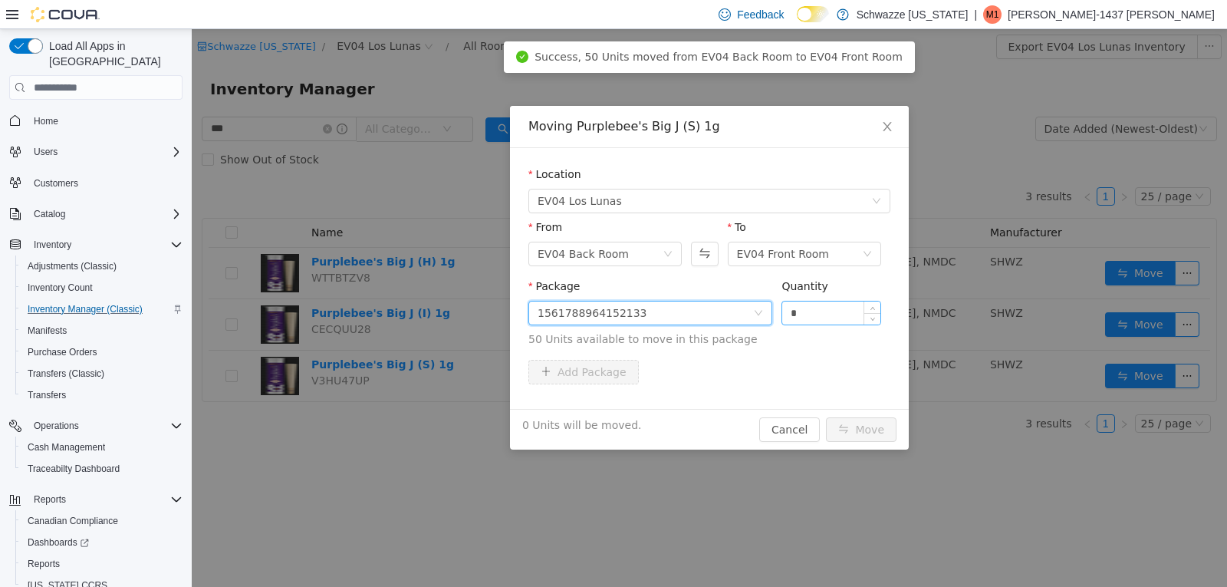
click at [803, 318] on input "*" at bounding box center [831, 312] width 98 height 23
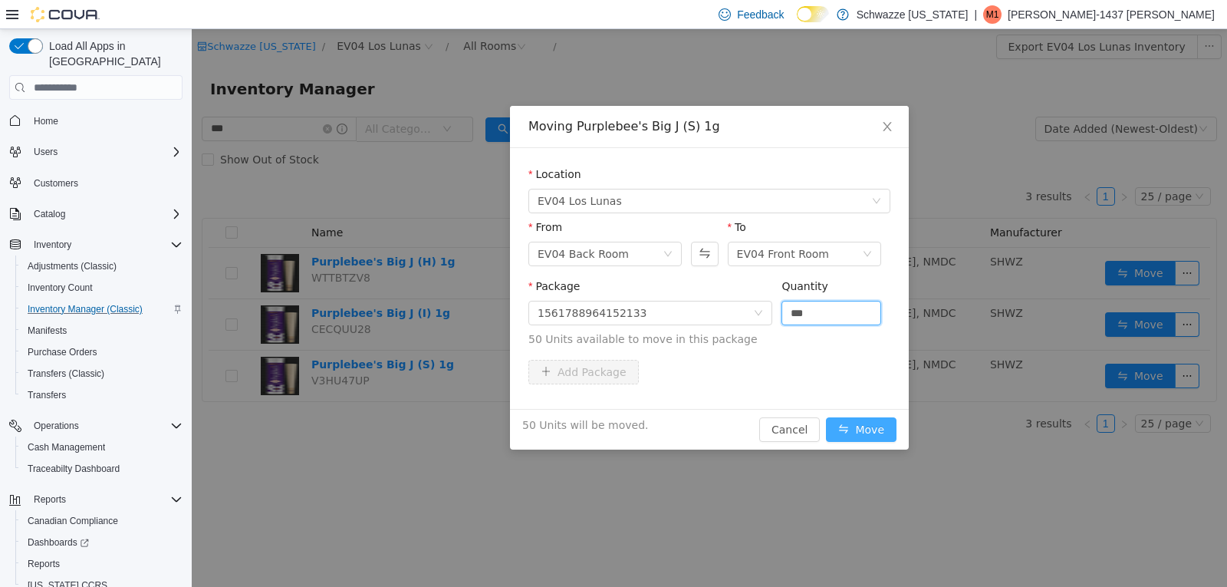
type input "**"
click at [847, 422] on button "Move" at bounding box center [861, 429] width 71 height 25
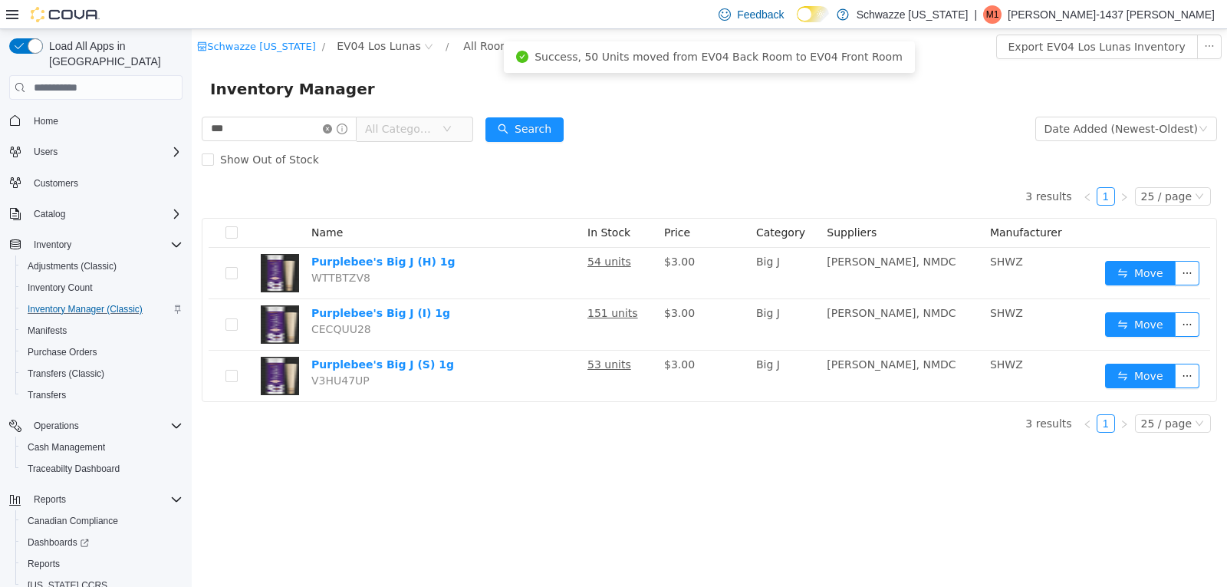
click at [332, 127] on icon "icon: close-circle" at bounding box center [327, 128] width 9 height 9
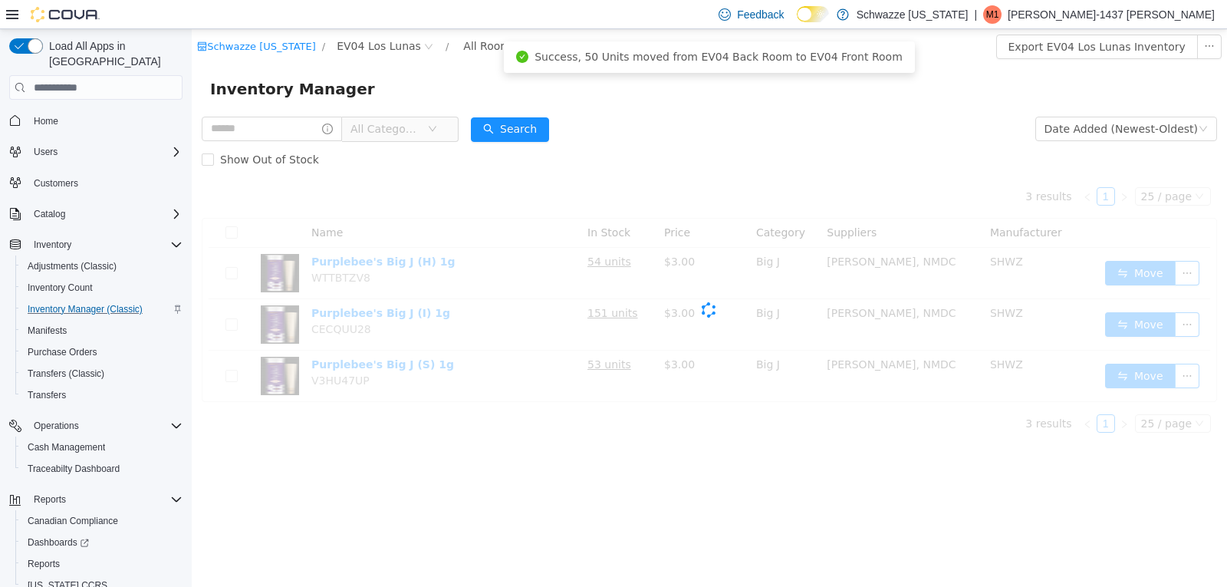
click at [333, 127] on icon "icon: info-circle" at bounding box center [327, 128] width 11 height 11
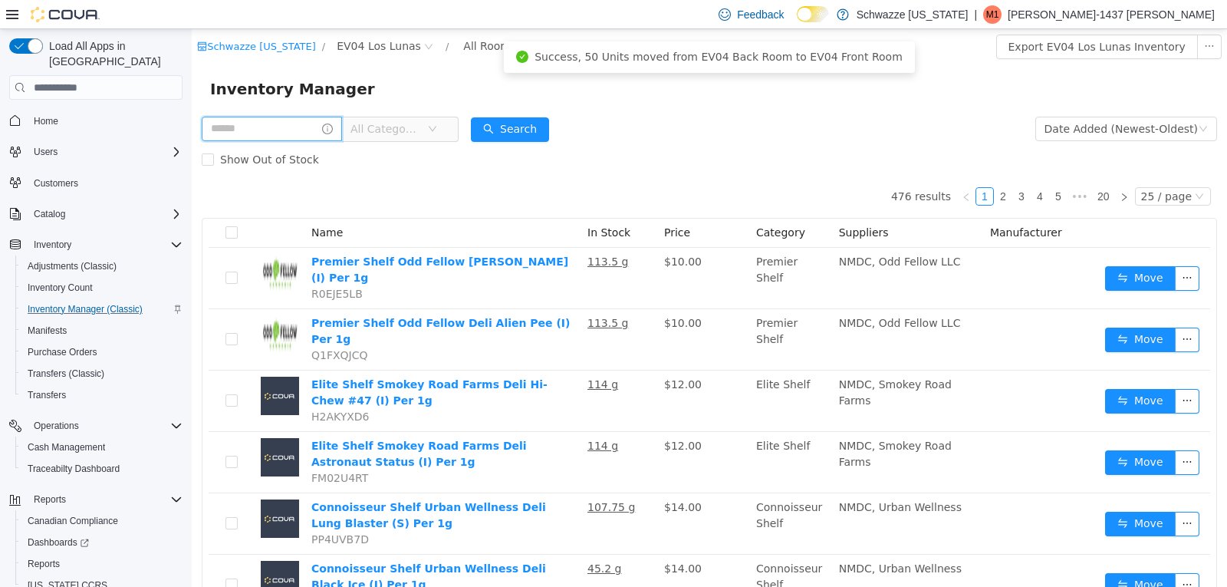
drag, startPoint x: 287, startPoint y: 137, endPoint x: 287, endPoint y: 129, distance: 8.4
click at [287, 137] on input "text" at bounding box center [272, 129] width 140 height 25
type input "****"
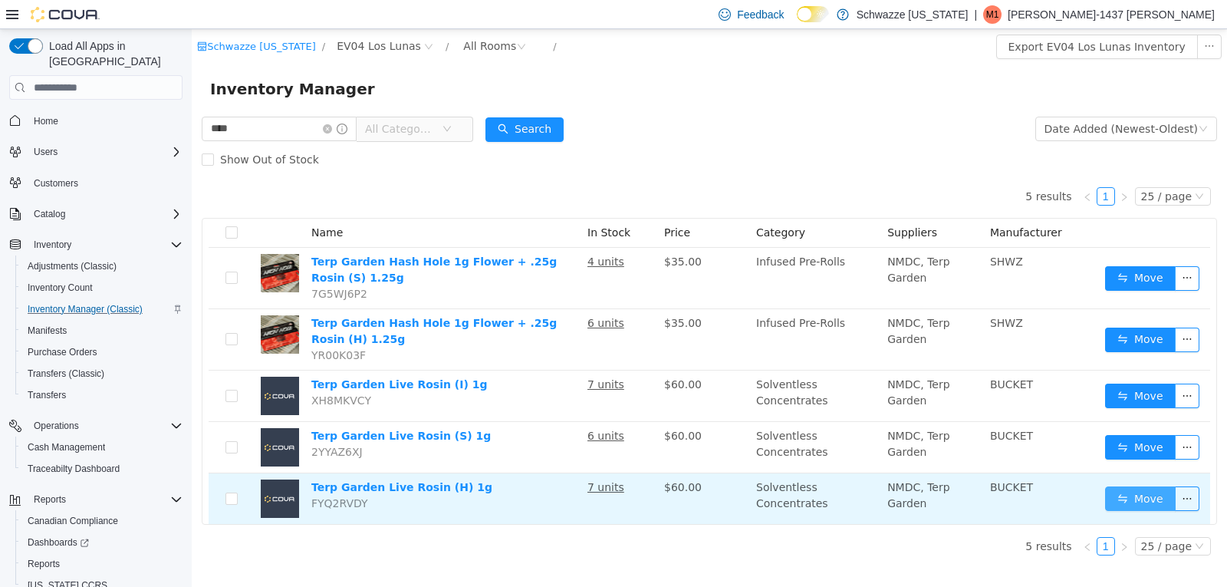
click at [1144, 487] on button "Move" at bounding box center [1140, 498] width 71 height 25
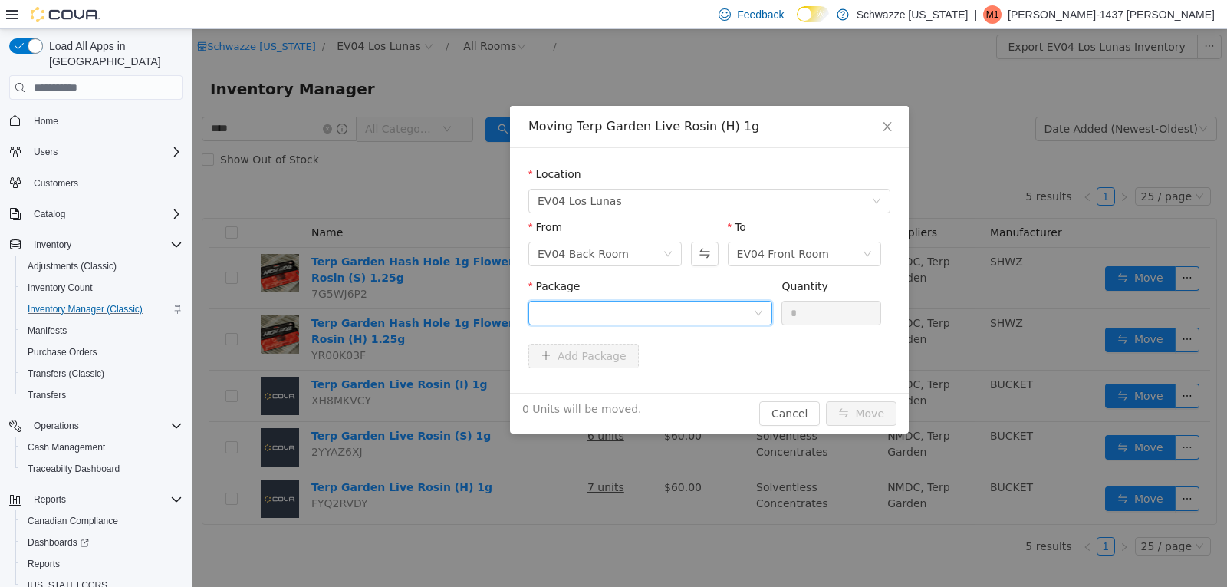
click at [660, 310] on div at bounding box center [646, 312] width 216 height 23
click at [660, 310] on input "Package" at bounding box center [646, 314] width 216 height 23
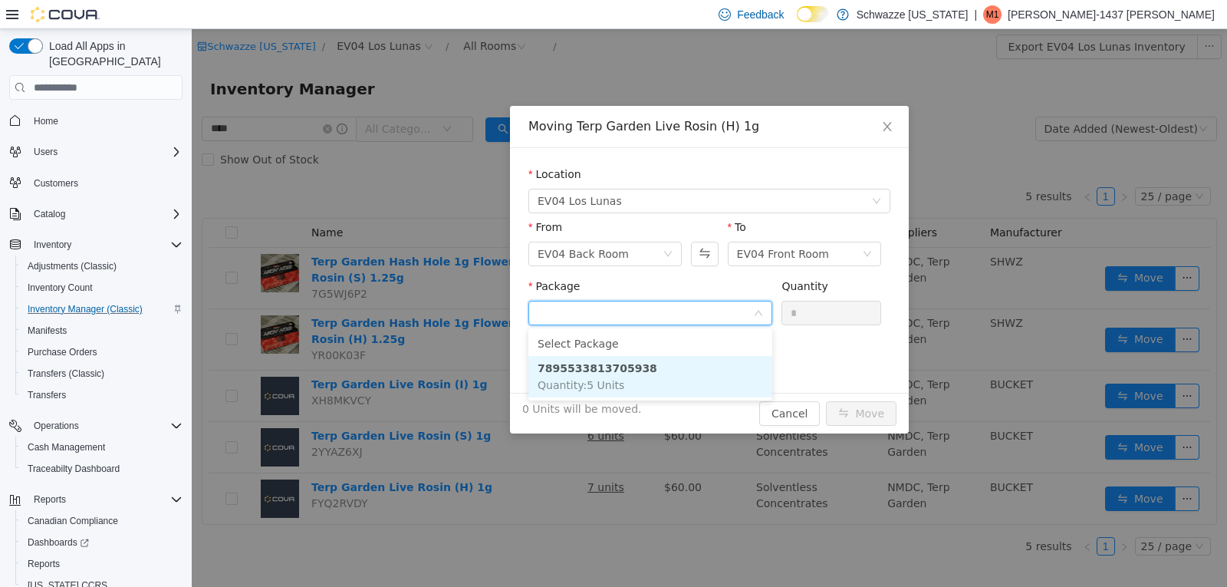
click at [643, 371] on li "7895533813705938 Quantity : 5 Units" at bounding box center [650, 376] width 244 height 41
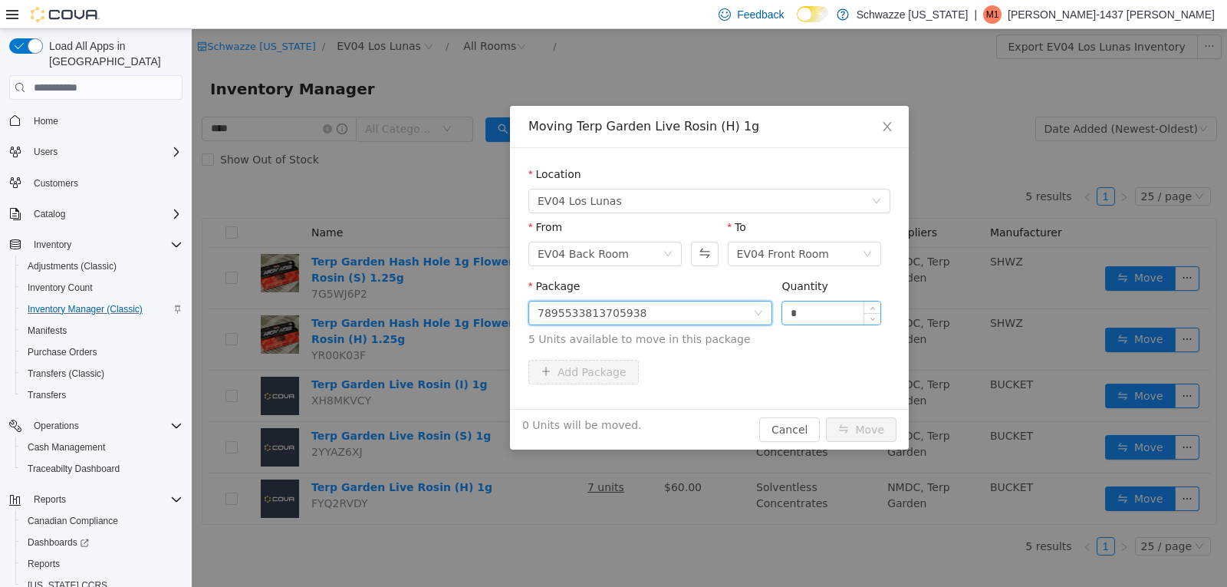
click at [831, 312] on input "*" at bounding box center [831, 312] width 98 height 23
type input "*"
click at [887, 423] on button "Move" at bounding box center [861, 429] width 71 height 25
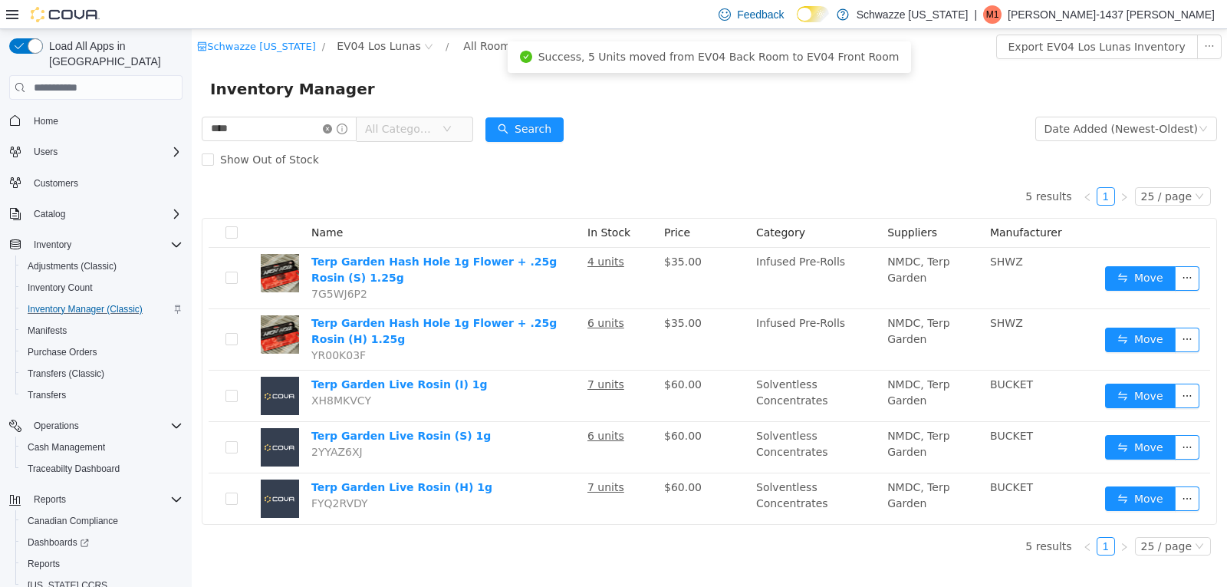
click at [332, 130] on icon "icon: close-circle" at bounding box center [327, 128] width 9 height 9
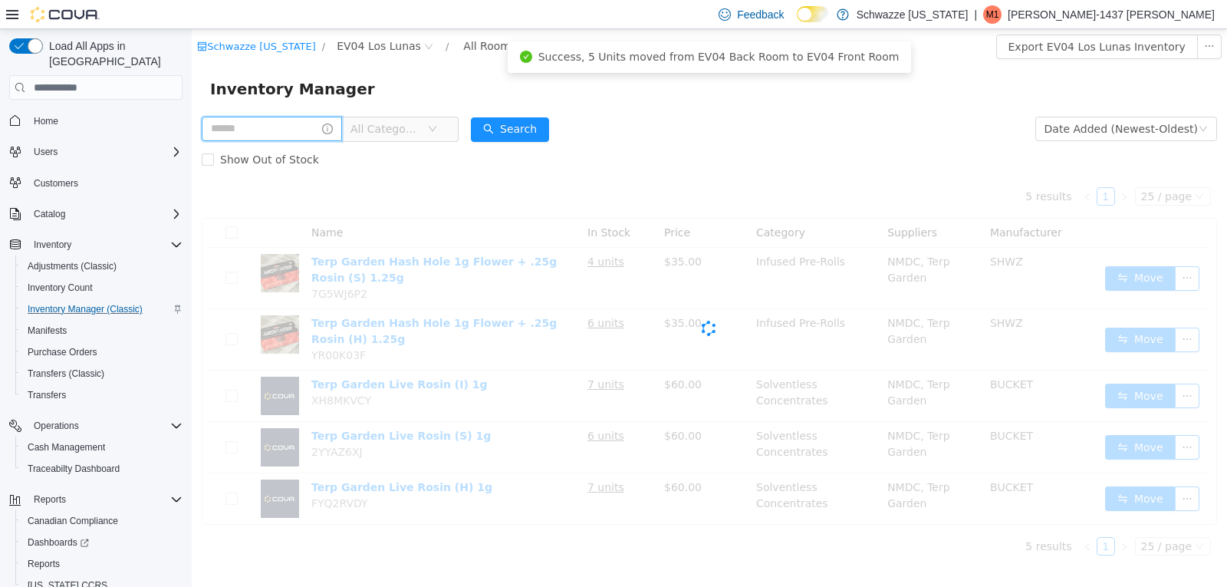
click at [285, 127] on input "text" at bounding box center [272, 129] width 140 height 25
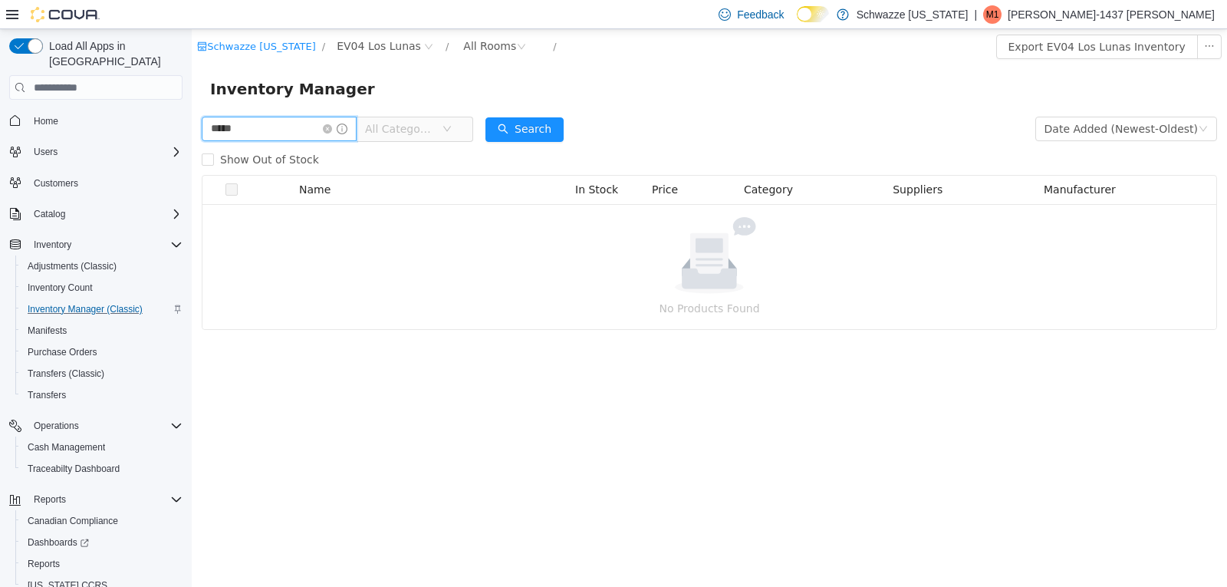
type input "**********"
click at [509, 121] on button "Search" at bounding box center [524, 129] width 78 height 25
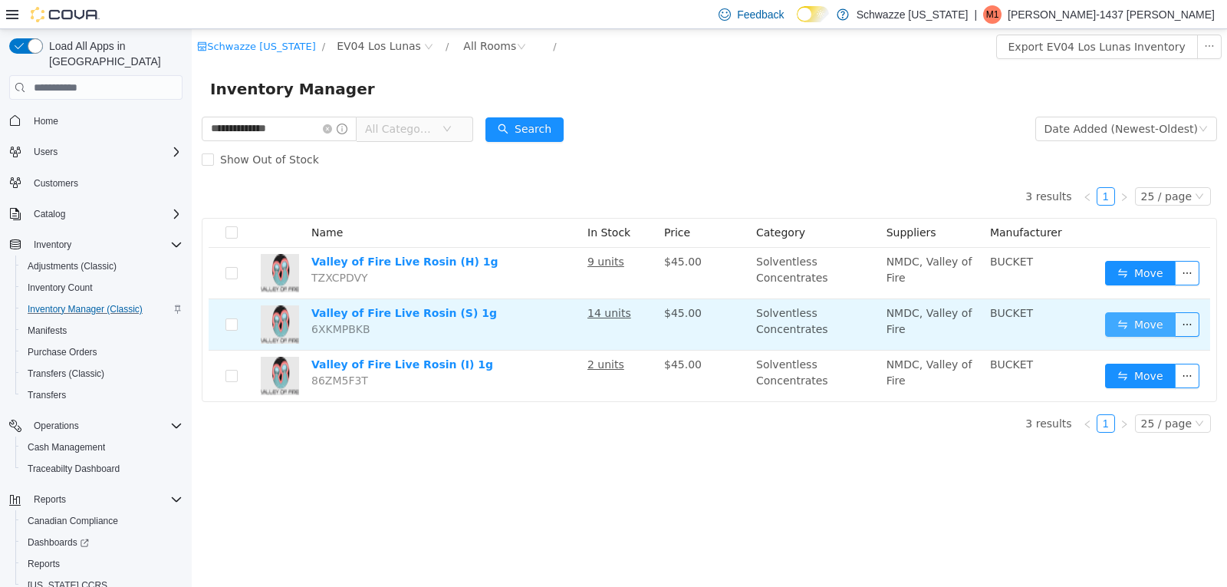
click at [1120, 317] on button "Move" at bounding box center [1140, 324] width 71 height 25
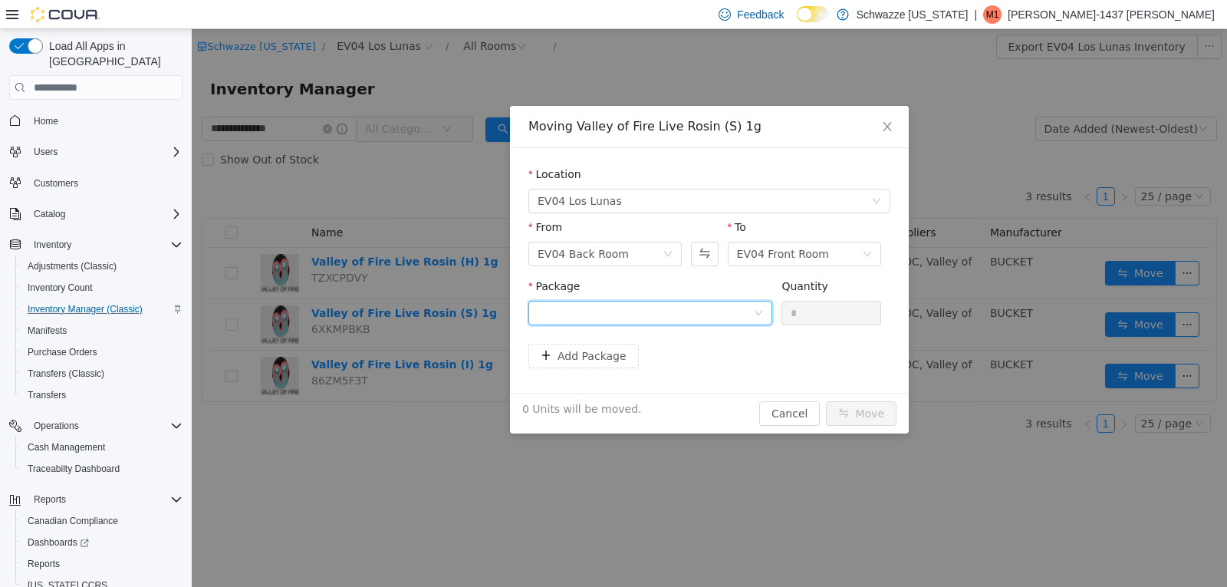
click at [715, 315] on div at bounding box center [646, 312] width 216 height 23
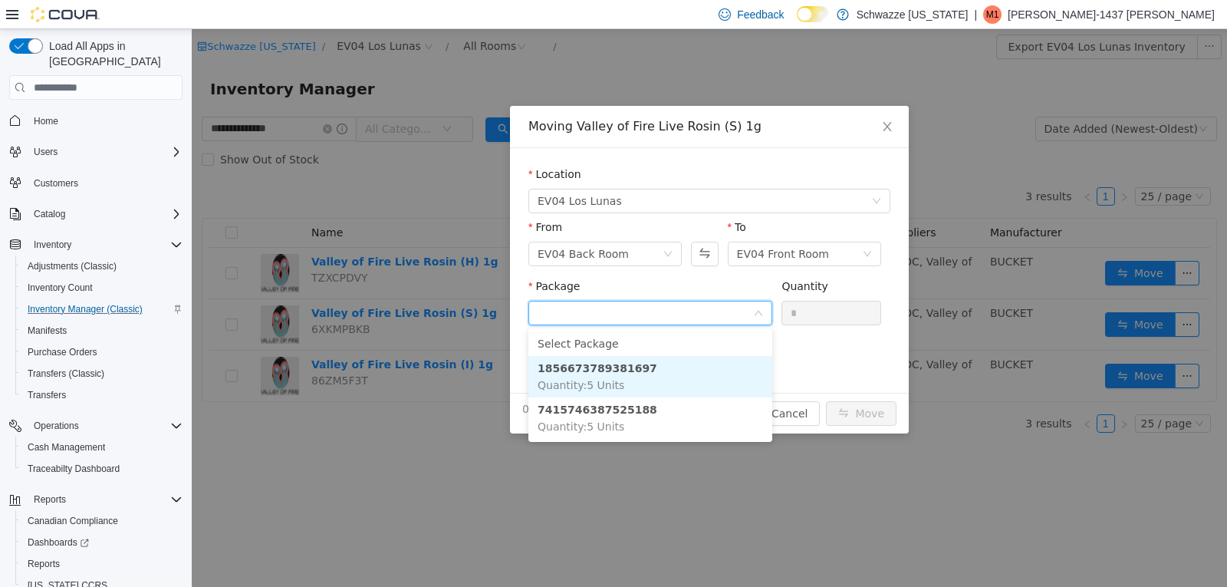
click at [668, 372] on li "1856673789381697 Quantity : 5 Units" at bounding box center [650, 376] width 244 height 41
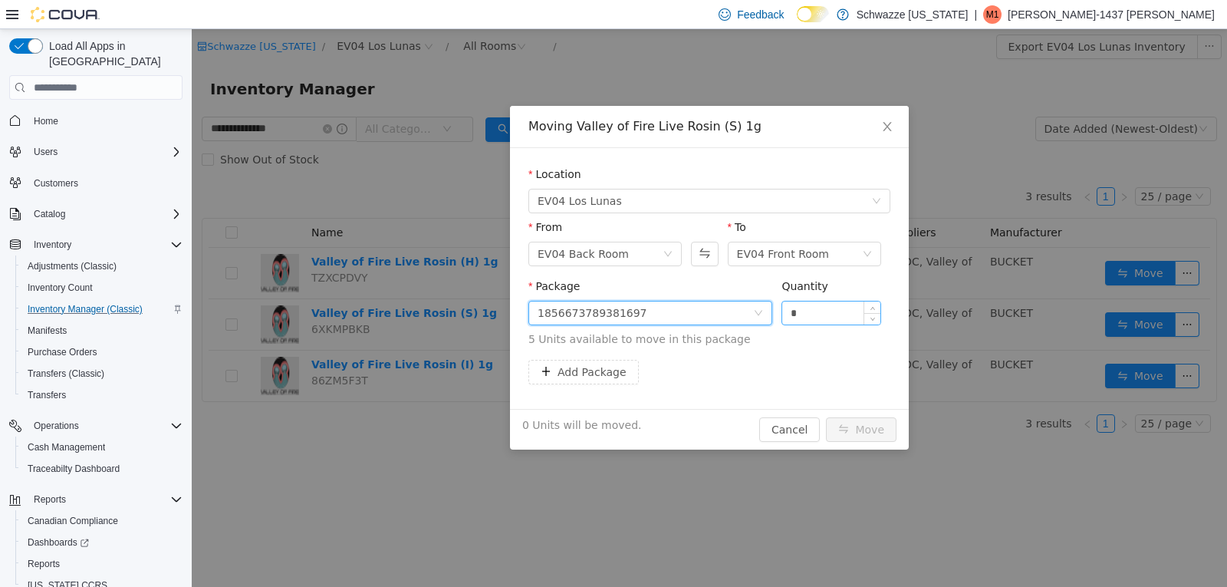
click at [822, 311] on input "*" at bounding box center [831, 312] width 98 height 23
type input "*"
click at [864, 431] on button "Move" at bounding box center [861, 429] width 71 height 25
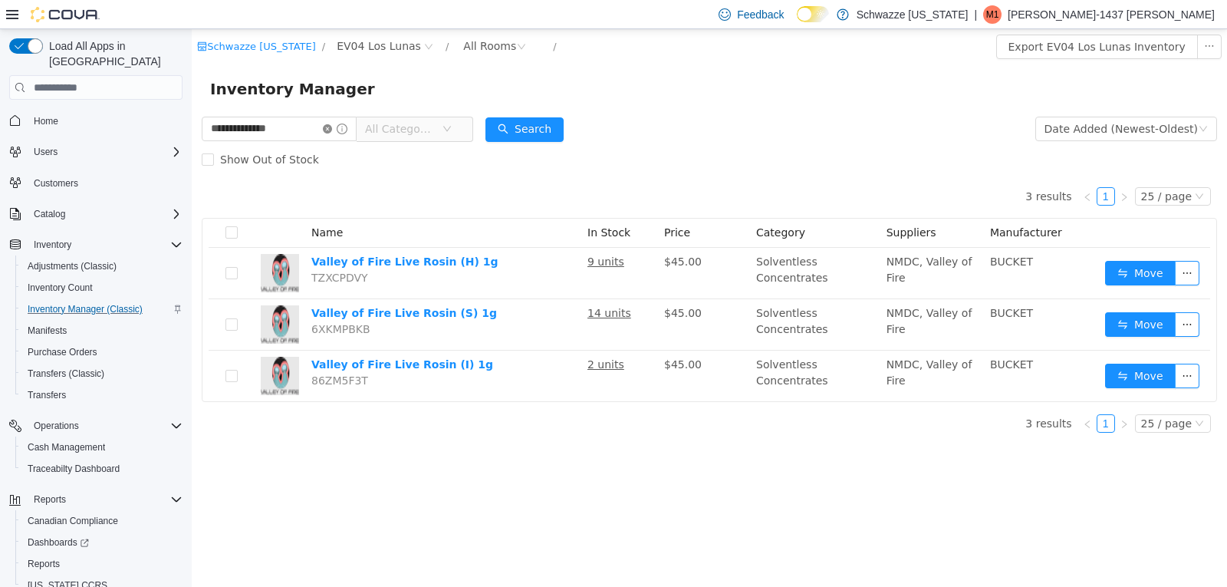
click at [332, 130] on icon "icon: close-circle" at bounding box center [327, 128] width 9 height 9
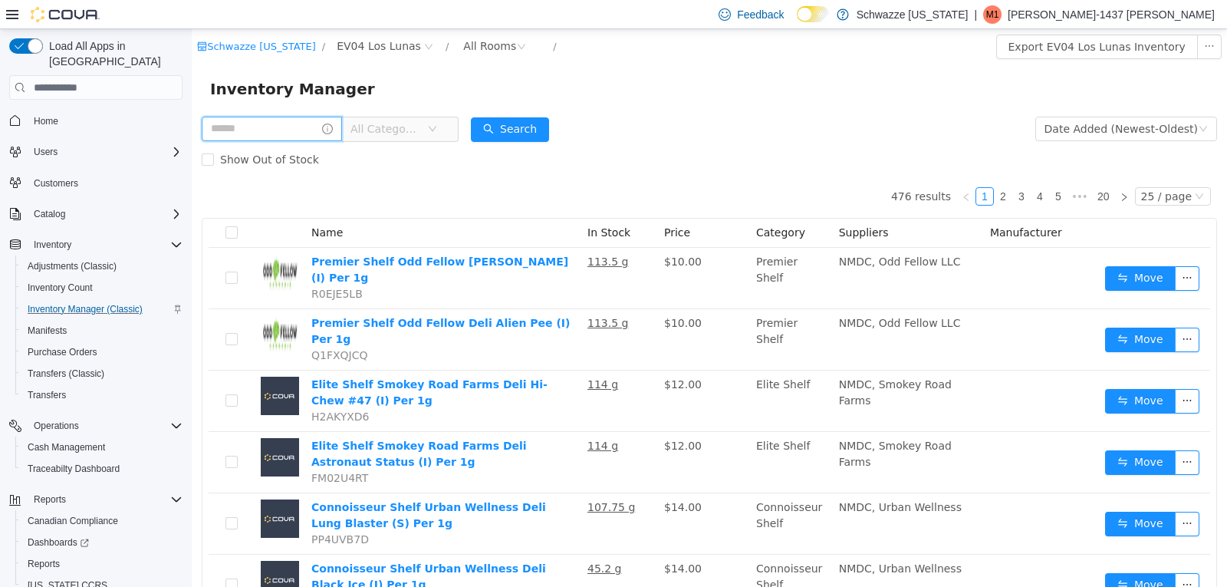
click at [277, 133] on input "text" at bounding box center [272, 129] width 140 height 25
type input "***"
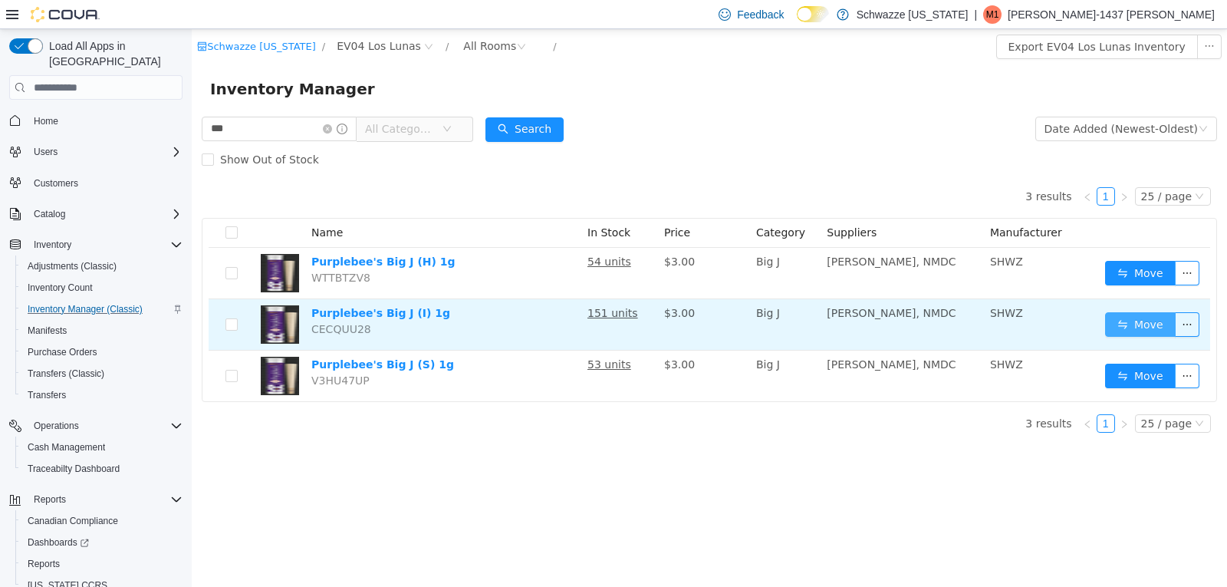
click at [1146, 318] on button "Move" at bounding box center [1140, 324] width 71 height 25
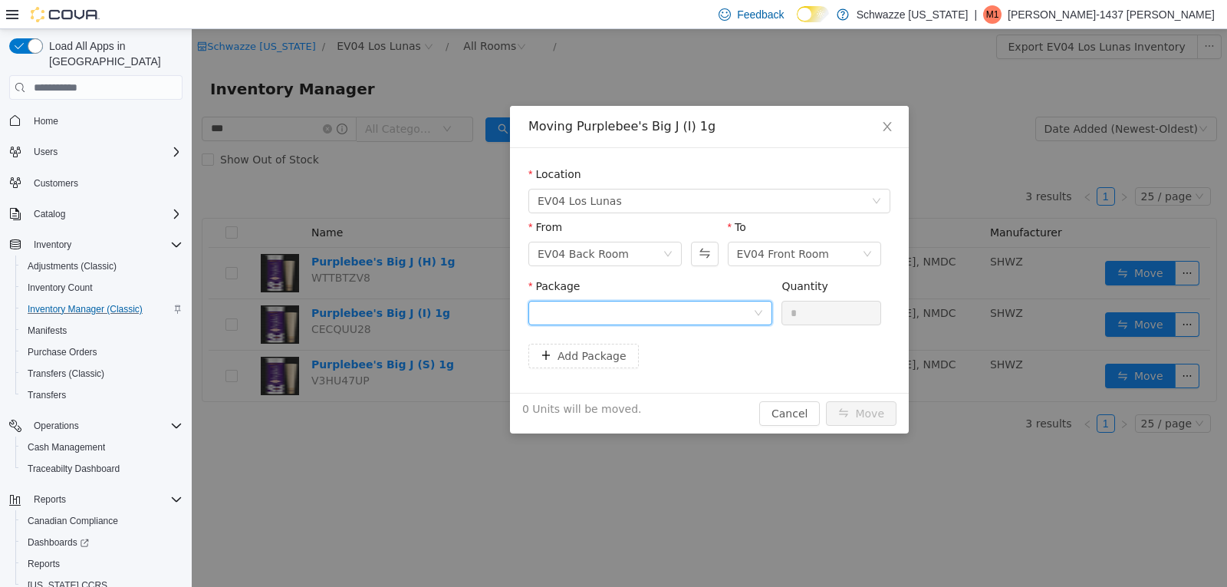
click at [700, 314] on div at bounding box center [646, 312] width 216 height 23
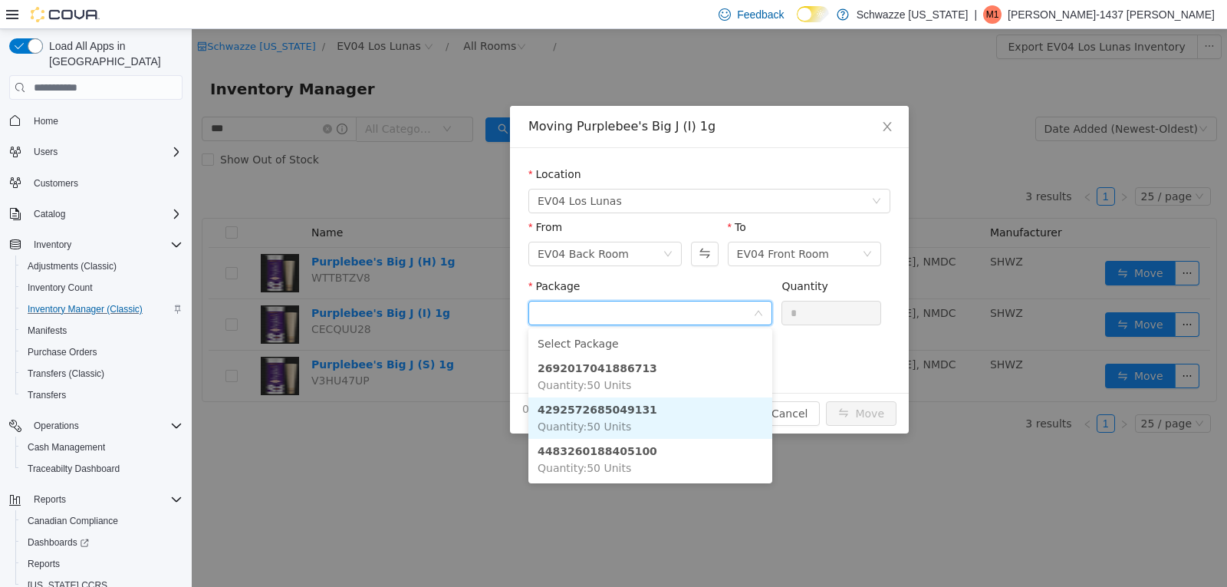
click at [669, 413] on li "4292572685049131 Quantity : 50 Units" at bounding box center [650, 417] width 244 height 41
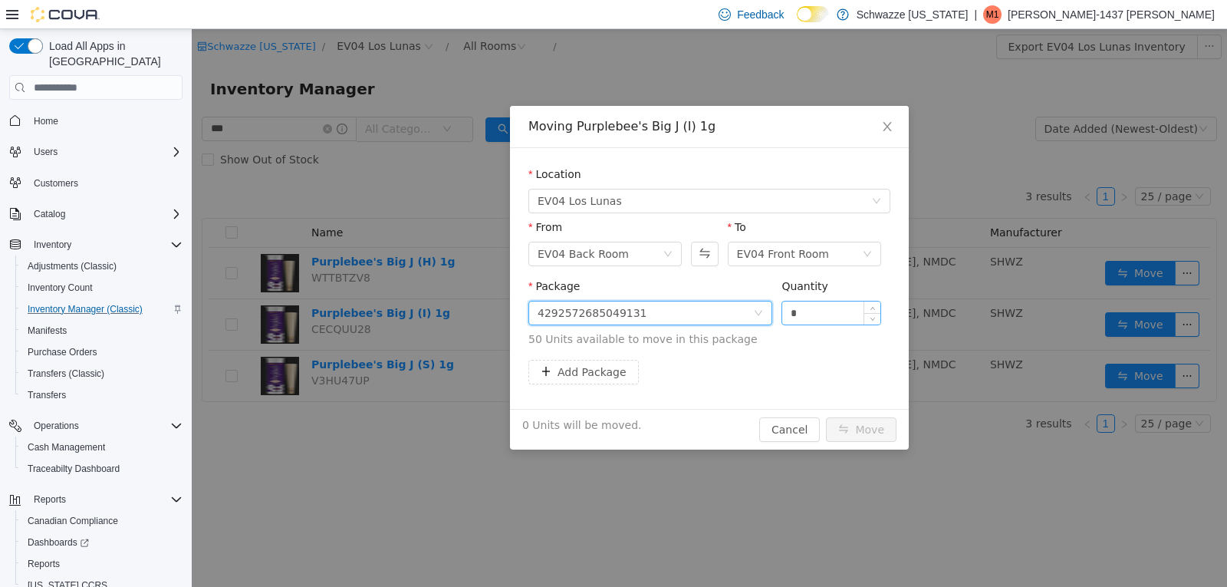
click at [816, 318] on input "*" at bounding box center [831, 312] width 98 height 23
type input "**"
click at [875, 433] on button "Move" at bounding box center [861, 429] width 71 height 25
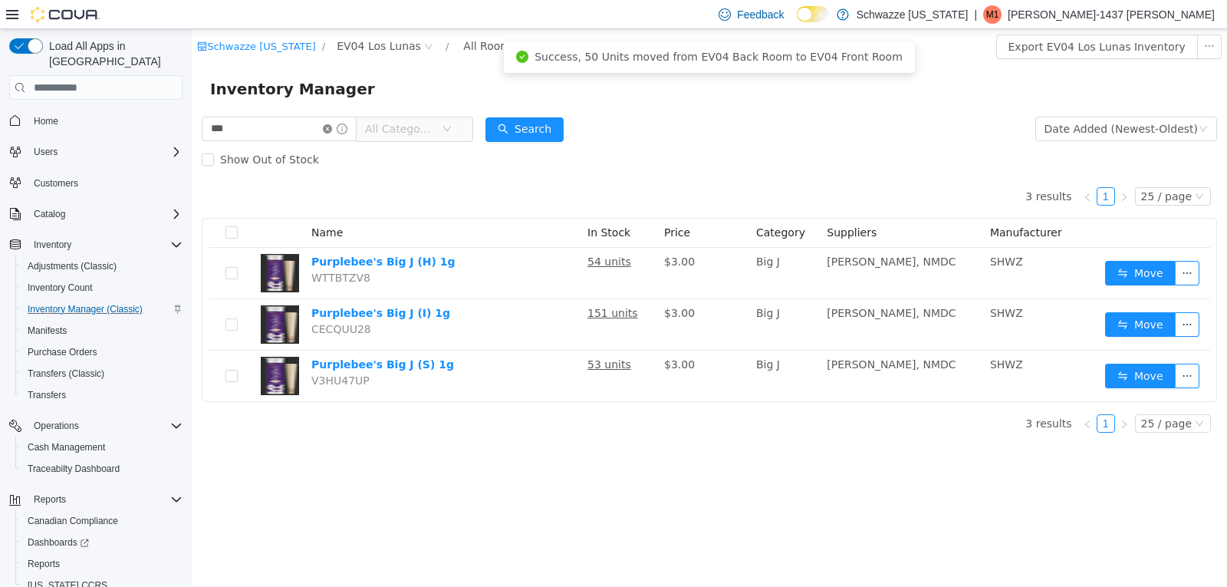
click at [332, 124] on icon "icon: close-circle" at bounding box center [327, 128] width 9 height 9
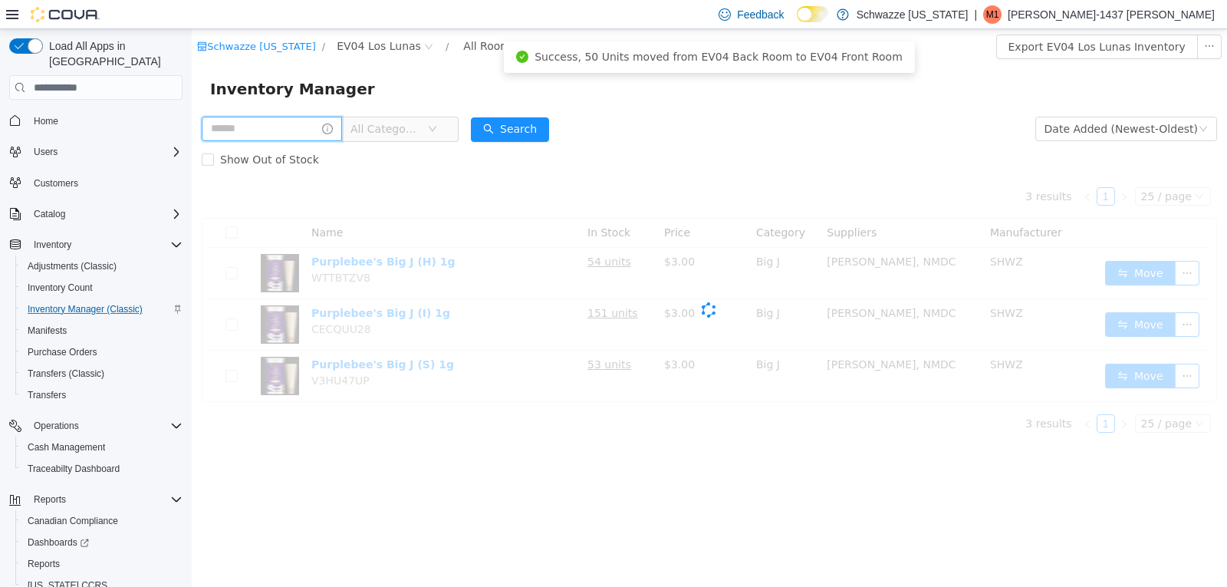
click at [328, 134] on input "text" at bounding box center [272, 129] width 140 height 25
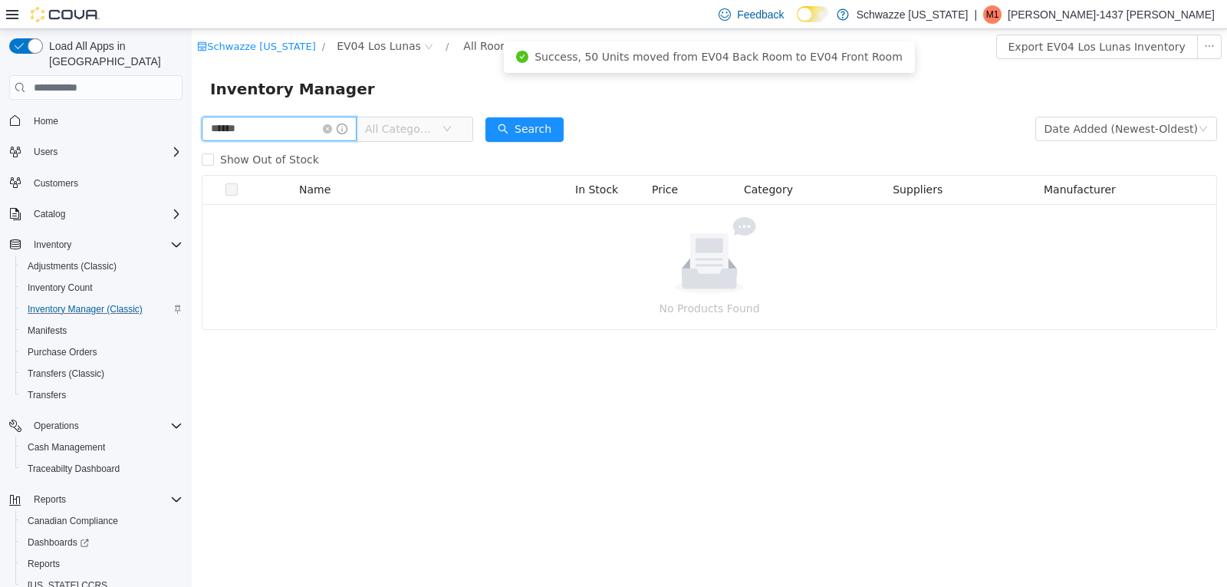
type input "******"
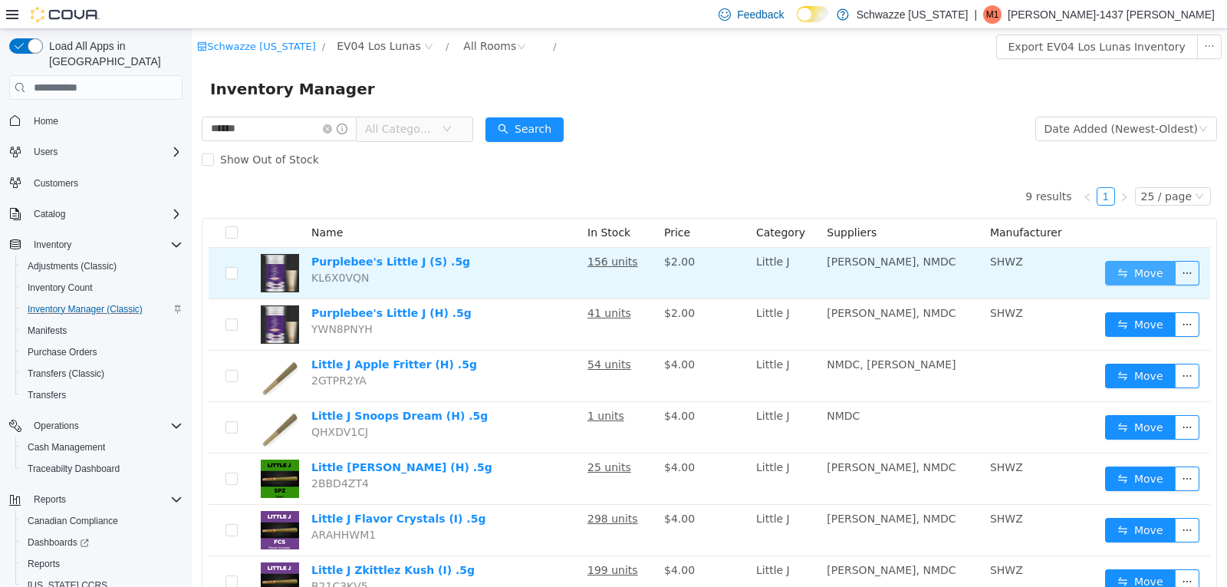
click at [1108, 269] on button "Move" at bounding box center [1140, 273] width 71 height 25
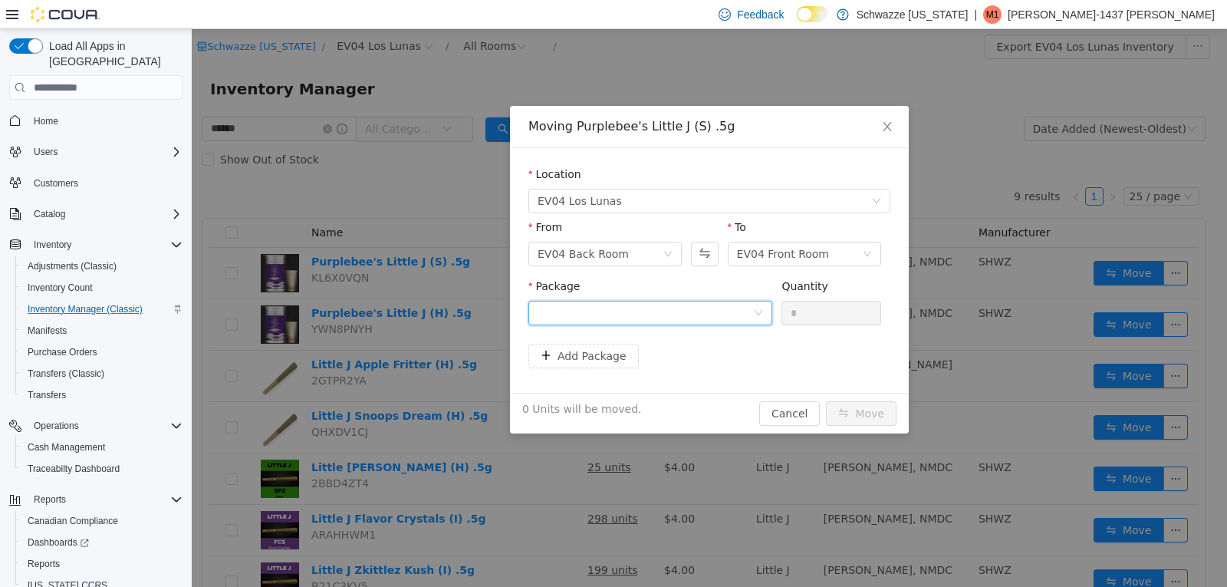
click at [624, 312] on div at bounding box center [646, 312] width 216 height 23
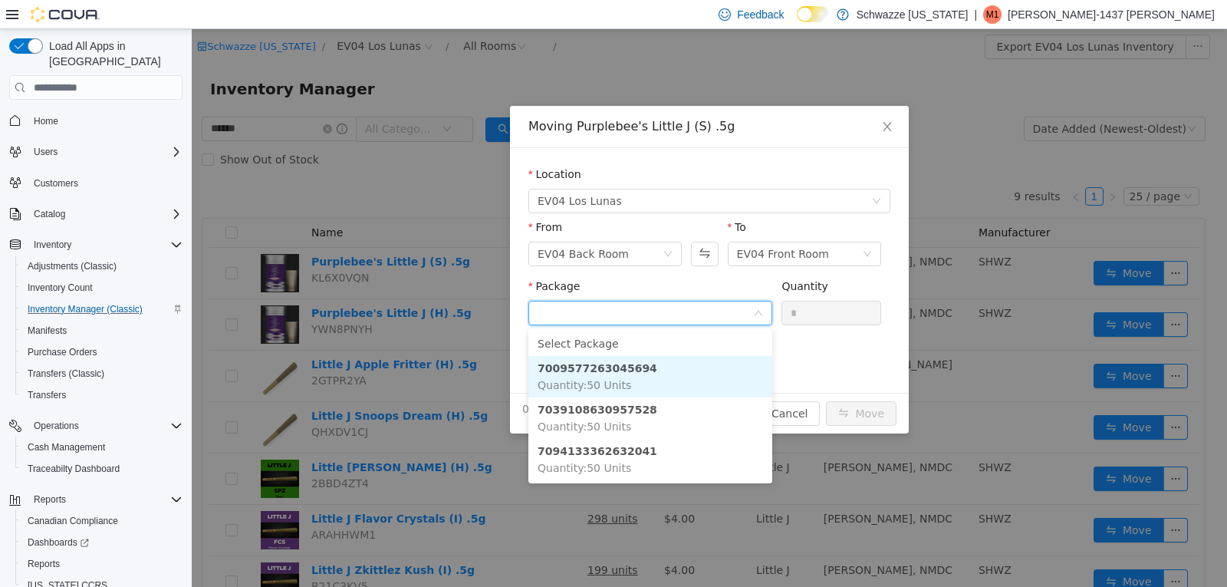
click at [650, 367] on li "7009577263045694 Quantity : 50 Units" at bounding box center [650, 376] width 244 height 41
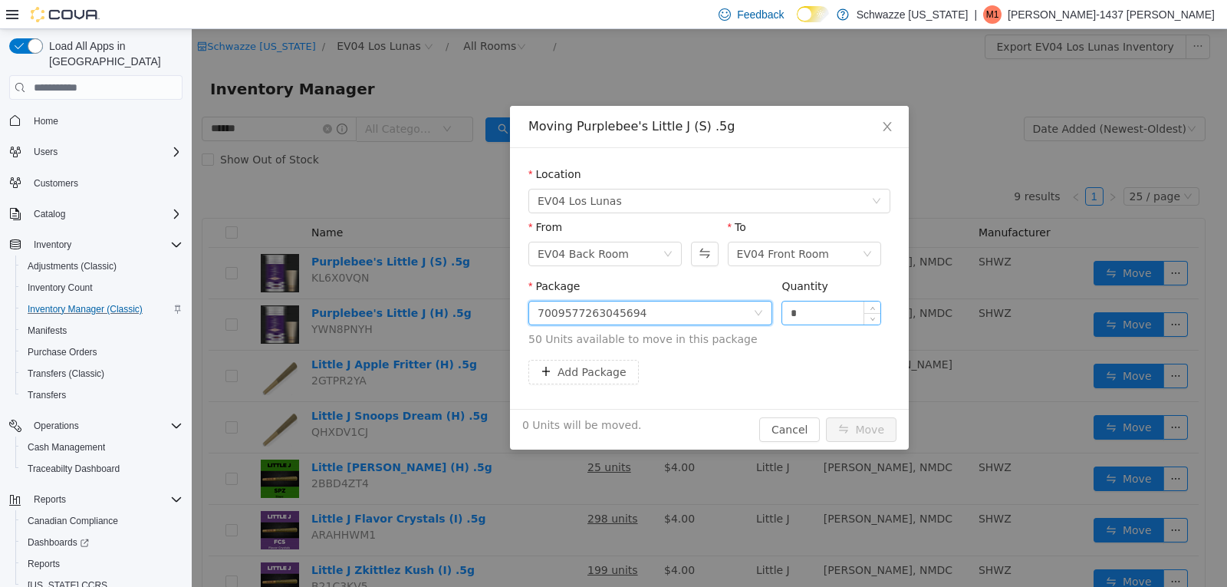
click at [853, 317] on input "*" at bounding box center [831, 312] width 98 height 23
type input "**"
click at [861, 432] on button "Move" at bounding box center [861, 429] width 71 height 25
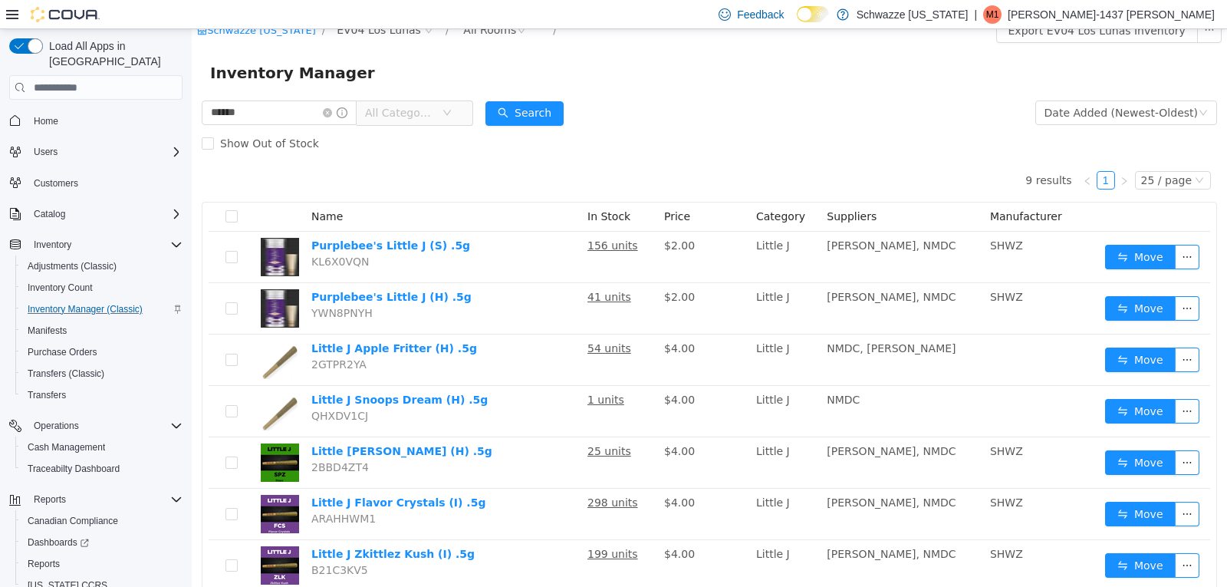
scroll to position [38, 0]
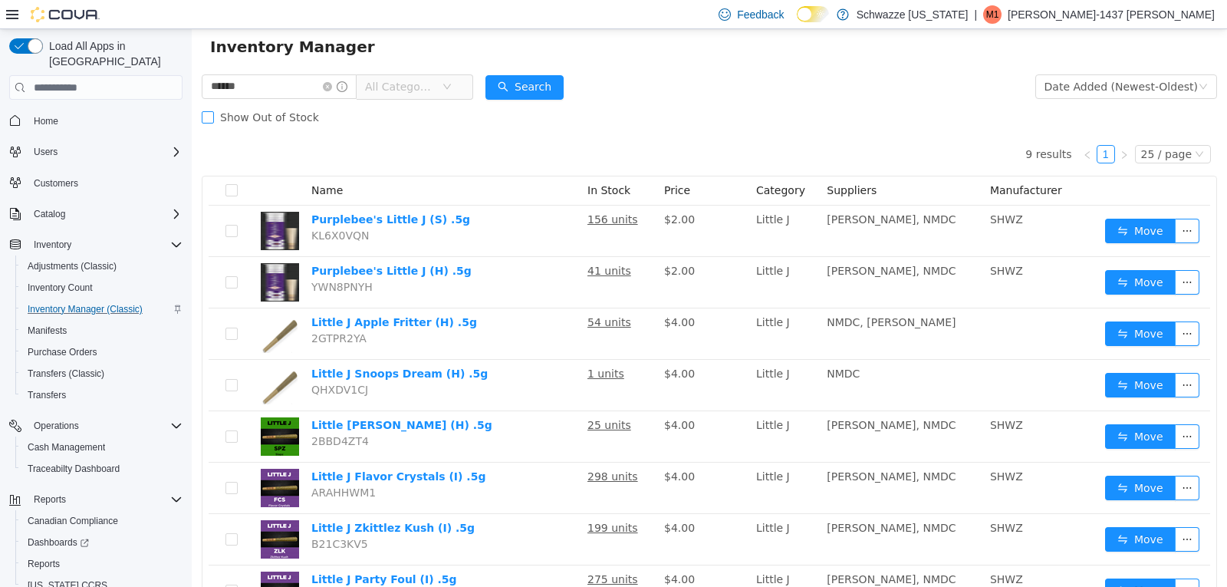
drag, startPoint x: 344, startPoint y: 92, endPoint x: 308, endPoint y: 95, distance: 36.2
click at [343, 92] on span at bounding box center [335, 86] width 25 height 11
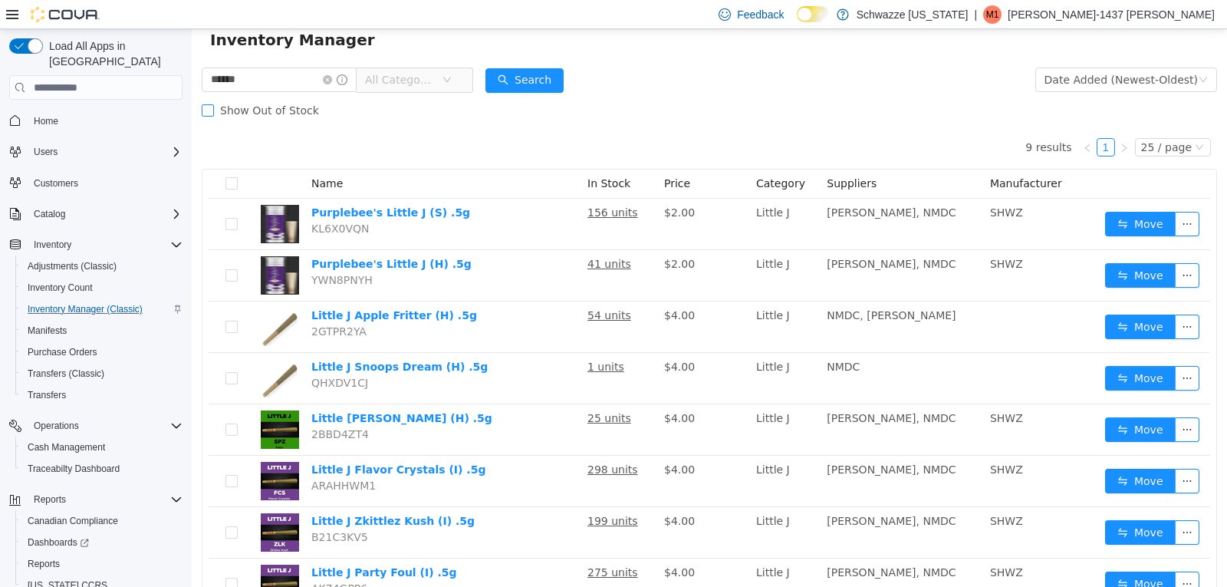
scroll to position [58, 0]
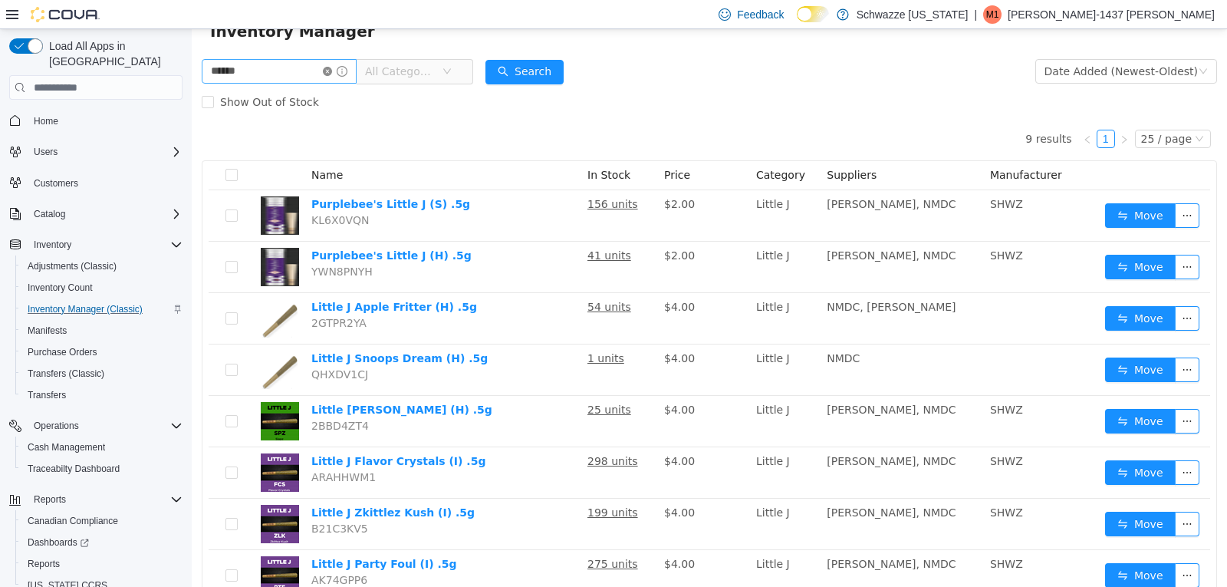
click at [332, 73] on icon "icon: close-circle" at bounding box center [327, 71] width 9 height 9
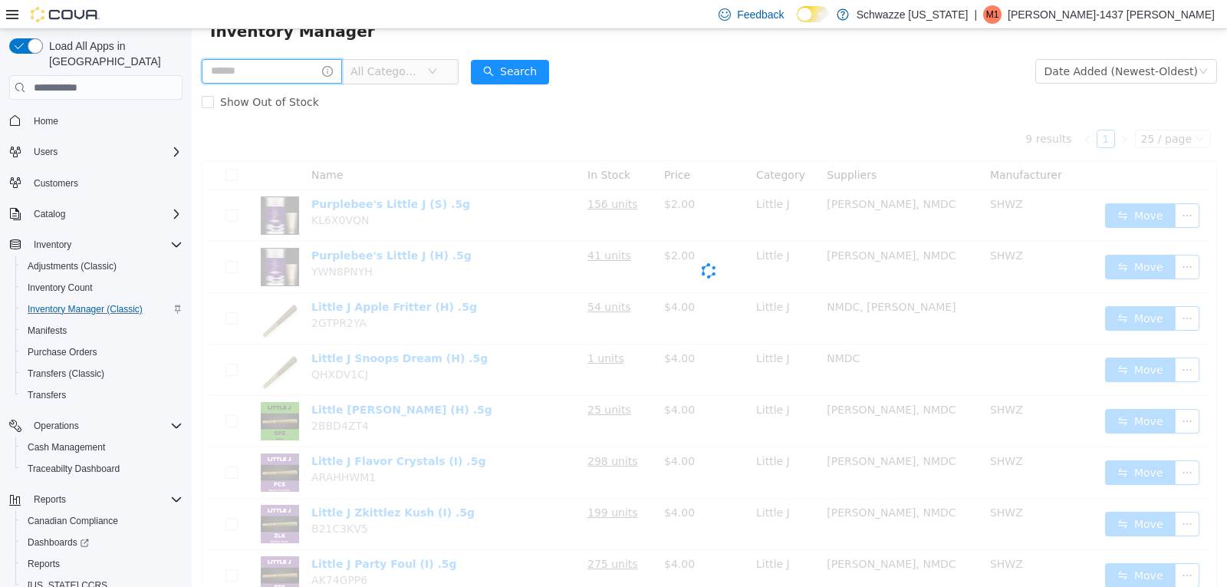
click at [294, 66] on input "text" at bounding box center [272, 71] width 140 height 25
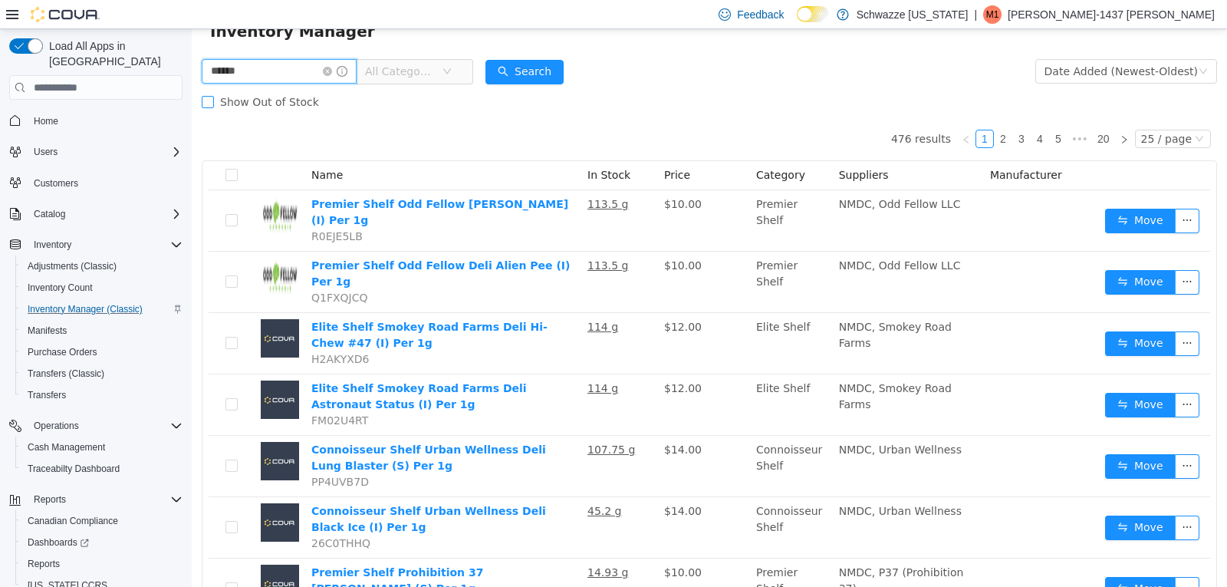
type input "******"
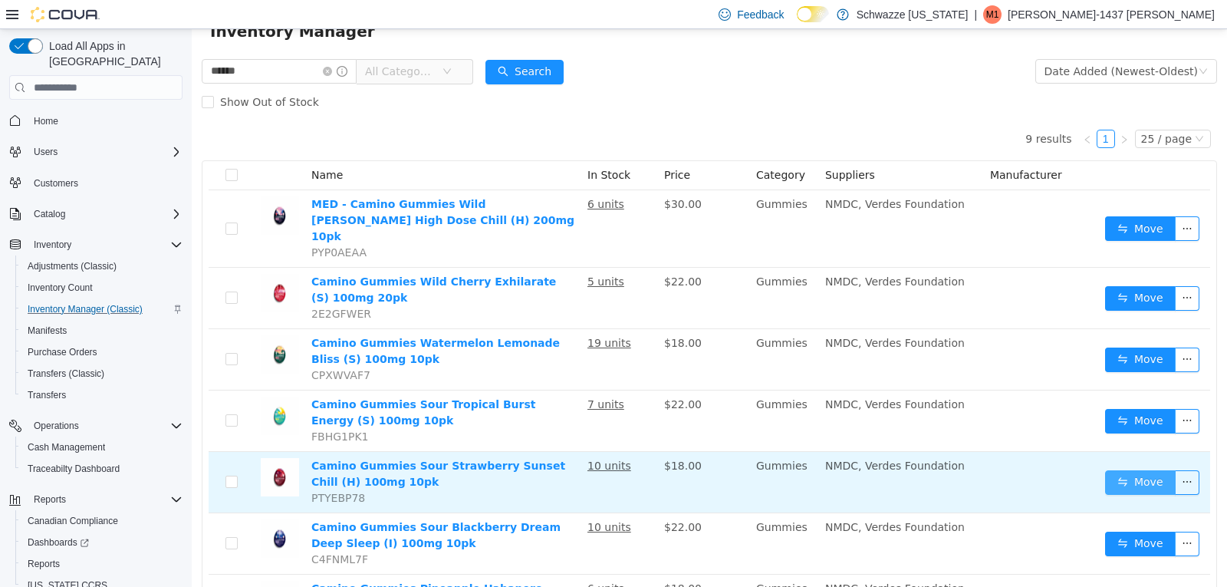
click at [1145, 470] on button "Move" at bounding box center [1140, 482] width 71 height 25
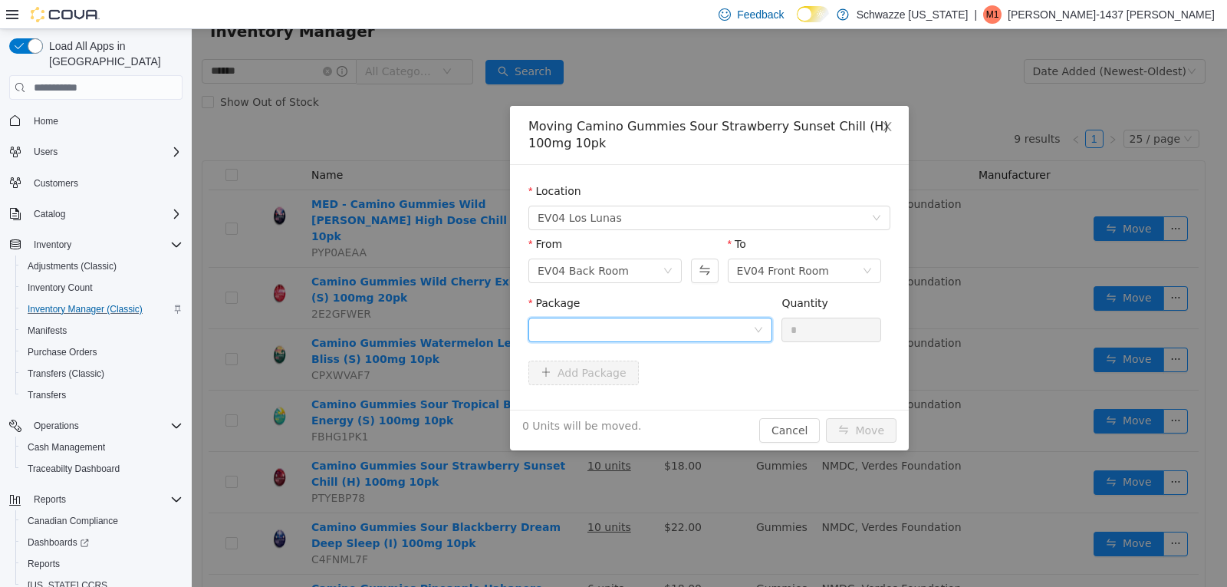
click at [611, 329] on div at bounding box center [646, 329] width 216 height 23
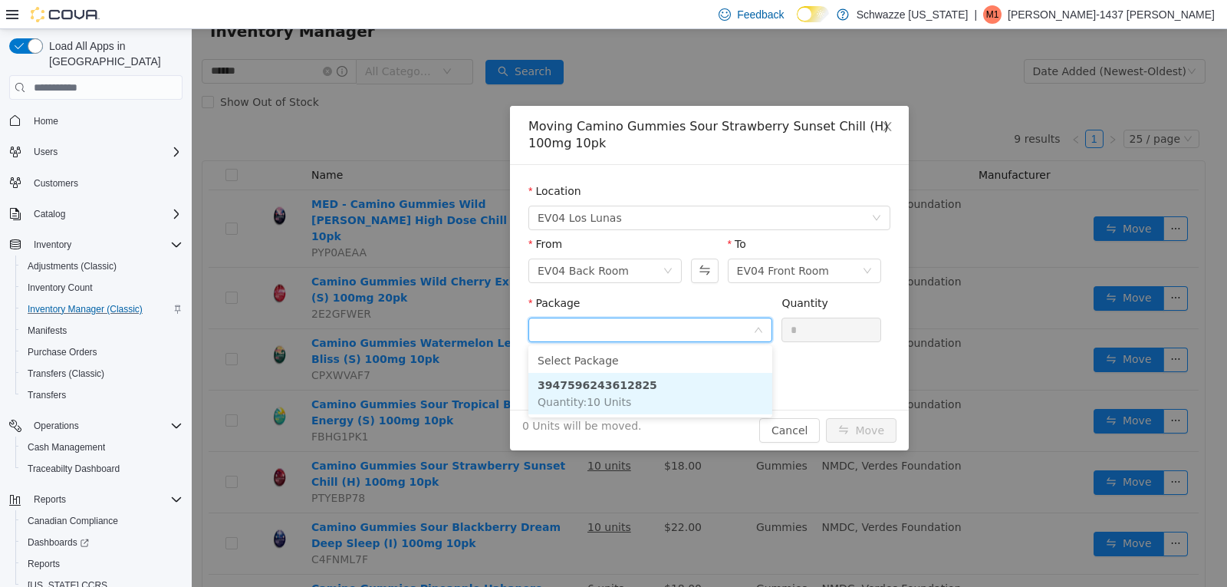
click at [614, 383] on strong "3947596243612825" at bounding box center [598, 385] width 120 height 12
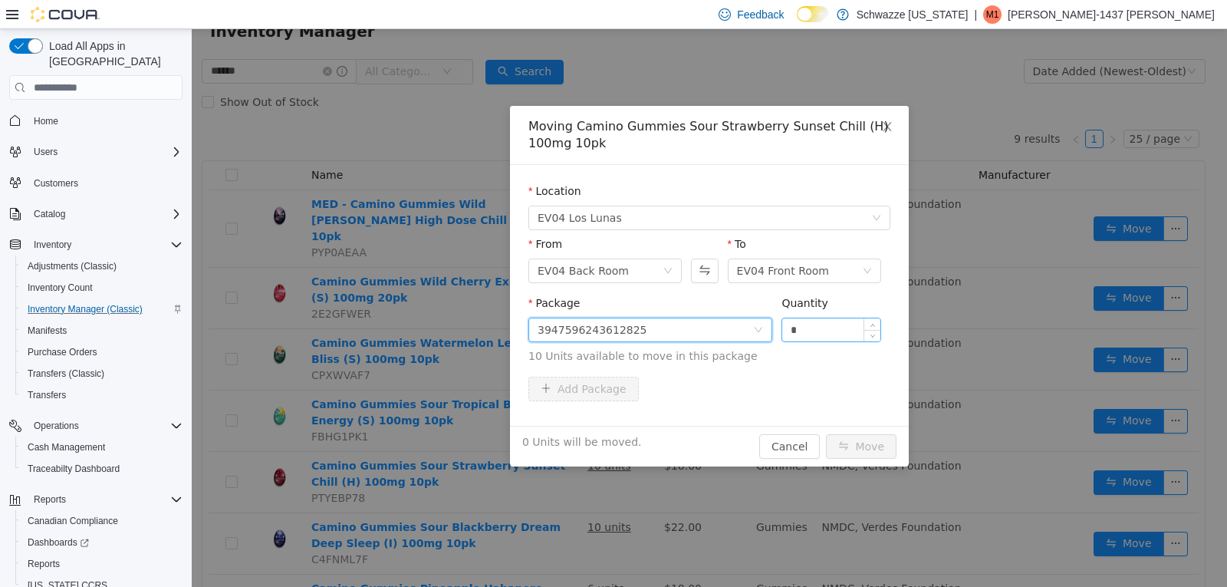
click at [847, 329] on input "*" at bounding box center [831, 329] width 98 height 23
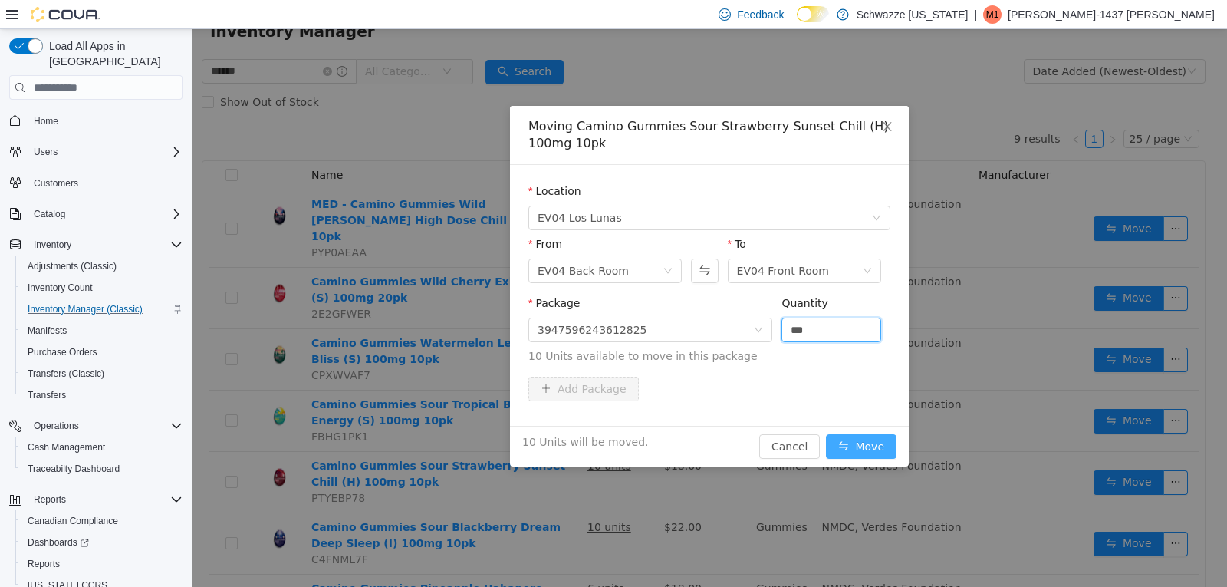
type input "**"
click at [871, 453] on button "Move" at bounding box center [861, 446] width 71 height 25
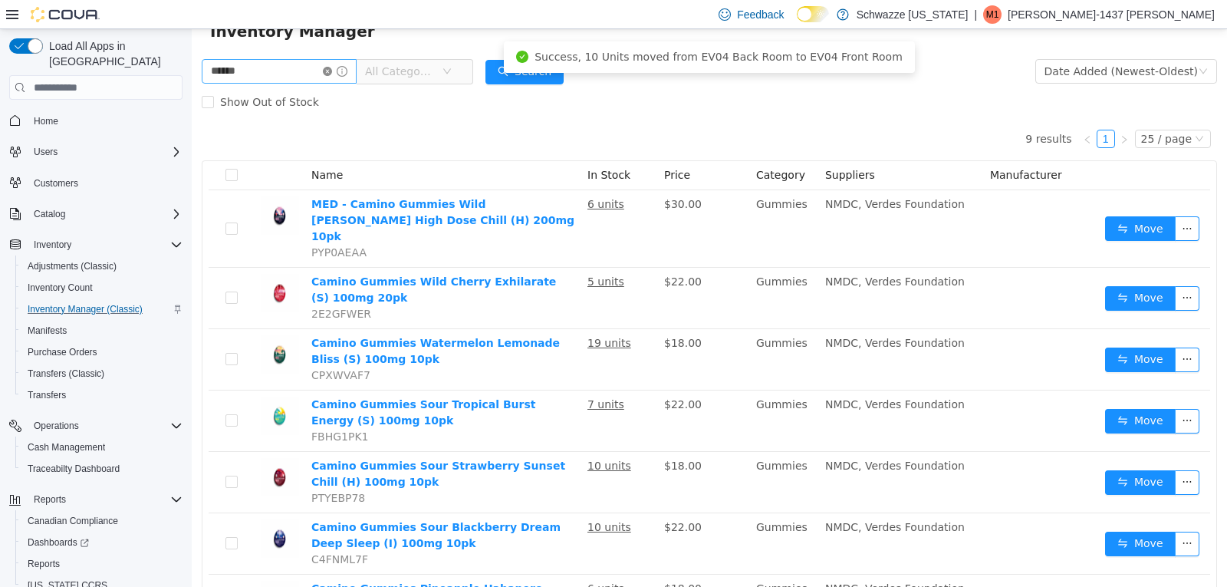
click at [332, 69] on icon "icon: close-circle" at bounding box center [327, 71] width 9 height 9
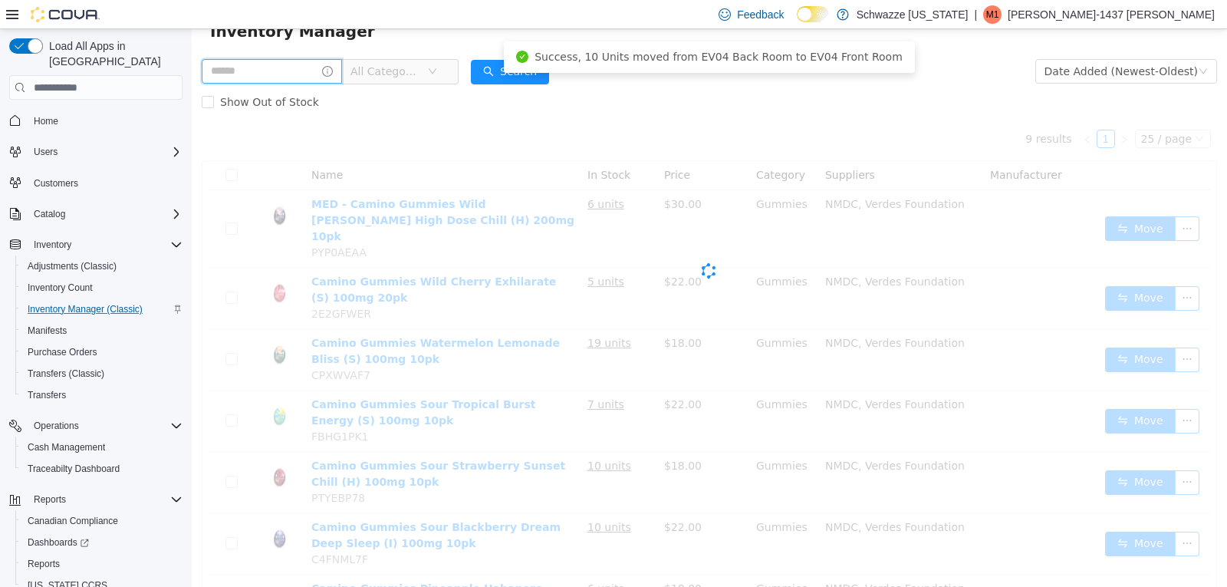
click at [319, 78] on input "text" at bounding box center [272, 71] width 140 height 25
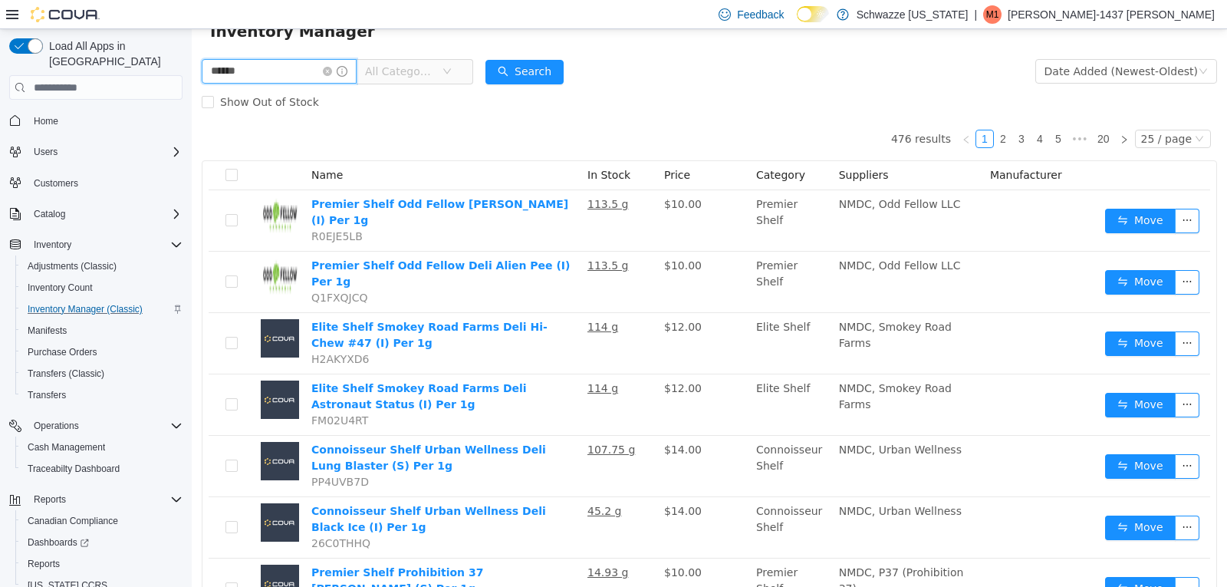
type input "******"
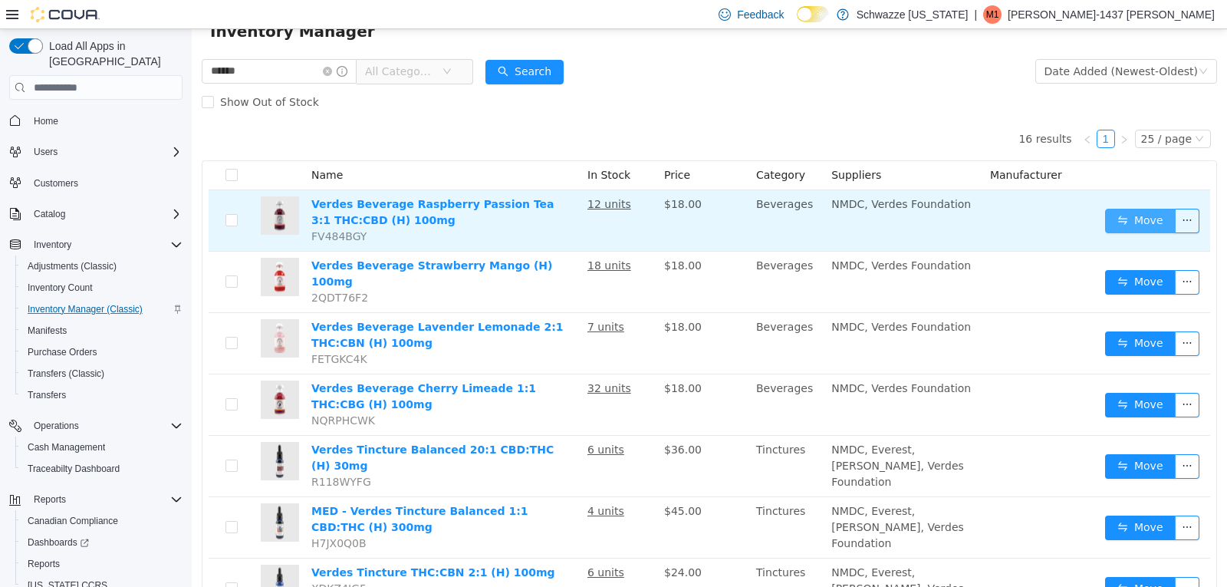
click at [1121, 229] on button "Move" at bounding box center [1140, 221] width 71 height 25
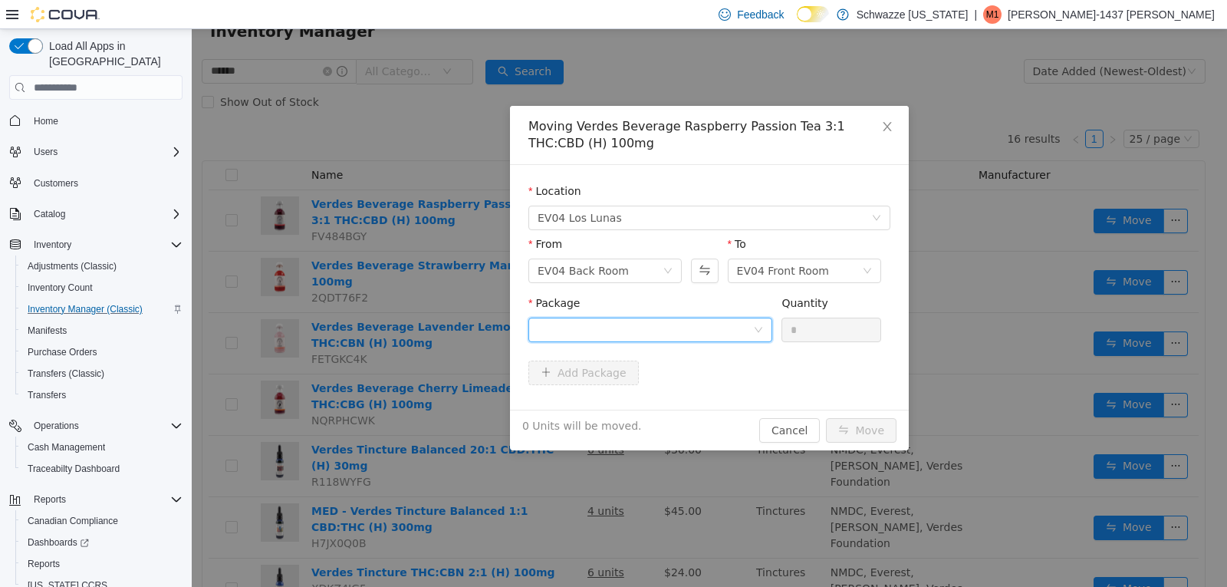
click at [675, 324] on div at bounding box center [646, 329] width 216 height 23
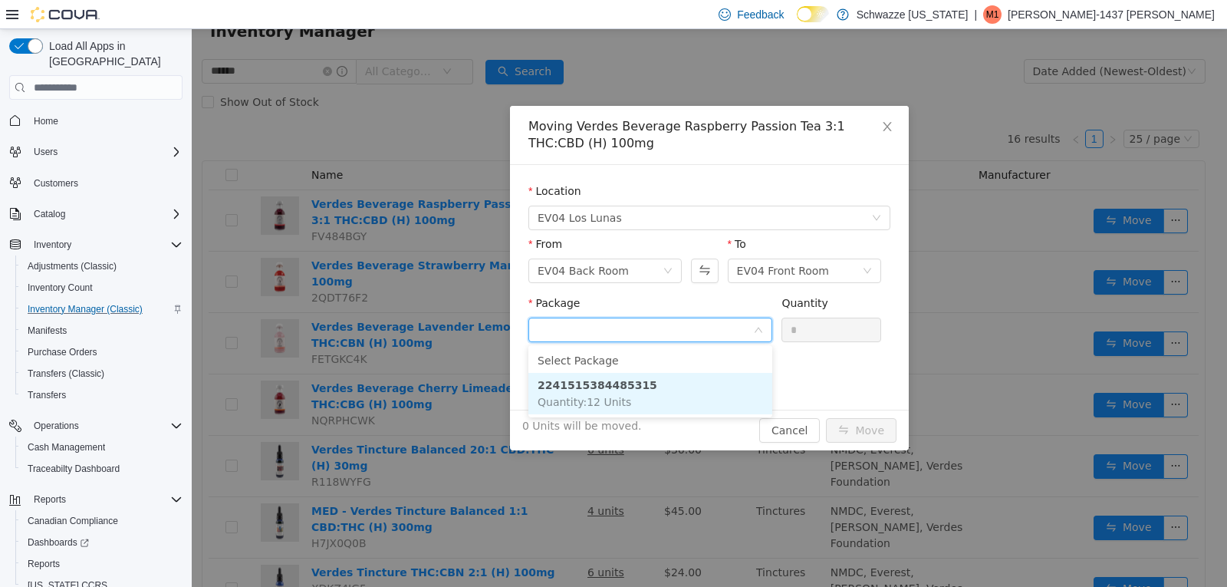
click at [589, 373] on li "2241515384485315 Quantity : 12 Units" at bounding box center [650, 393] width 244 height 41
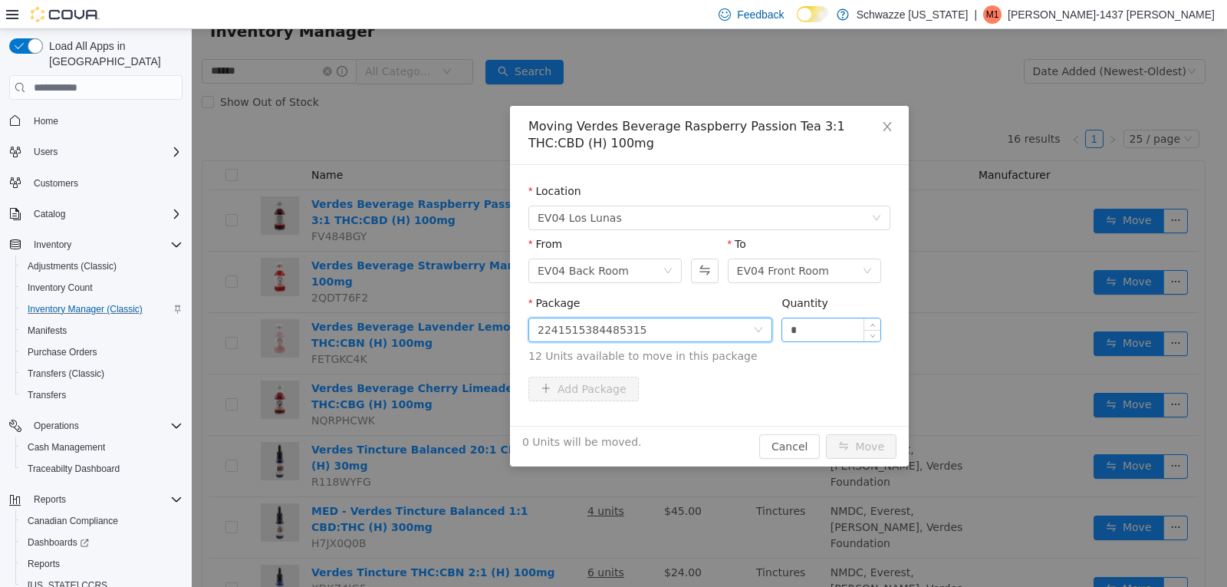
click at [801, 319] on input "*" at bounding box center [831, 329] width 98 height 23
type input "**"
click at [874, 447] on button "Move" at bounding box center [861, 446] width 71 height 25
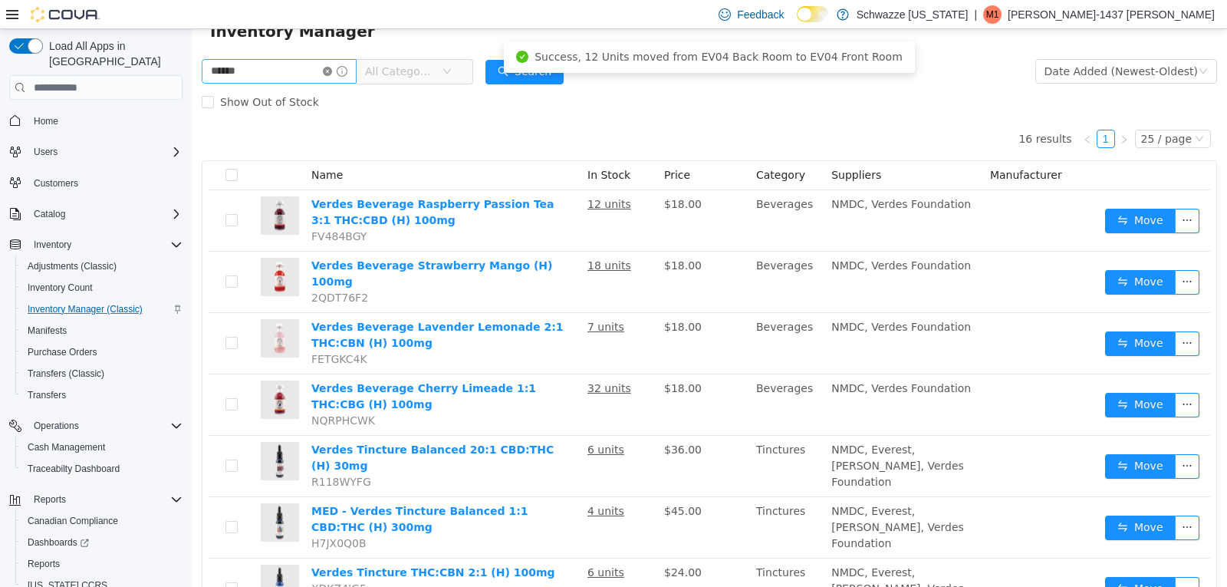
click at [332, 72] on icon "icon: close-circle" at bounding box center [327, 71] width 9 height 9
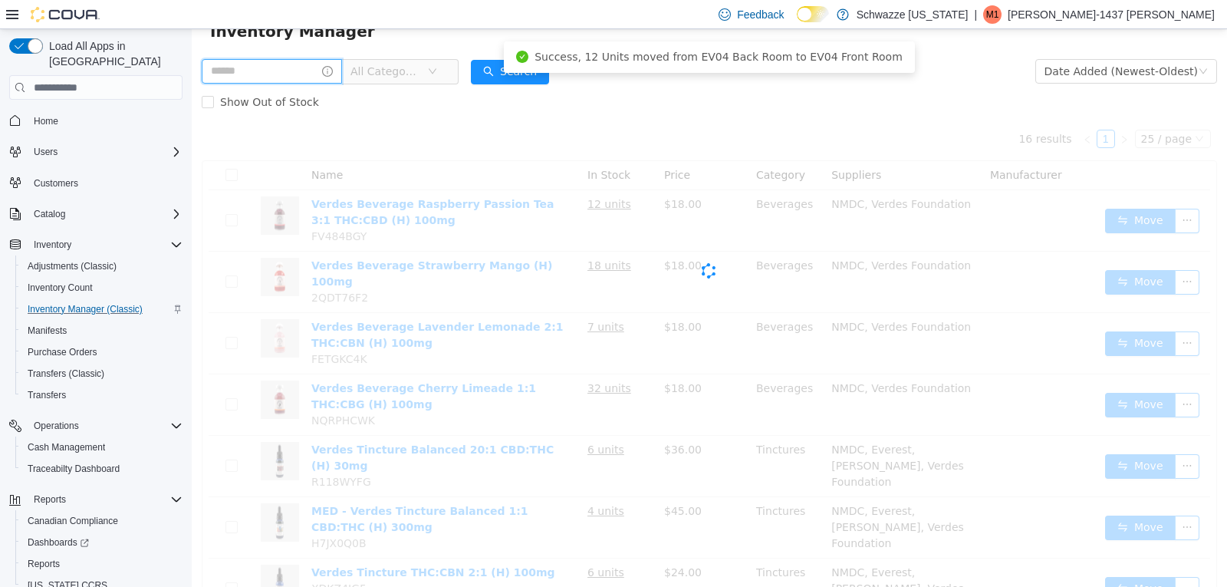
click at [318, 72] on input "text" at bounding box center [272, 71] width 140 height 25
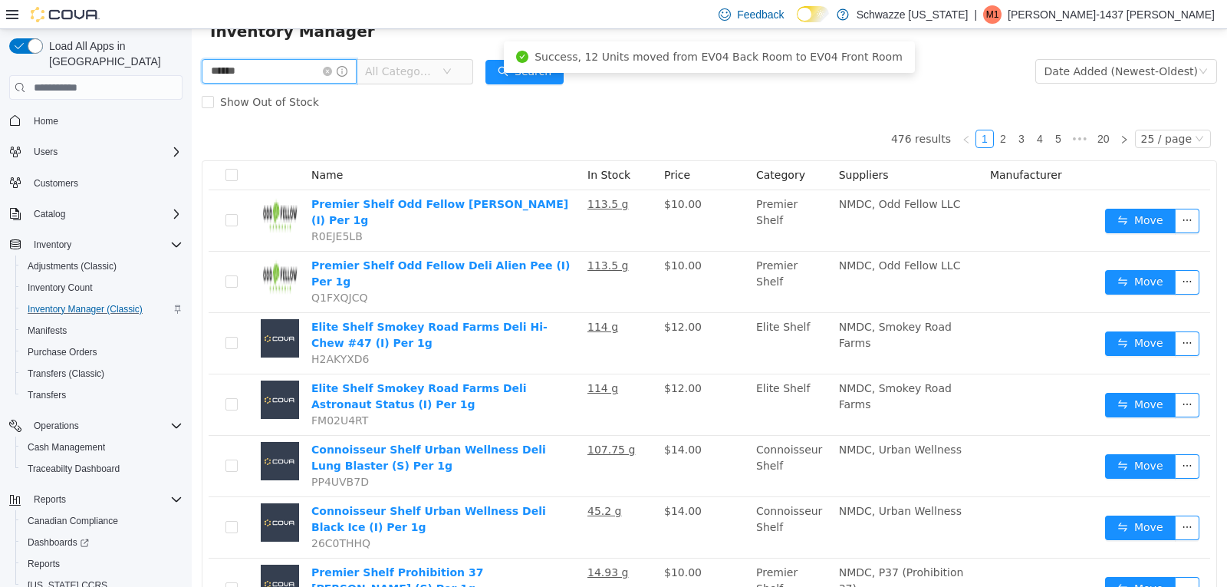
type input "******"
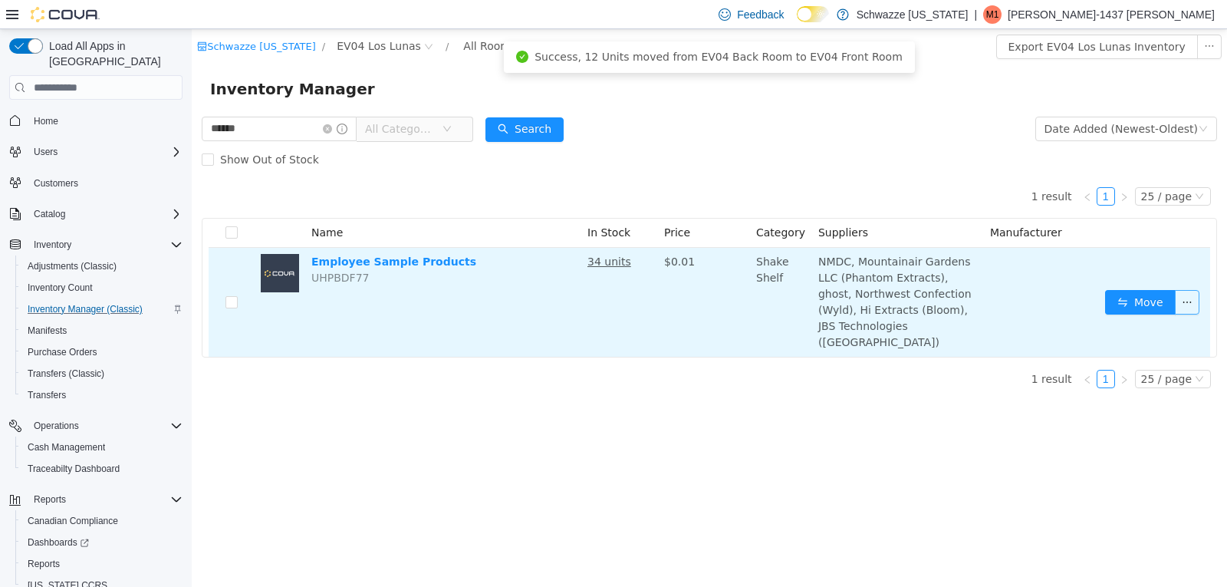
click at [1185, 295] on button "button" at bounding box center [1187, 302] width 25 height 25
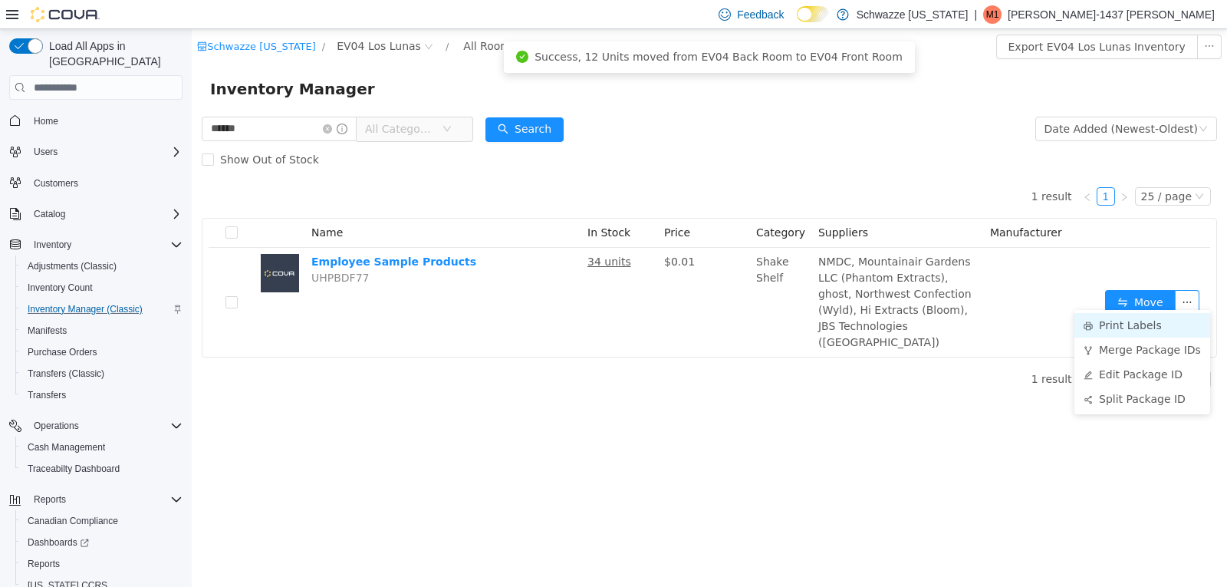
click at [1142, 325] on li "Print Labels" at bounding box center [1143, 325] width 136 height 25
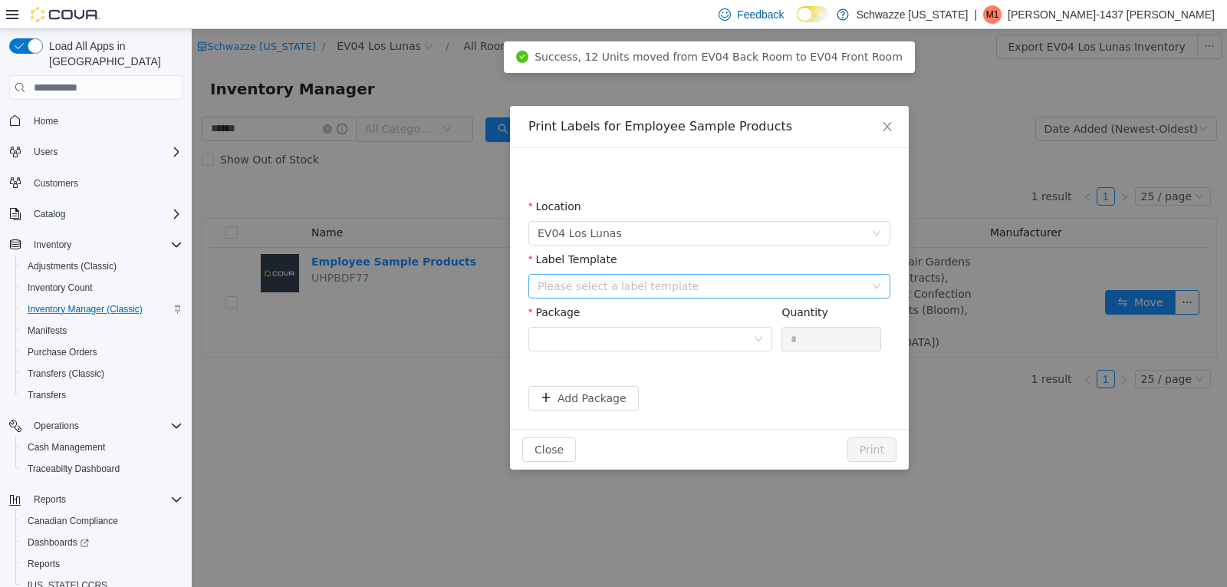
click at [722, 289] on div "Please select a label template" at bounding box center [701, 285] width 327 height 15
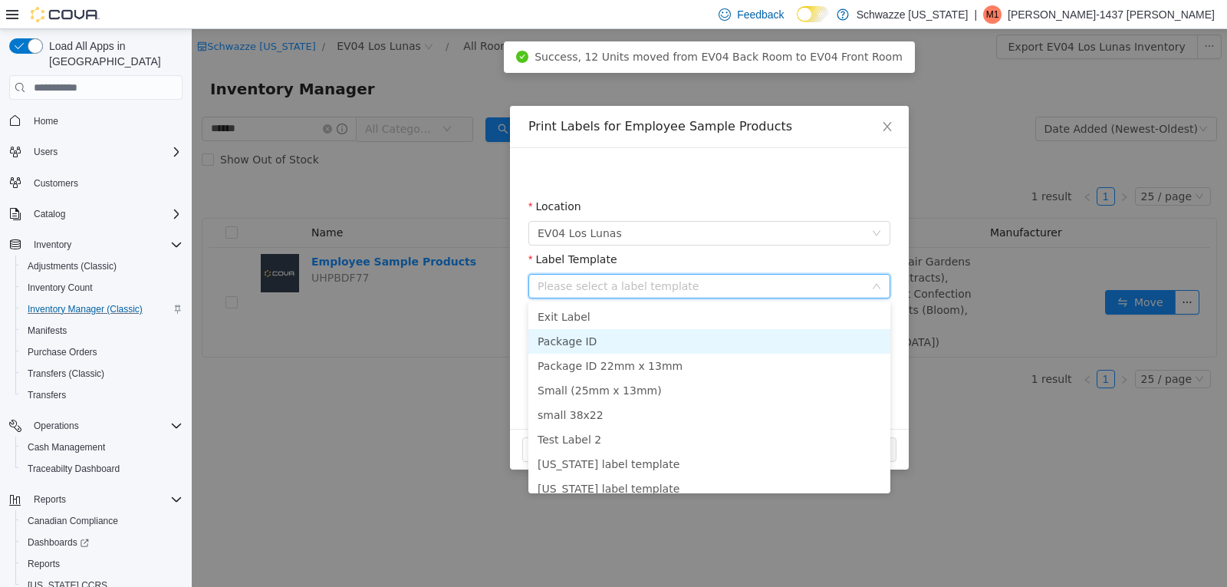
click at [585, 339] on li "Package ID" at bounding box center [709, 341] width 362 height 25
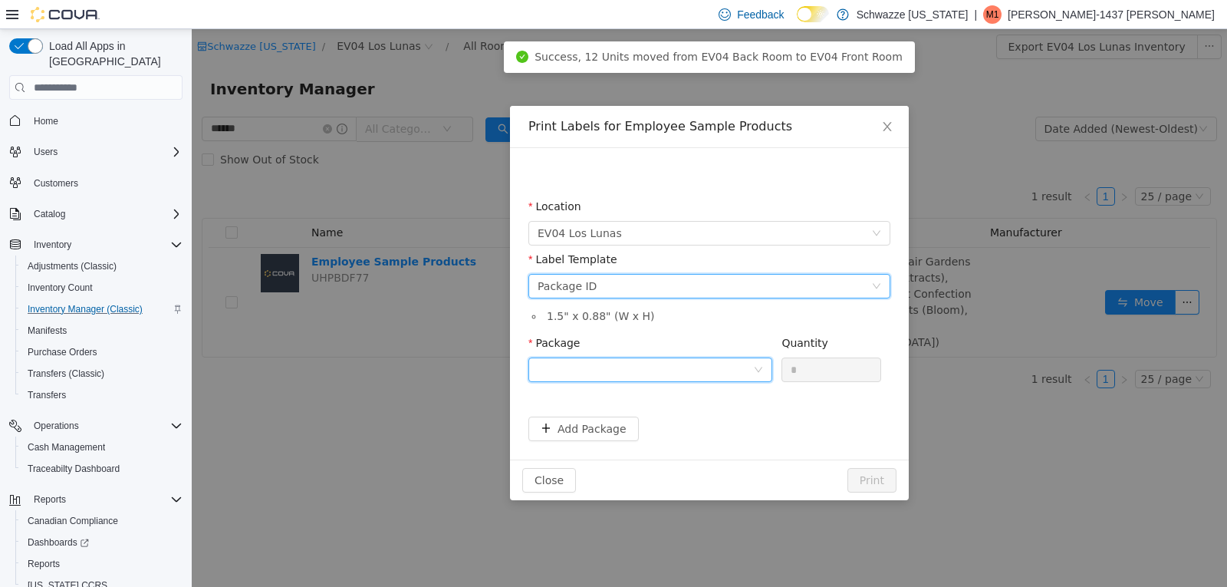
click at [630, 376] on div at bounding box center [646, 369] width 216 height 23
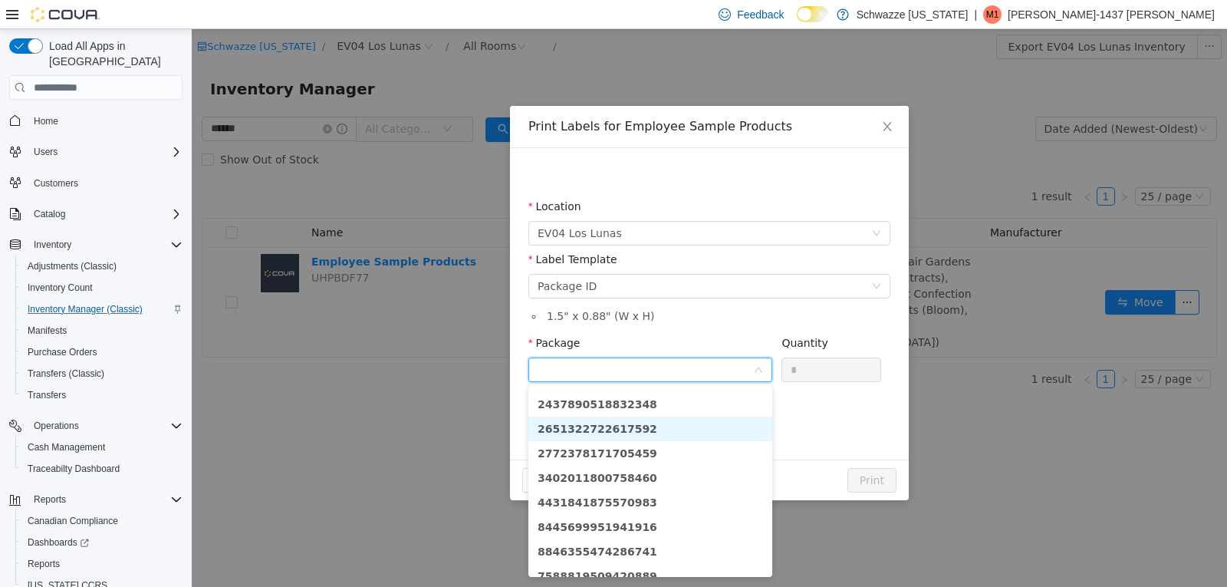
scroll to position [60, 0]
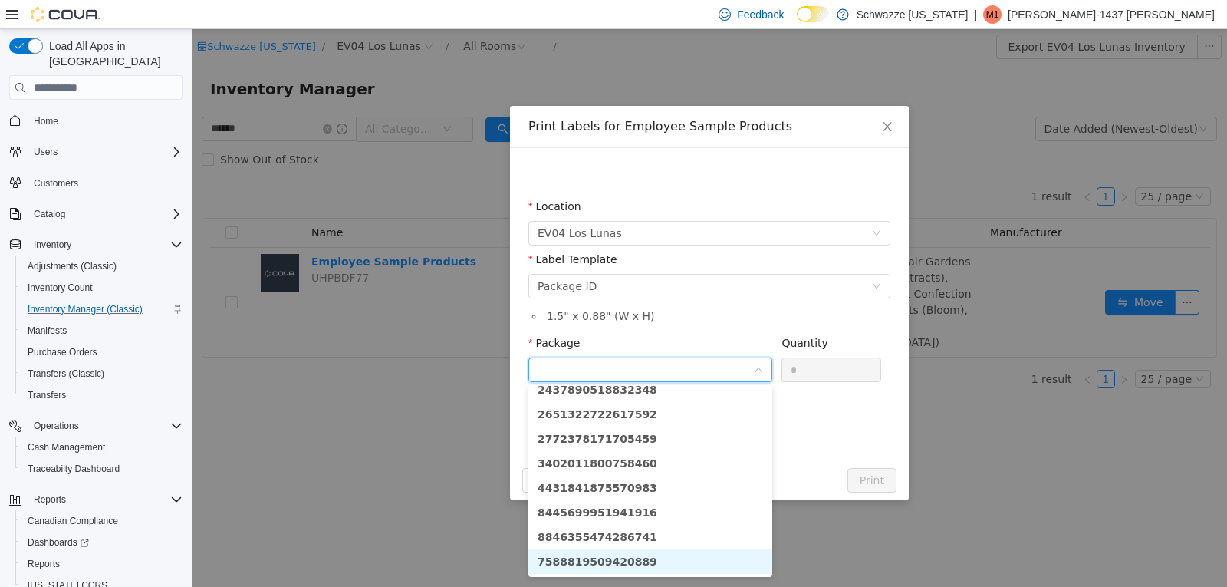
click at [638, 564] on li "7588819509420889" at bounding box center [650, 561] width 244 height 25
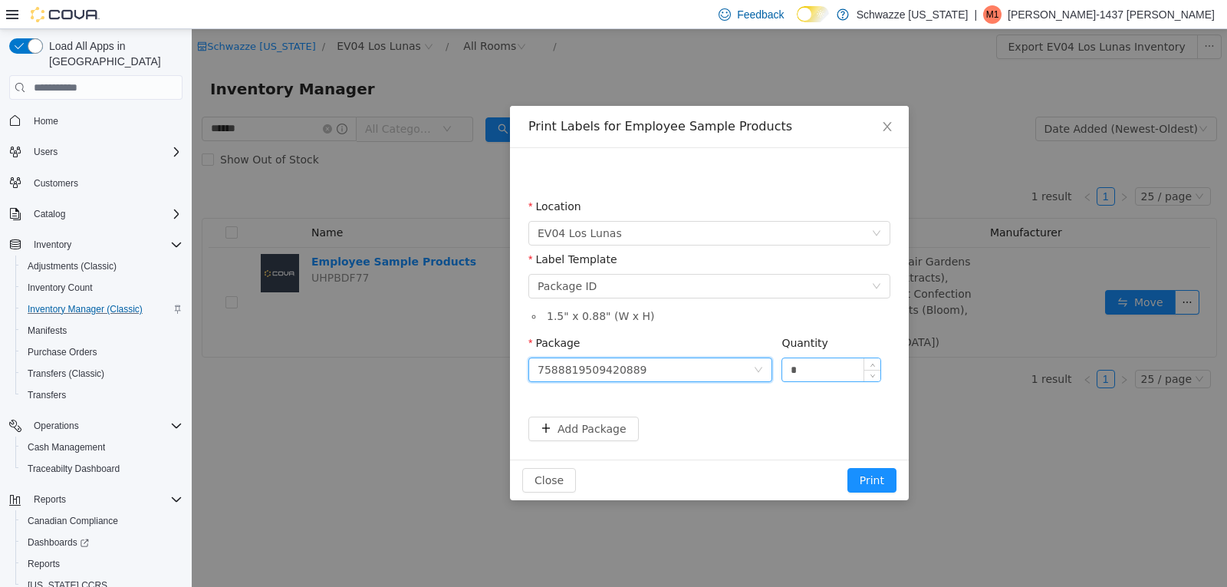
click at [818, 367] on input "*" at bounding box center [831, 369] width 98 height 23
type input "*"
click at [886, 479] on button "Print" at bounding box center [872, 480] width 49 height 25
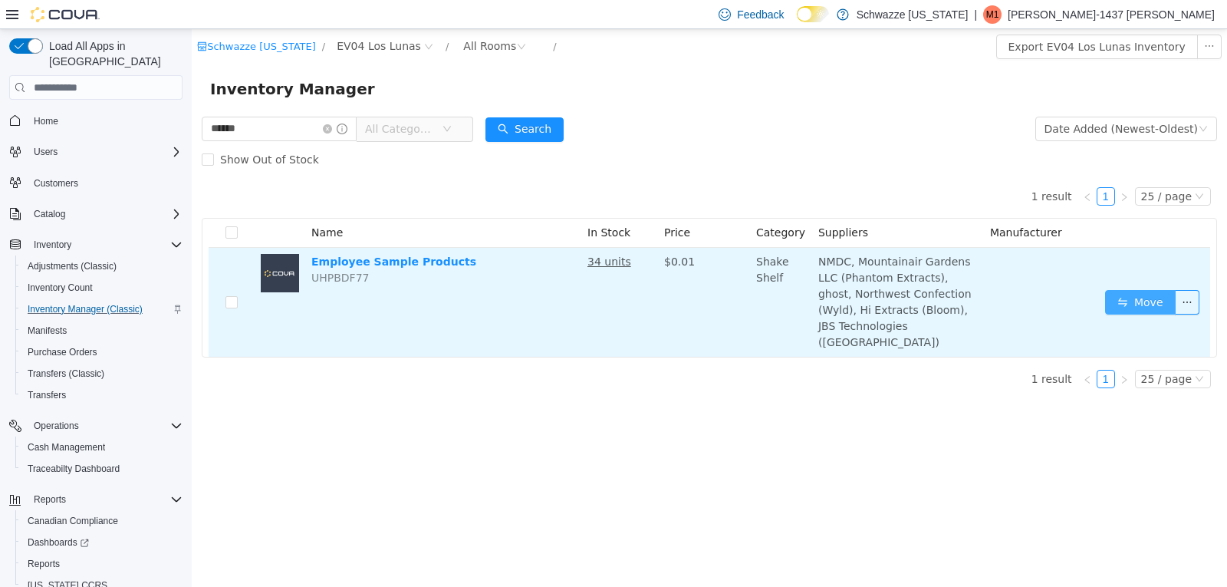
click at [1154, 297] on button "Move" at bounding box center [1140, 302] width 71 height 25
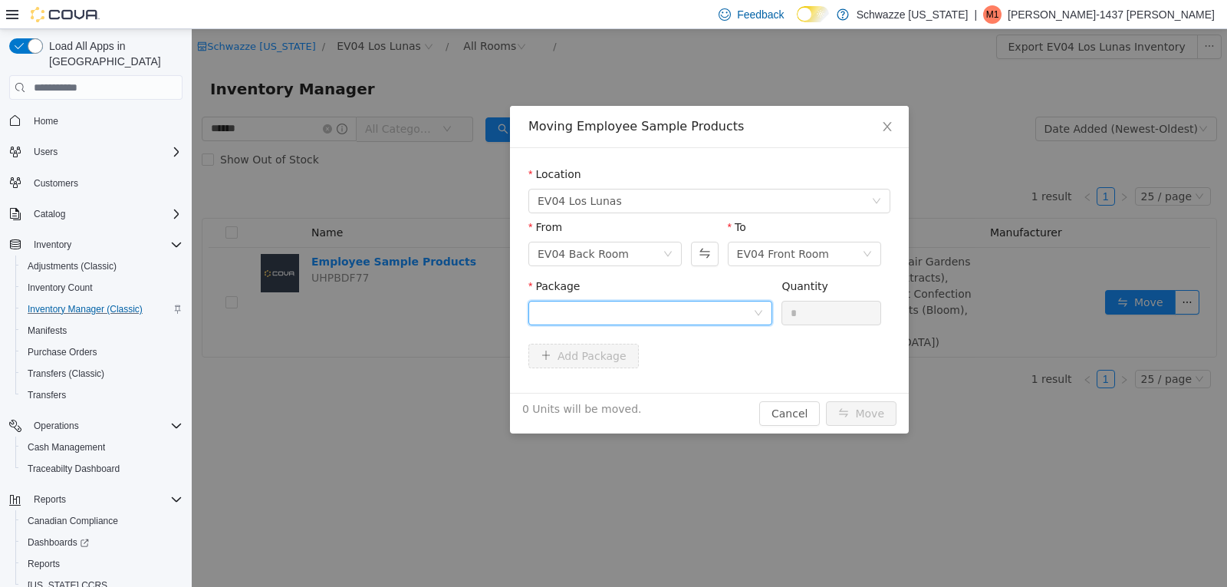
click at [699, 312] on div at bounding box center [646, 312] width 216 height 23
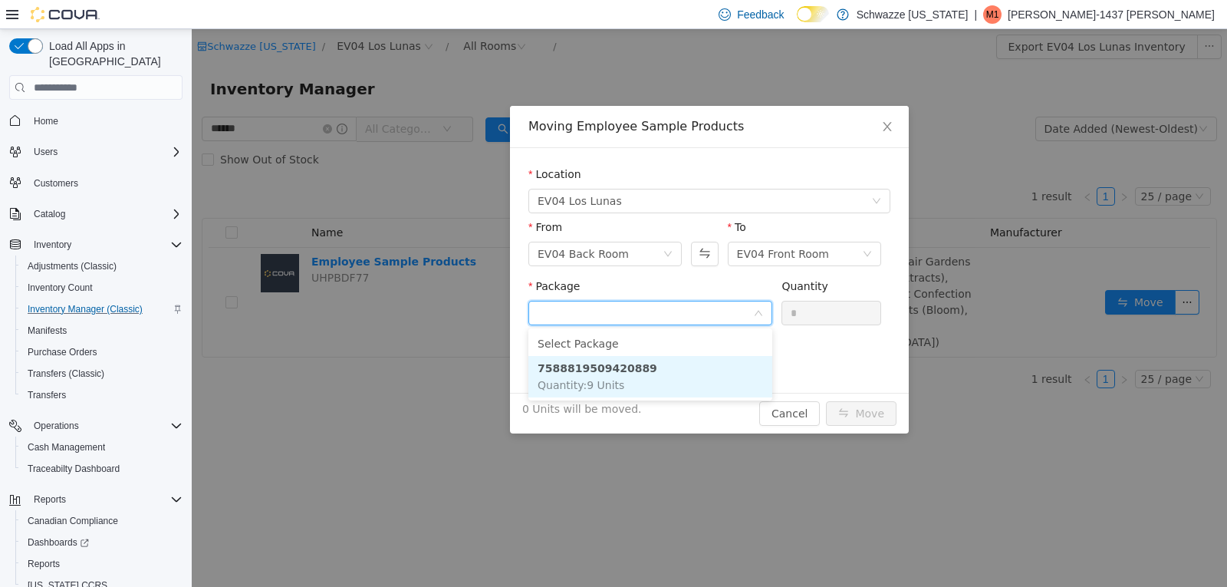
click at [653, 377] on li "7588819509420889 Quantity : 9 Units" at bounding box center [650, 376] width 244 height 41
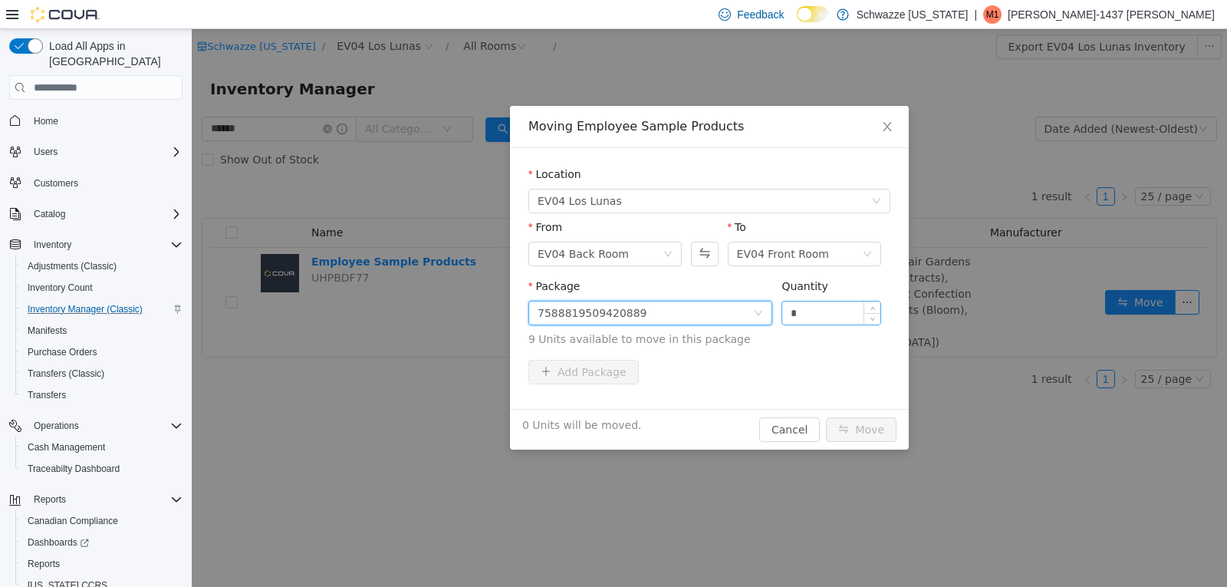
click at [816, 312] on input "*" at bounding box center [831, 312] width 98 height 23
type input "*"
click at [848, 416] on div "9 Units will be moved. Cancel Move" at bounding box center [709, 429] width 399 height 41
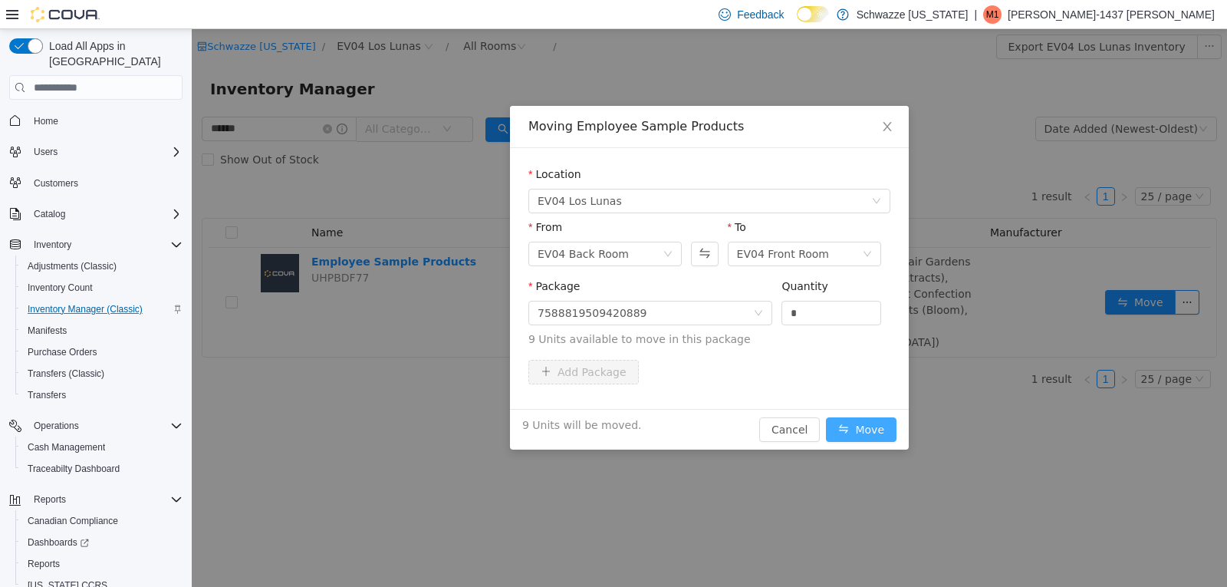
click at [850, 428] on button "Move" at bounding box center [861, 429] width 71 height 25
